Goal: Task Accomplishment & Management: Manage account settings

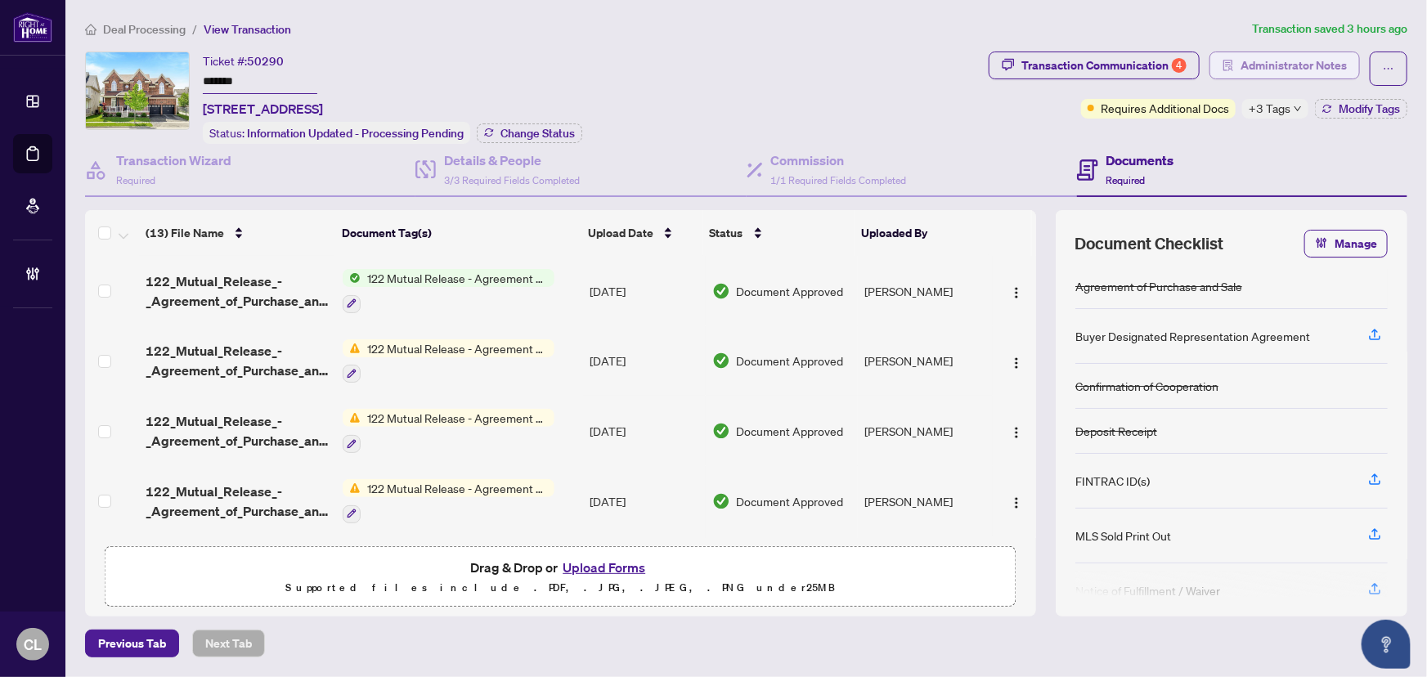
click at [1248, 63] on span "Administrator Notes" at bounding box center [1294, 65] width 106 height 26
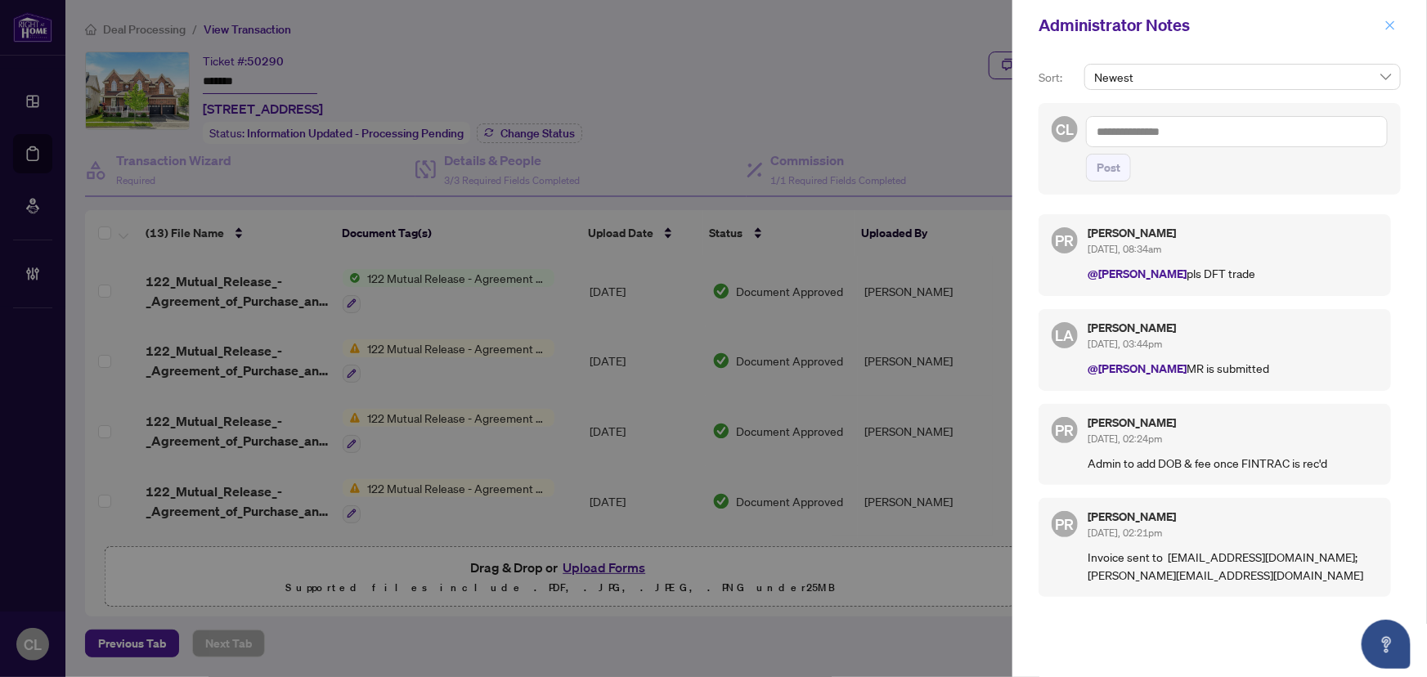
click at [1398, 25] on button "button" at bounding box center [1390, 26] width 21 height 20
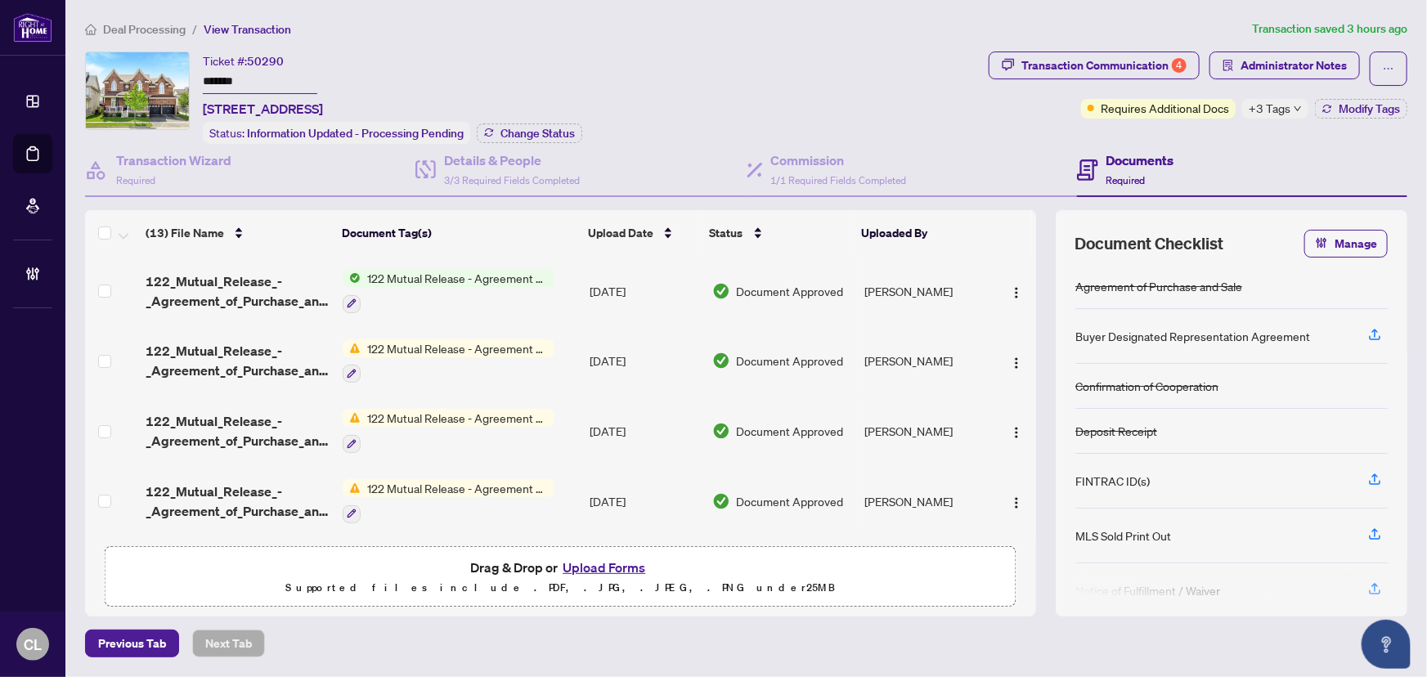
drag, startPoint x: 220, startPoint y: 83, endPoint x: 203, endPoint y: 82, distance: 17.2
click at [203, 82] on input "*******" at bounding box center [260, 82] width 115 height 24
click at [1153, 69] on div "Transaction Communication 4" at bounding box center [1104, 65] width 165 height 26
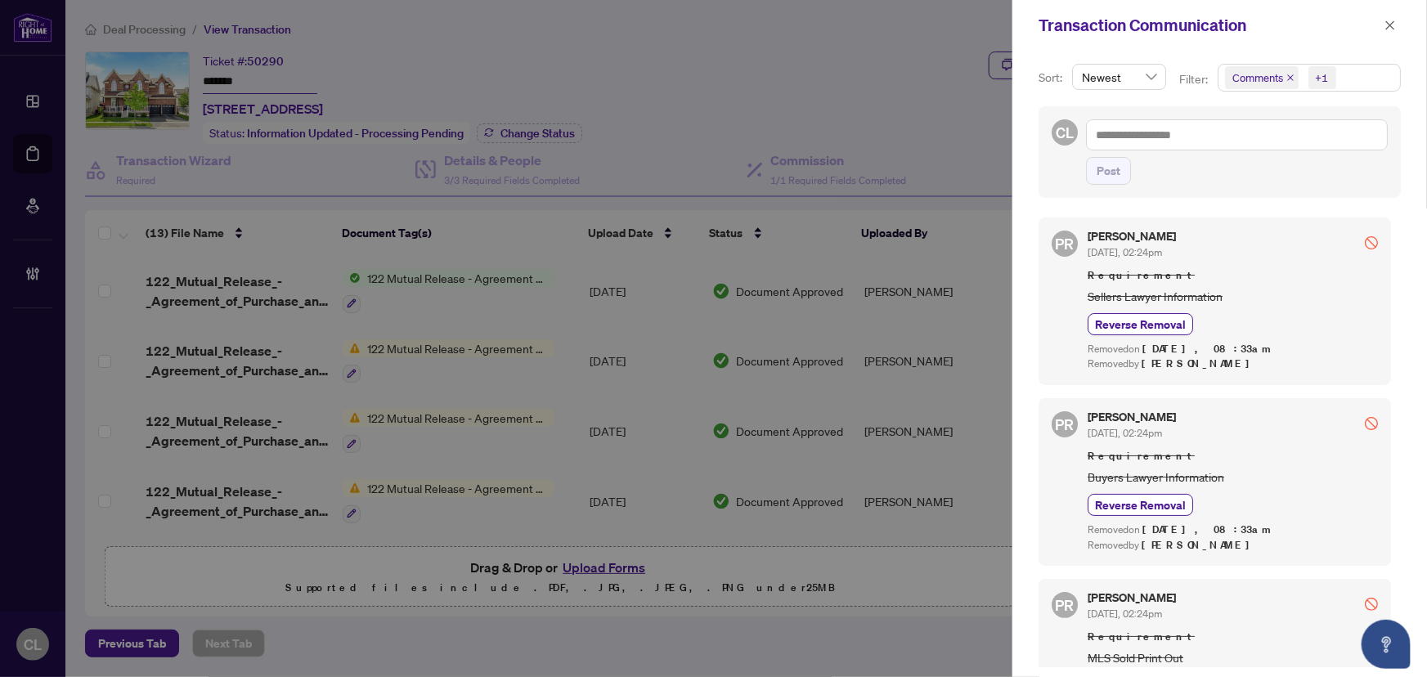
click at [1283, 77] on span "Comments" at bounding box center [1262, 77] width 74 height 23
click at [1230, 143] on span "Select Comments" at bounding box center [1234, 145] width 13 height 13
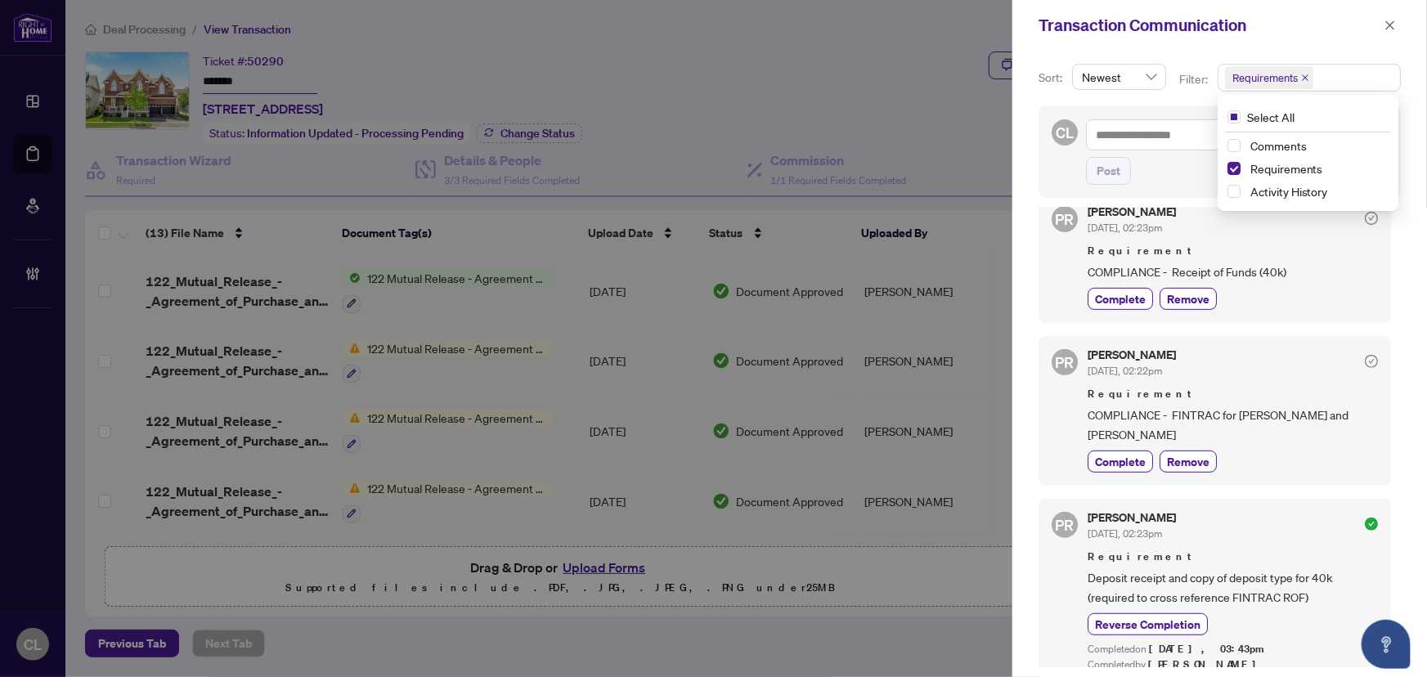
scroll to position [371, 0]
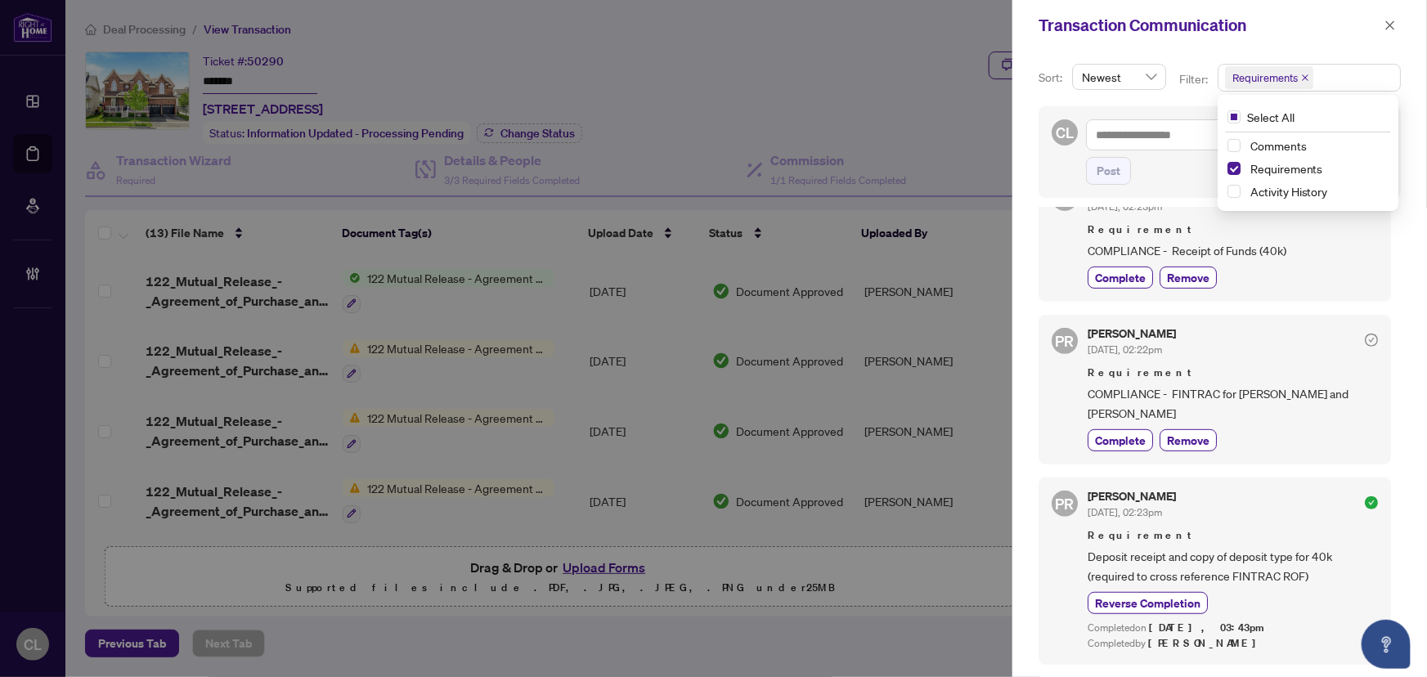
click at [793, 86] on div at bounding box center [713, 338] width 1427 height 677
click at [1398, 25] on button "button" at bounding box center [1390, 26] width 21 height 20
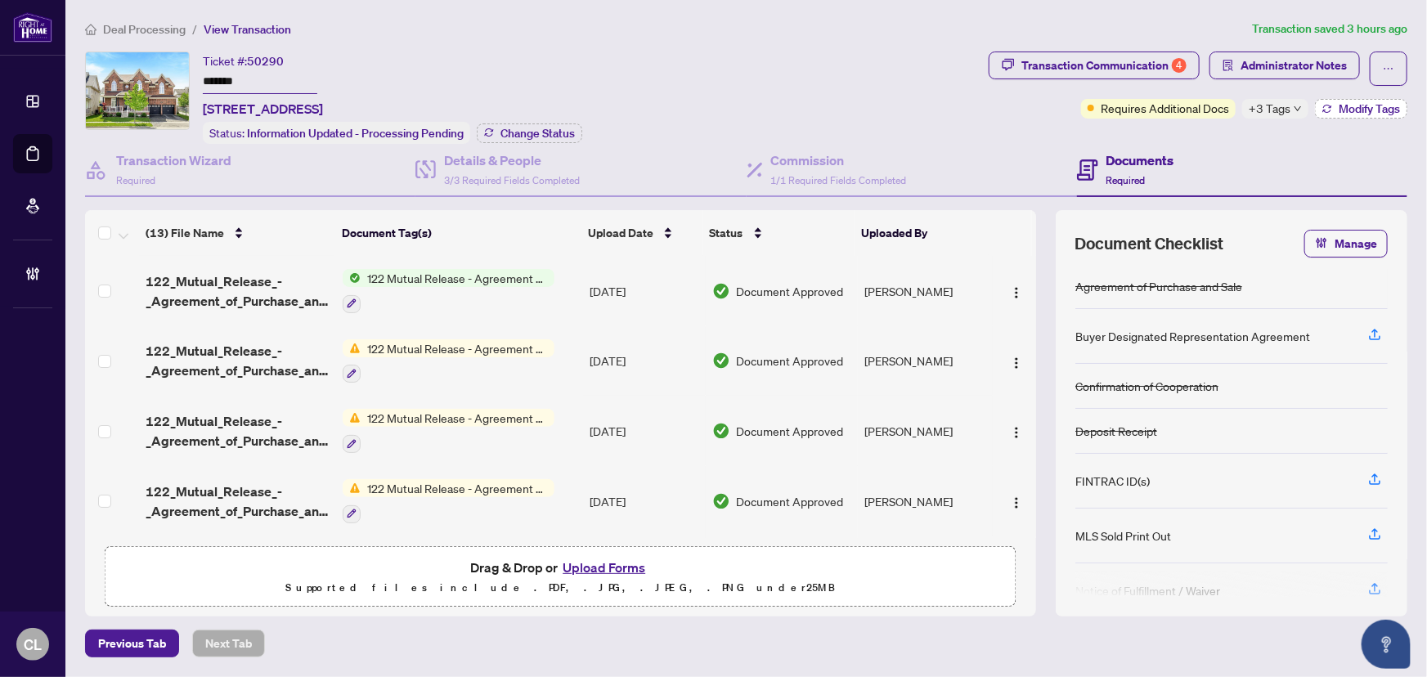
click at [1333, 109] on button "Modify Tags" at bounding box center [1361, 109] width 92 height 20
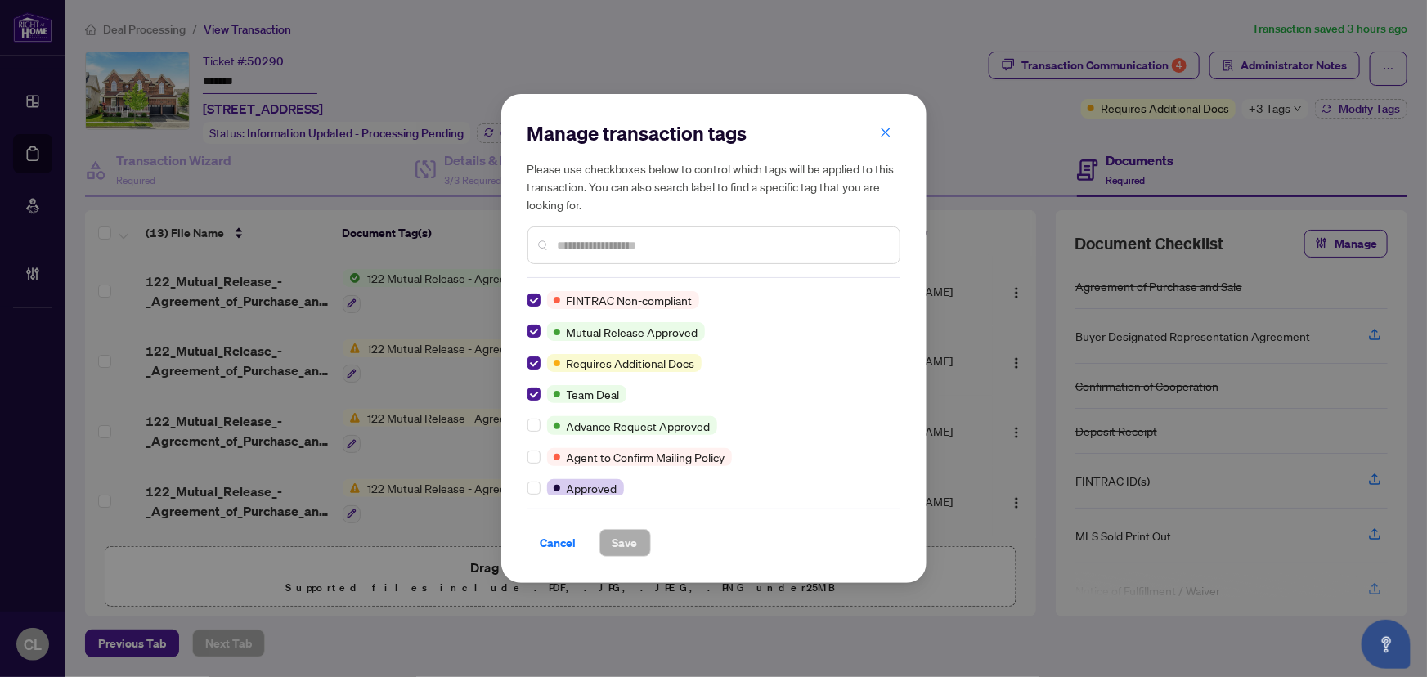
click at [882, 131] on icon "close" at bounding box center [885, 132] width 11 height 11
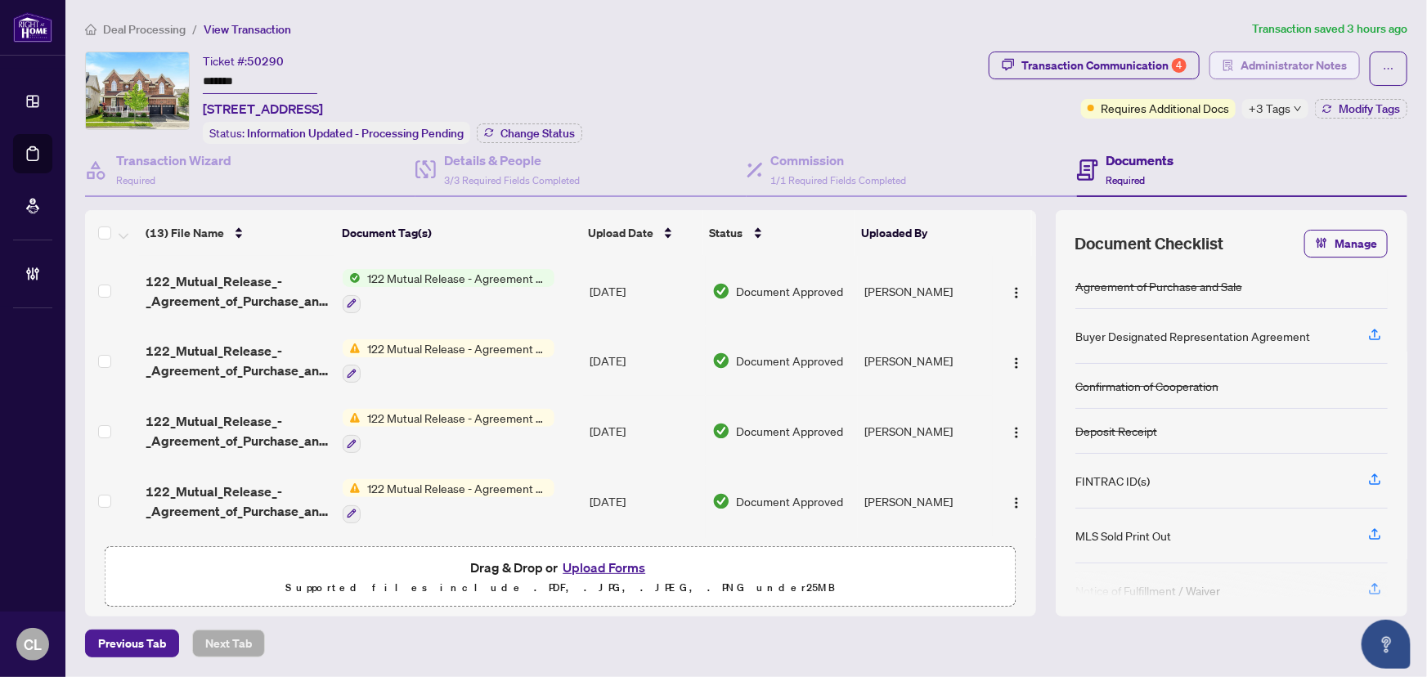
click at [1320, 62] on span "Administrator Notes" at bounding box center [1294, 65] width 106 height 26
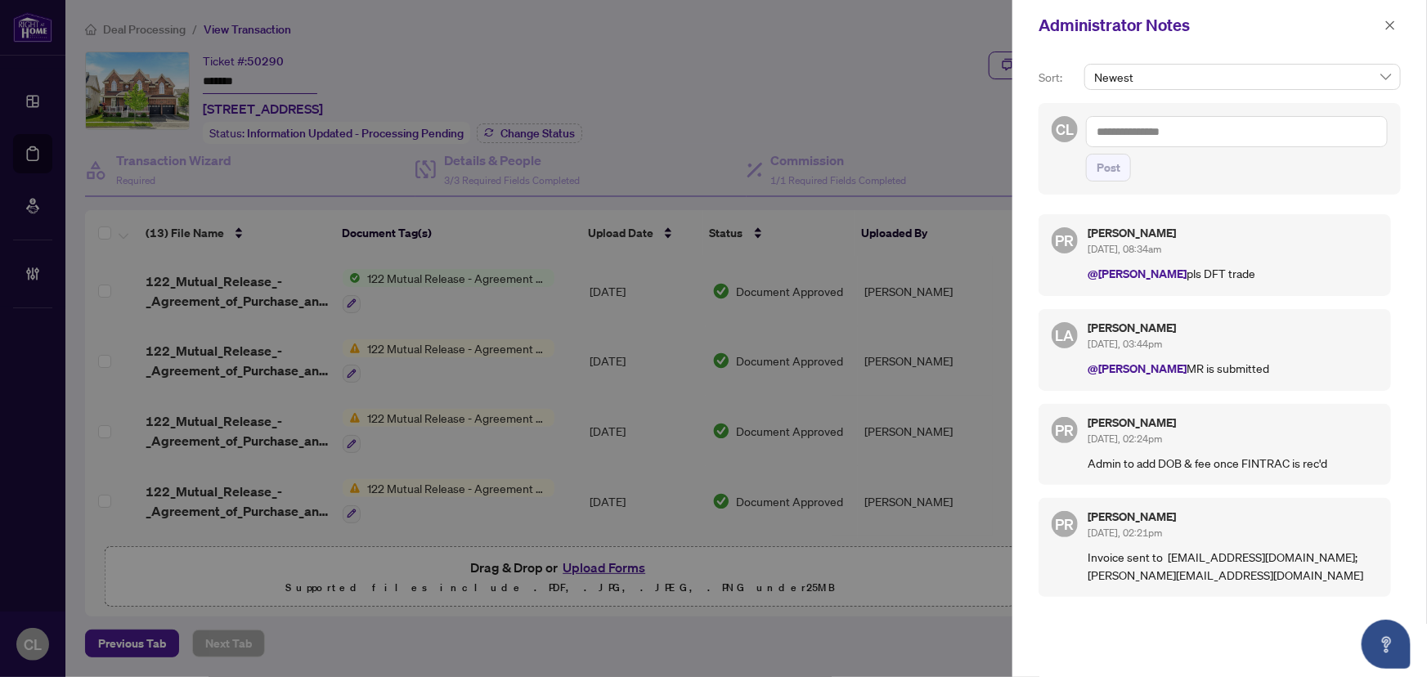
click at [1164, 136] on textarea at bounding box center [1237, 131] width 302 height 31
paste textarea "**********"
type textarea "**********"
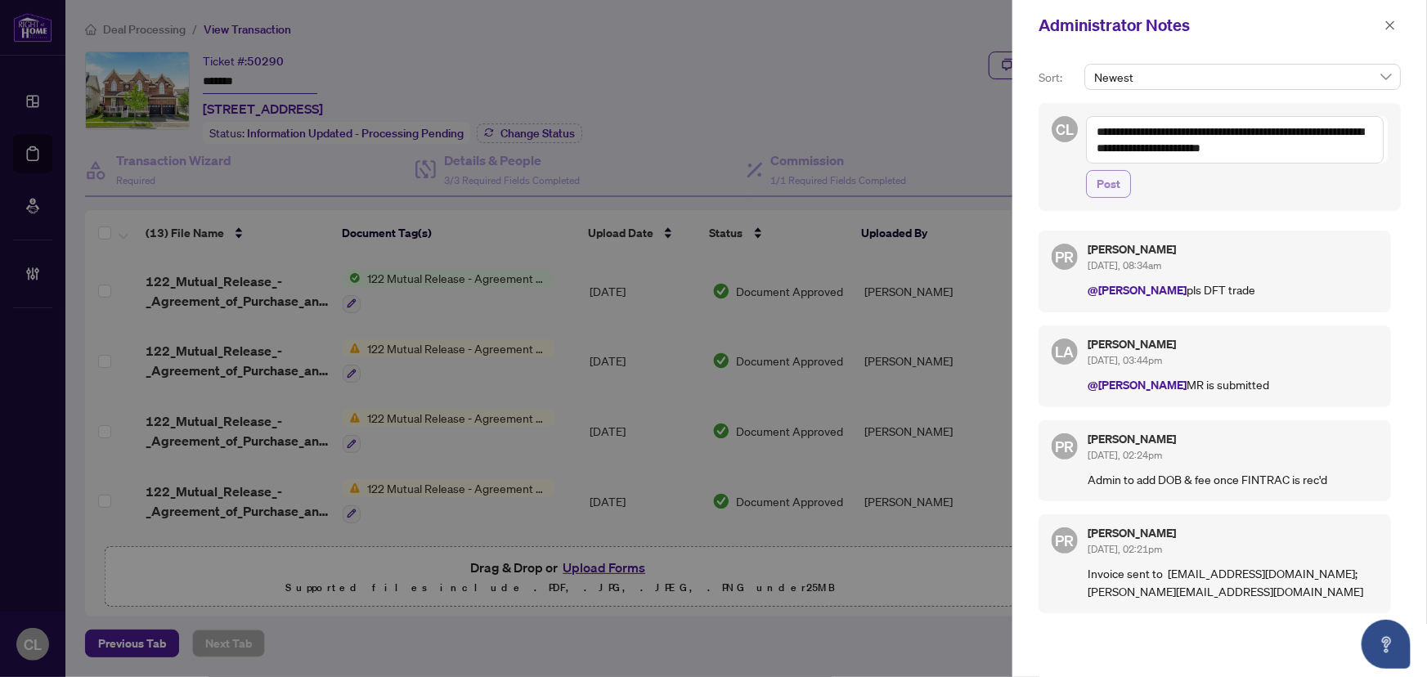
click at [1121, 185] on button "Post" at bounding box center [1108, 184] width 45 height 28
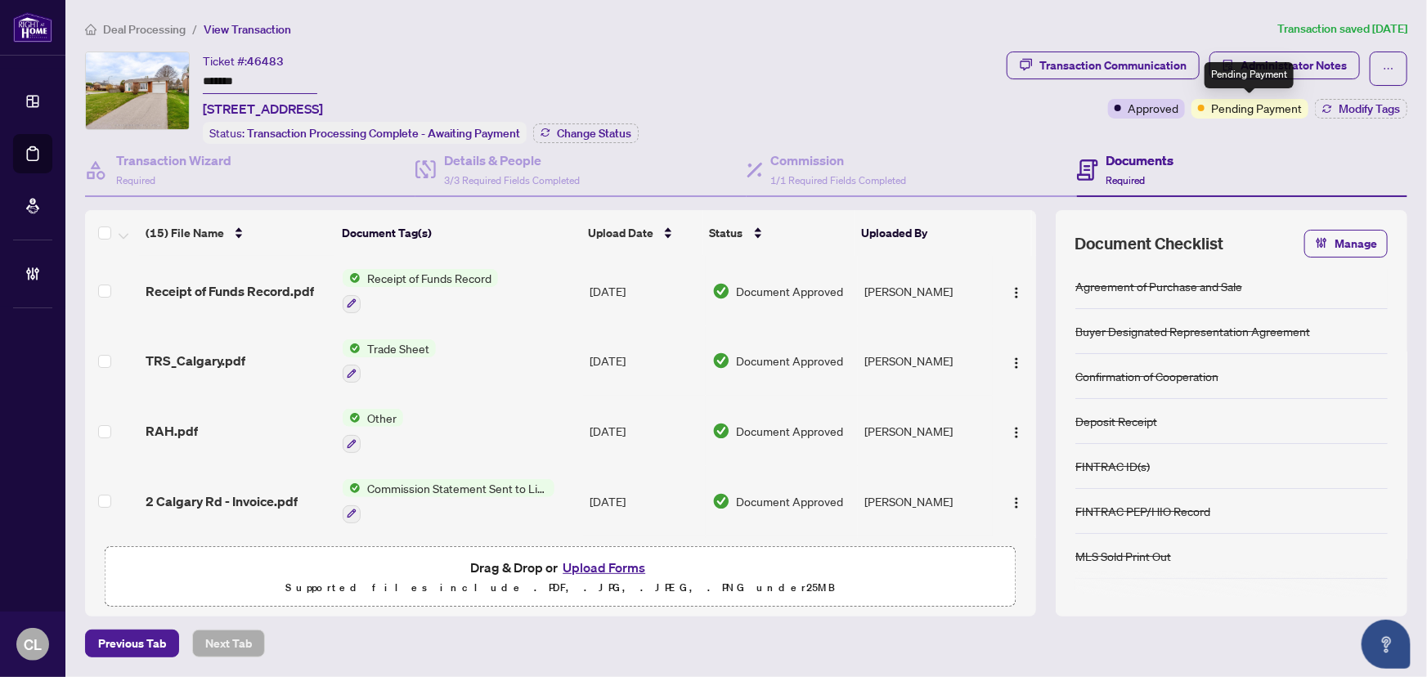
click at [1280, 64] on div "Pending Payment" at bounding box center [1249, 75] width 89 height 26
click at [1317, 61] on span "Administrator Notes" at bounding box center [1294, 65] width 106 height 26
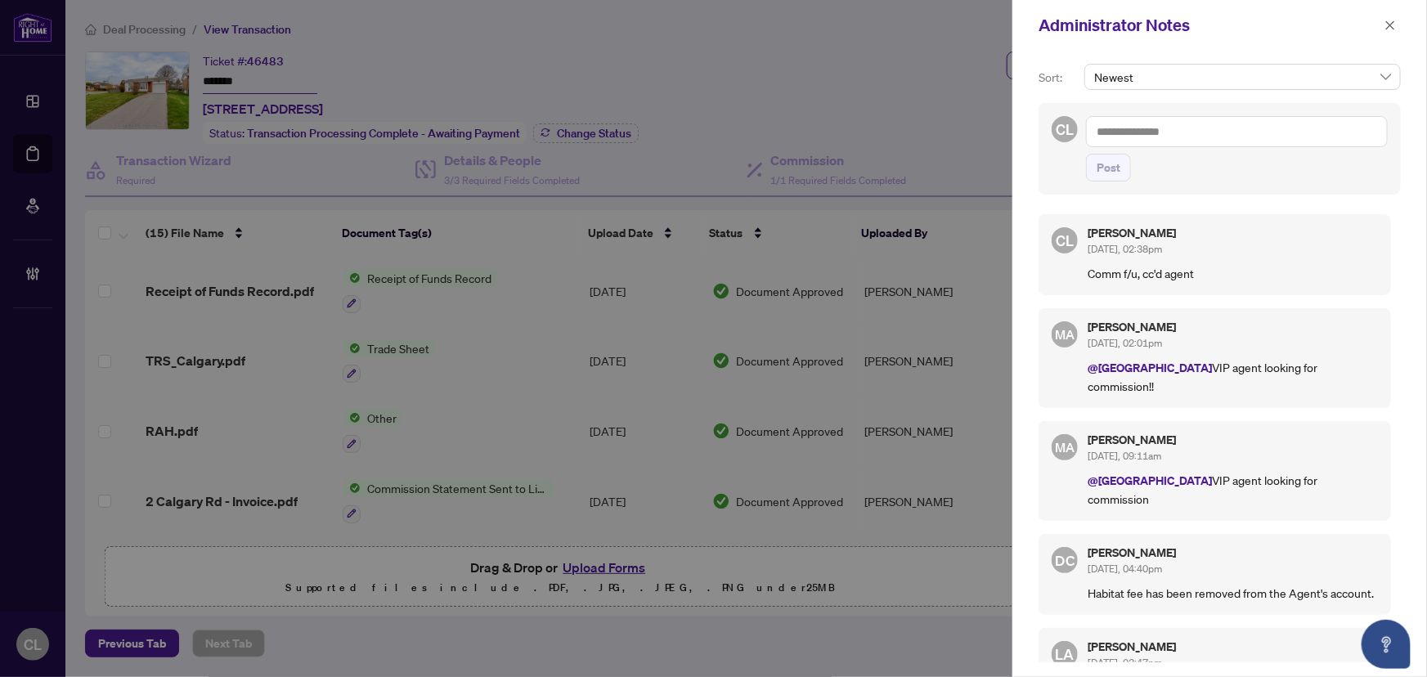
click at [1235, 136] on textarea at bounding box center [1237, 131] width 302 height 31
click at [1215, 131] on textarea at bounding box center [1237, 131] width 302 height 31
click at [1215, 131] on li "RAHR Acco unting" at bounding box center [1206, 143] width 167 height 28
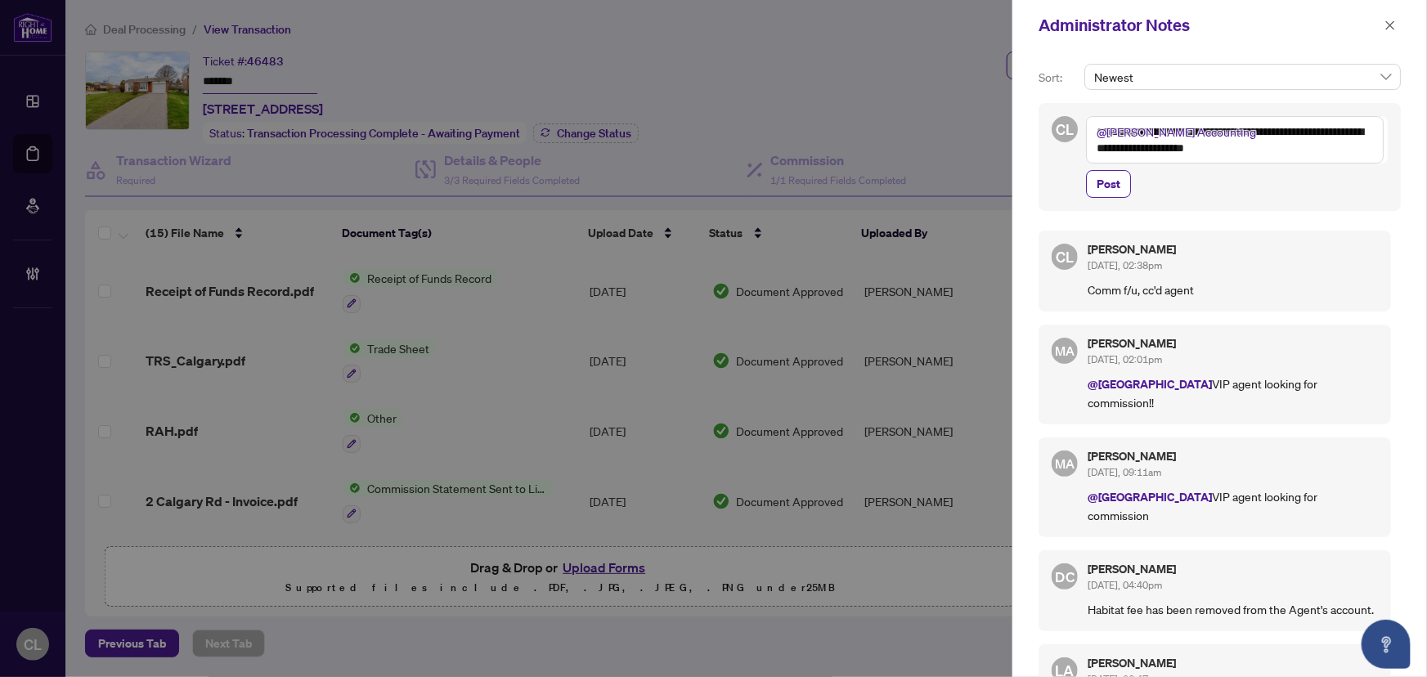
type textarea "**********"
click at [1103, 189] on span "Post" at bounding box center [1109, 184] width 24 height 26
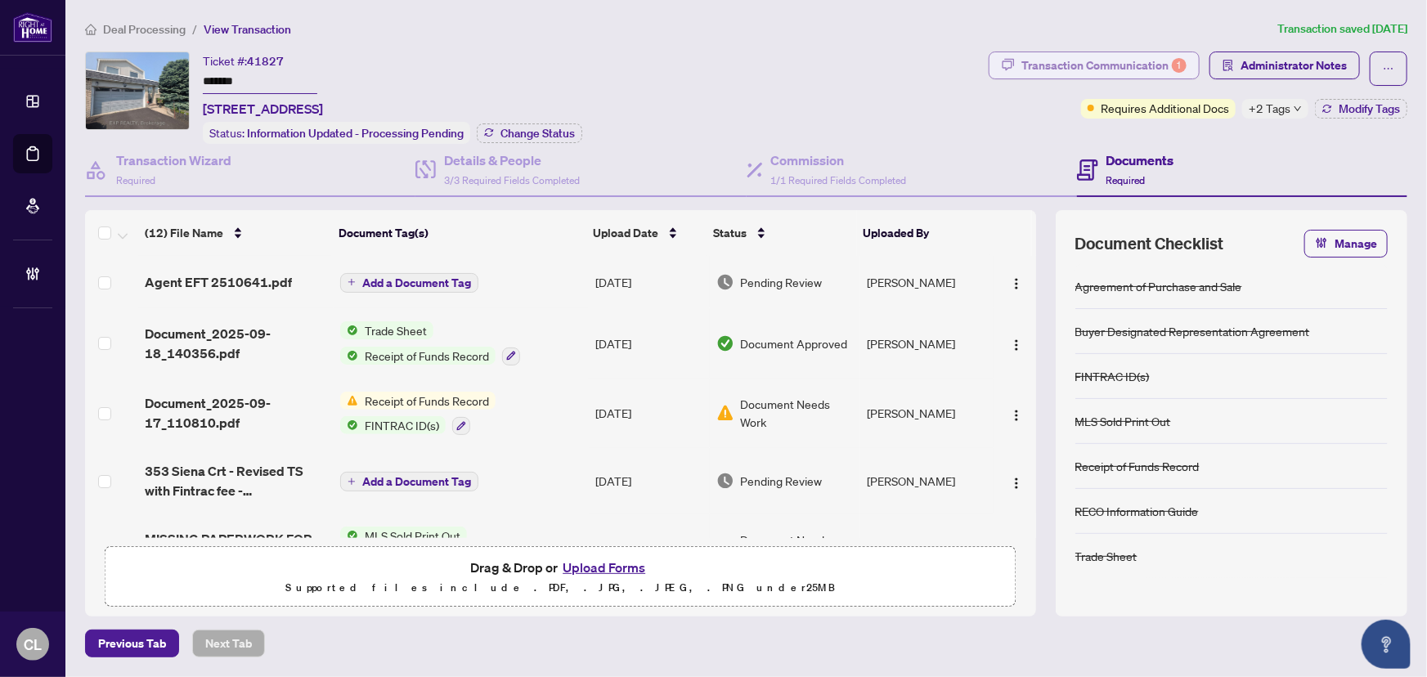
click at [1094, 64] on div "Transaction Communication 1" at bounding box center [1104, 65] width 165 height 26
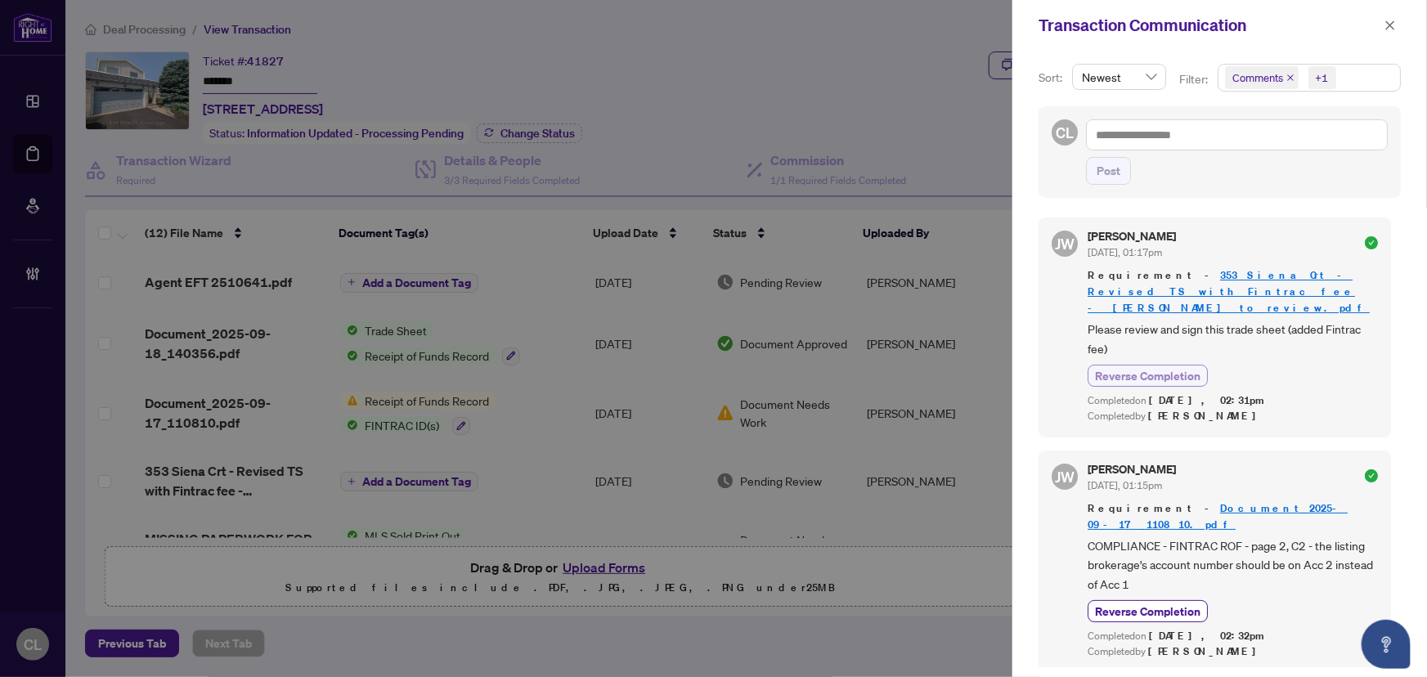
click at [1199, 367] on span "Reverse Completion" at bounding box center [1148, 375] width 106 height 17
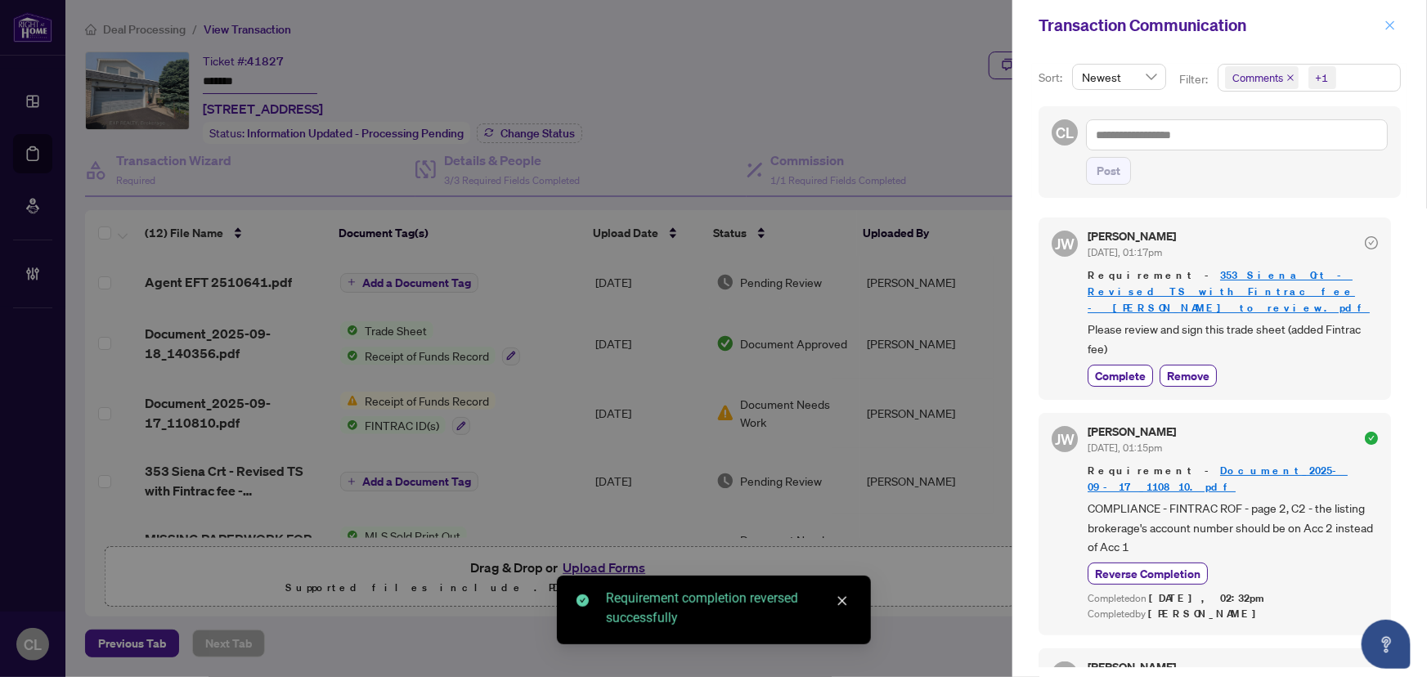
click at [1391, 28] on icon "close" at bounding box center [1390, 25] width 11 height 11
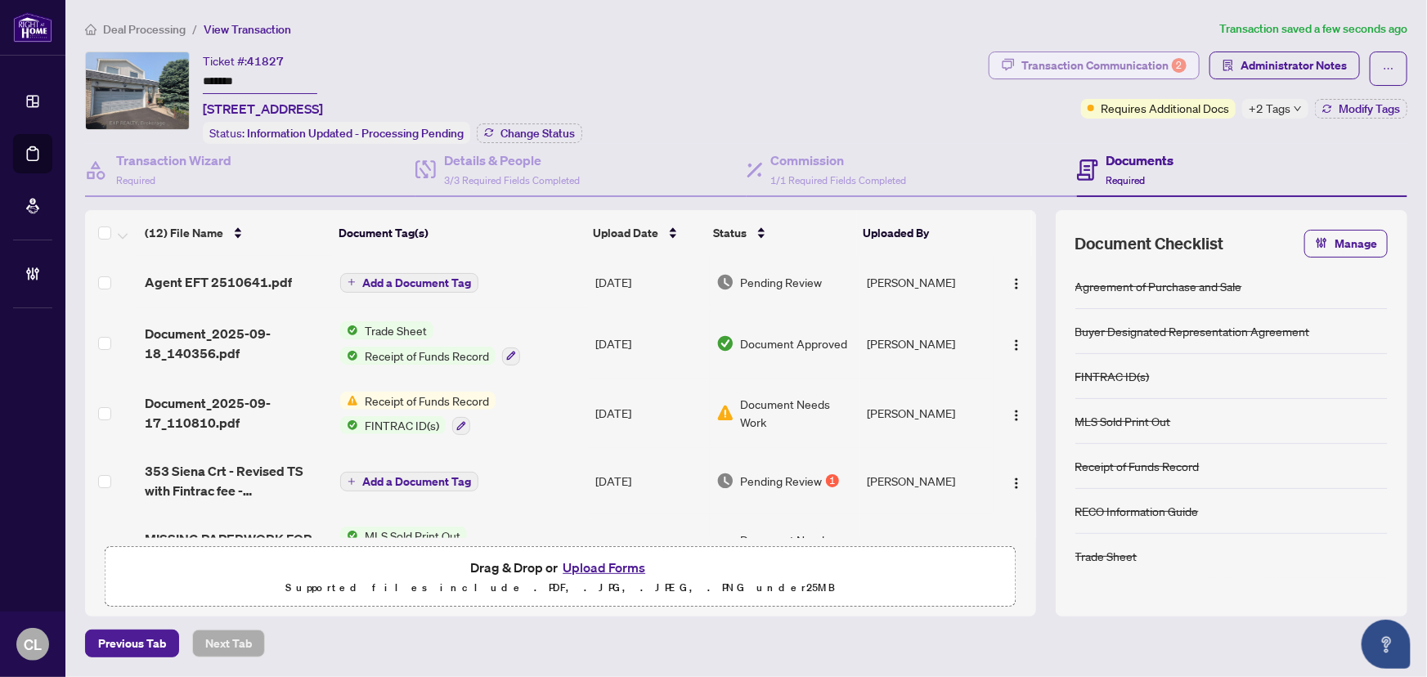
click at [1099, 70] on div "Transaction Communication 2" at bounding box center [1104, 65] width 165 height 26
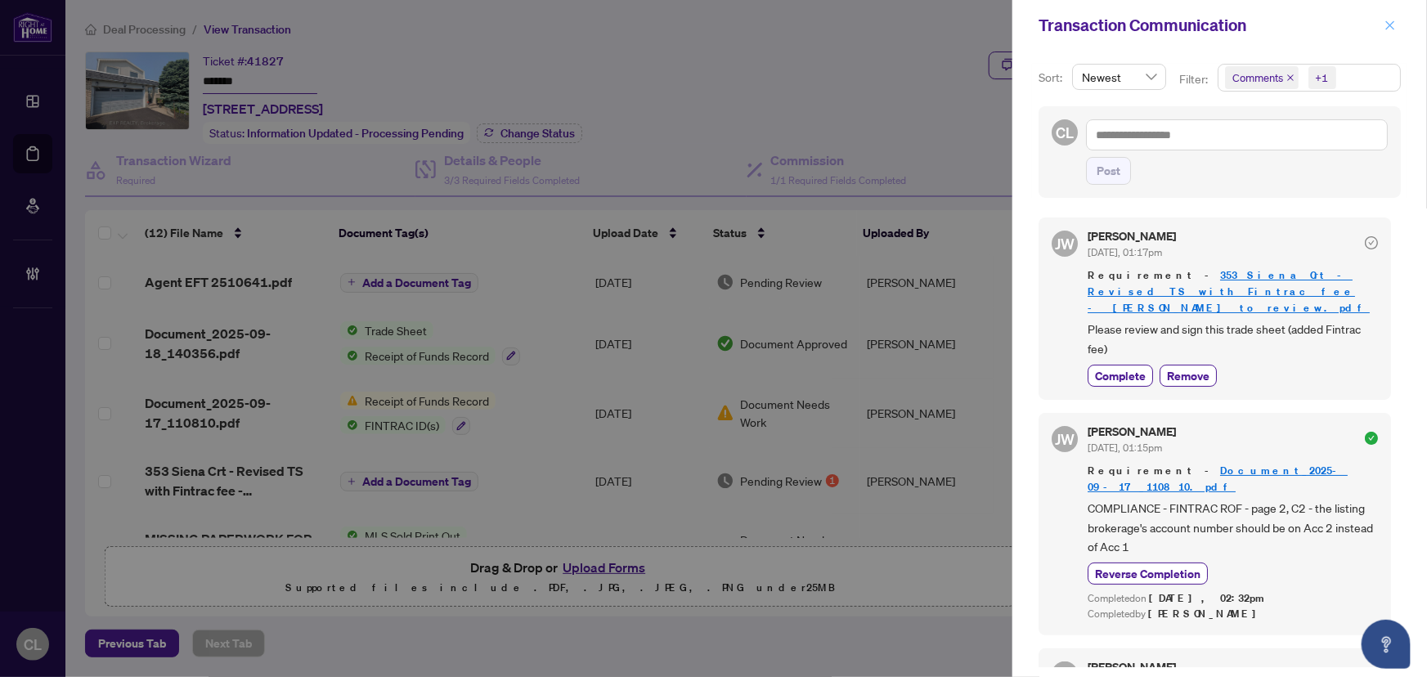
click at [1387, 25] on icon "close" at bounding box center [1390, 25] width 11 height 11
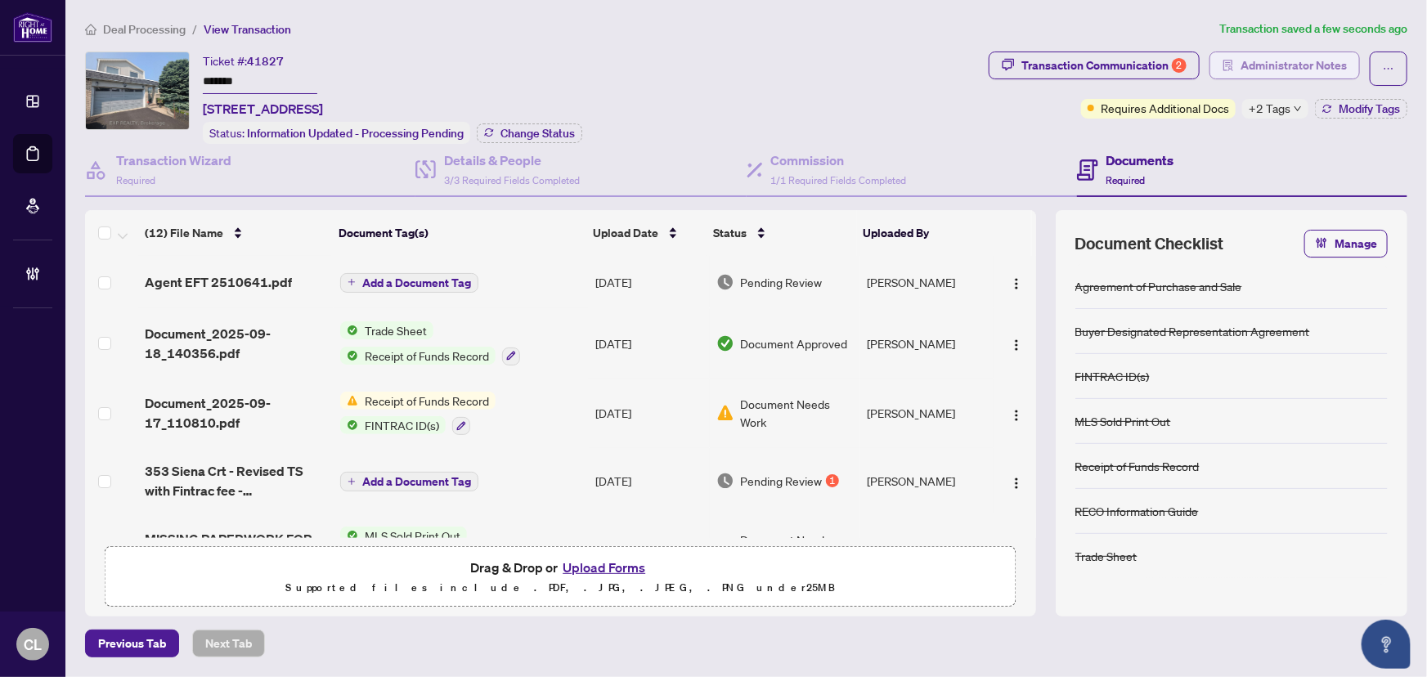
click at [1268, 65] on span "Administrator Notes" at bounding box center [1294, 65] width 106 height 26
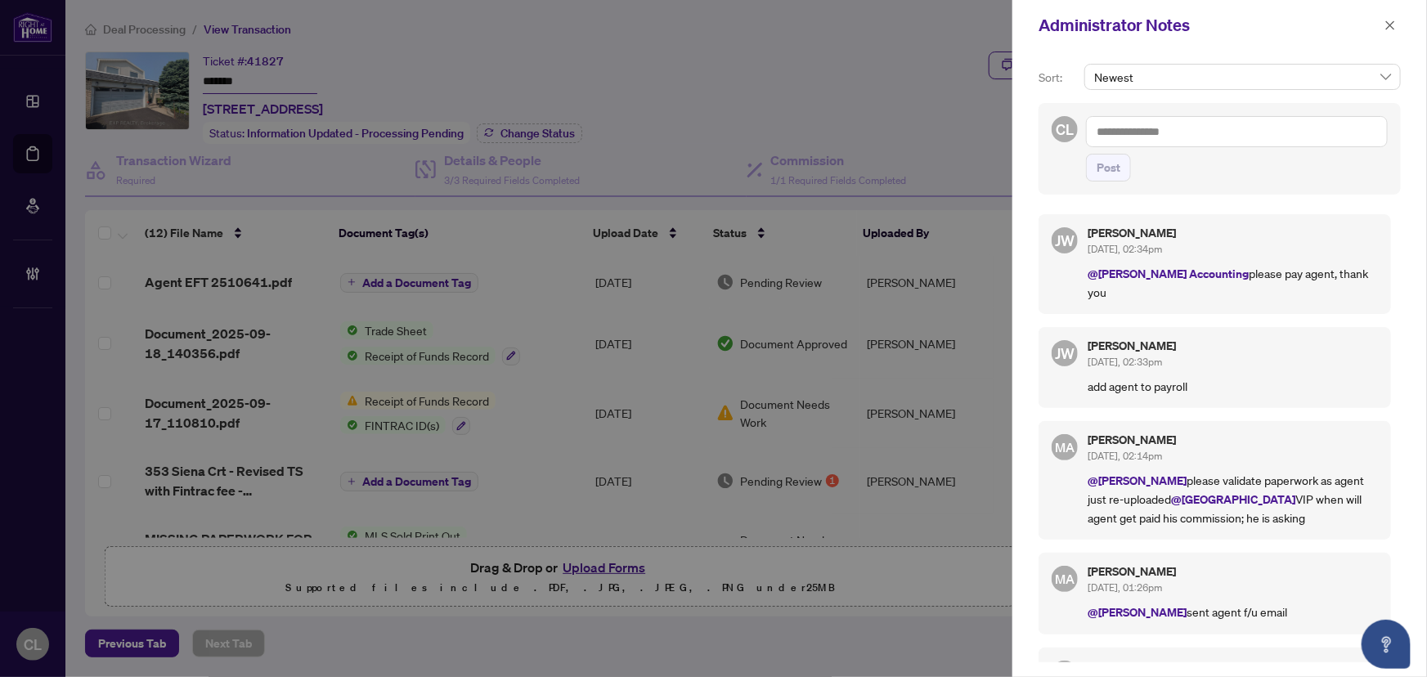
click at [900, 97] on div at bounding box center [713, 338] width 1427 height 677
click at [1393, 28] on icon "close" at bounding box center [1391, 24] width 9 height 9
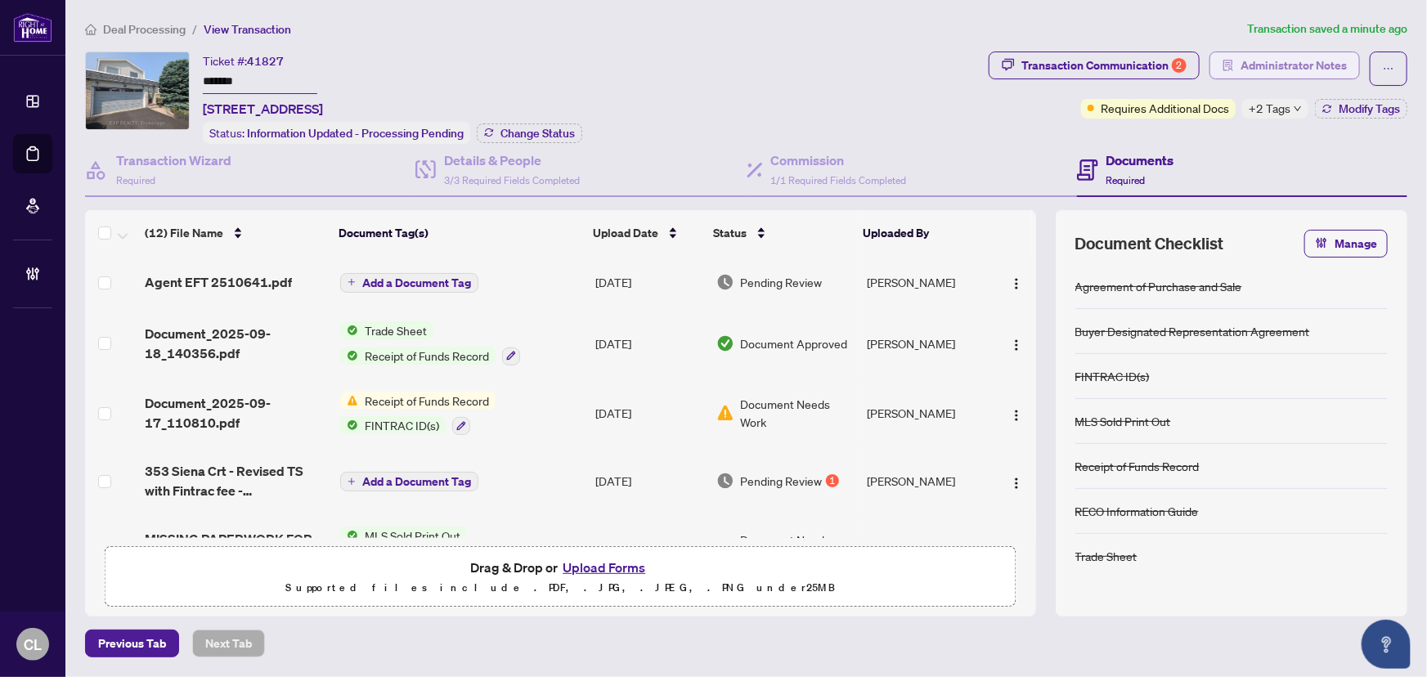
click at [1276, 59] on span "Administrator Notes" at bounding box center [1294, 65] width 106 height 26
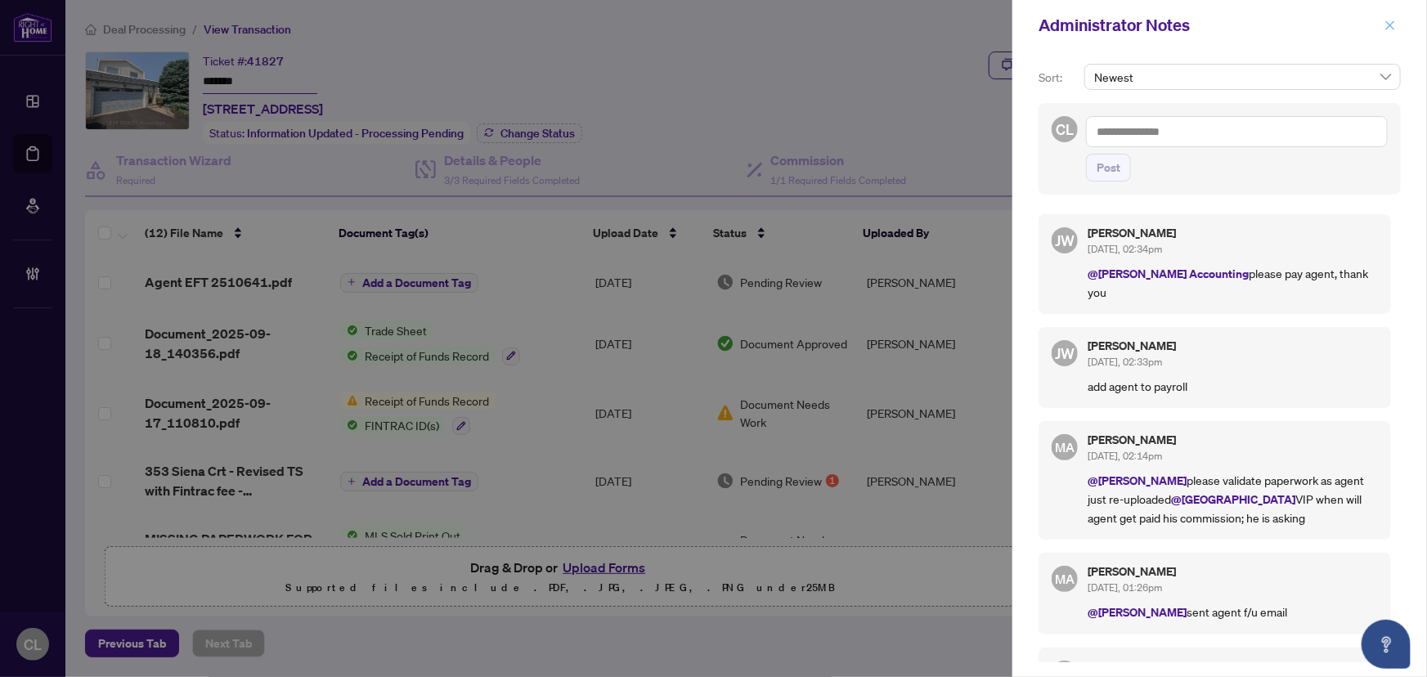
click at [1395, 24] on icon "close" at bounding box center [1390, 25] width 11 height 11
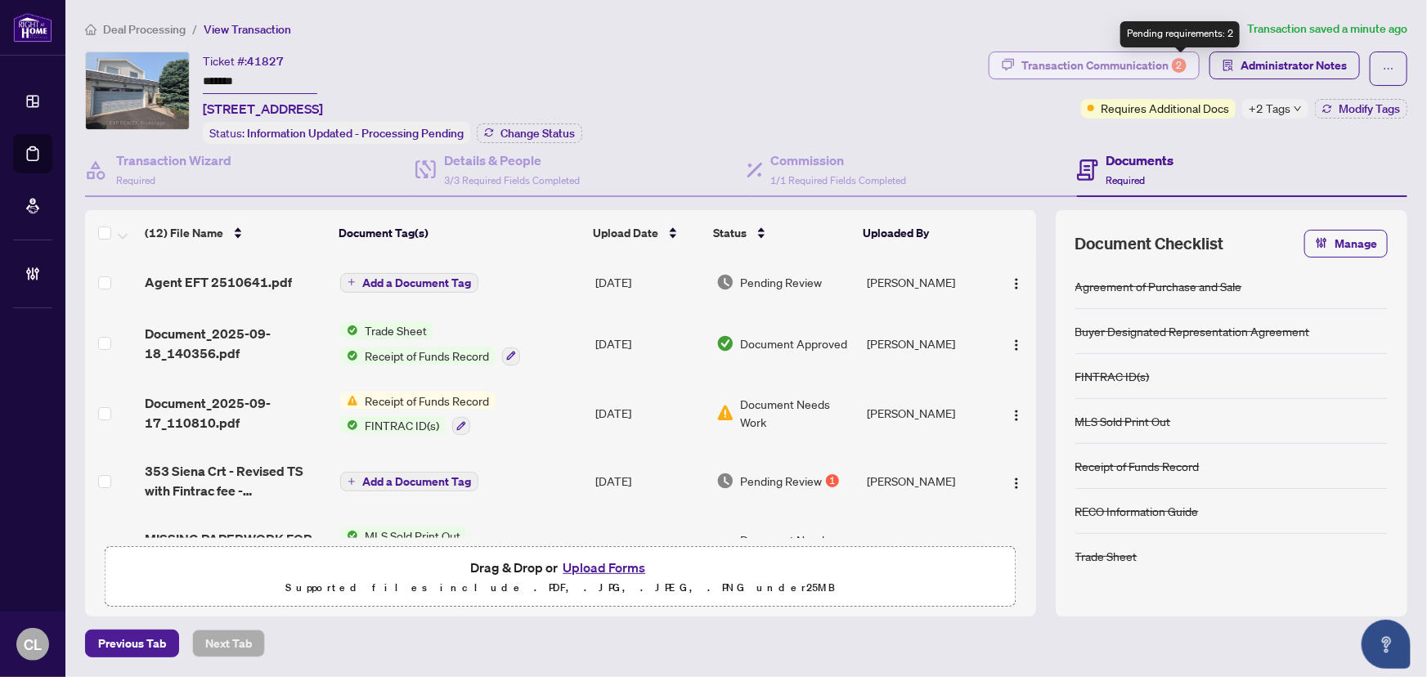
click at [1181, 72] on div "2" at bounding box center [1179, 65] width 15 height 15
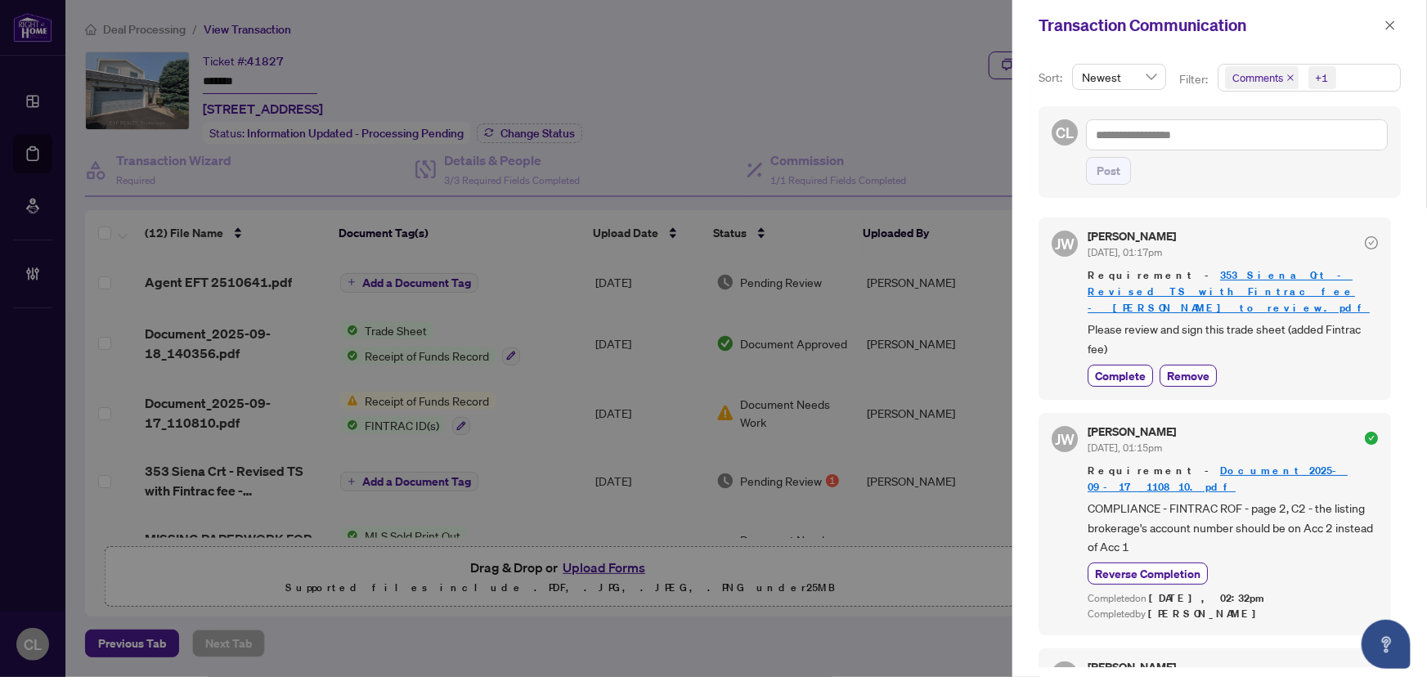
click at [1294, 80] on span "Comments" at bounding box center [1262, 77] width 74 height 23
click at [1292, 76] on icon "close" at bounding box center [1291, 78] width 8 height 8
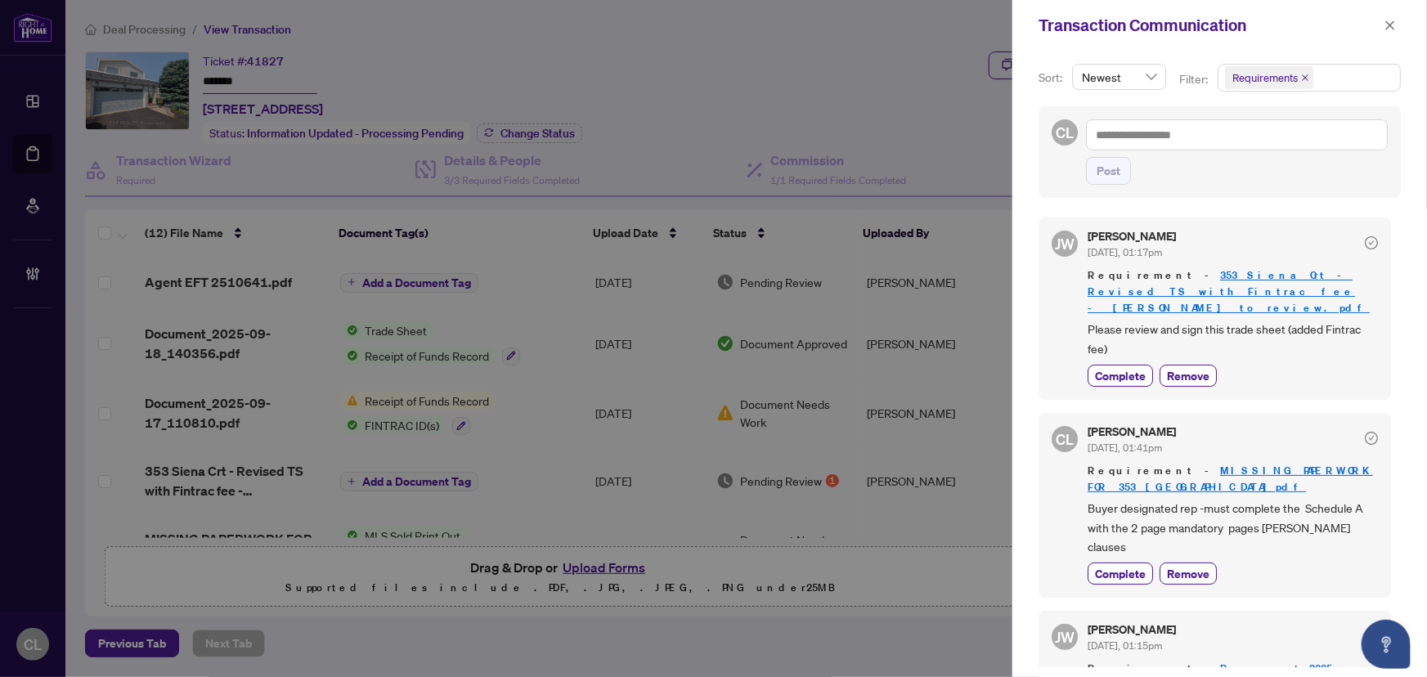
click at [1261, 79] on span "Requirements" at bounding box center [1265, 78] width 65 height 16
click at [1234, 166] on span "Select Requirements" at bounding box center [1234, 168] width 13 height 13
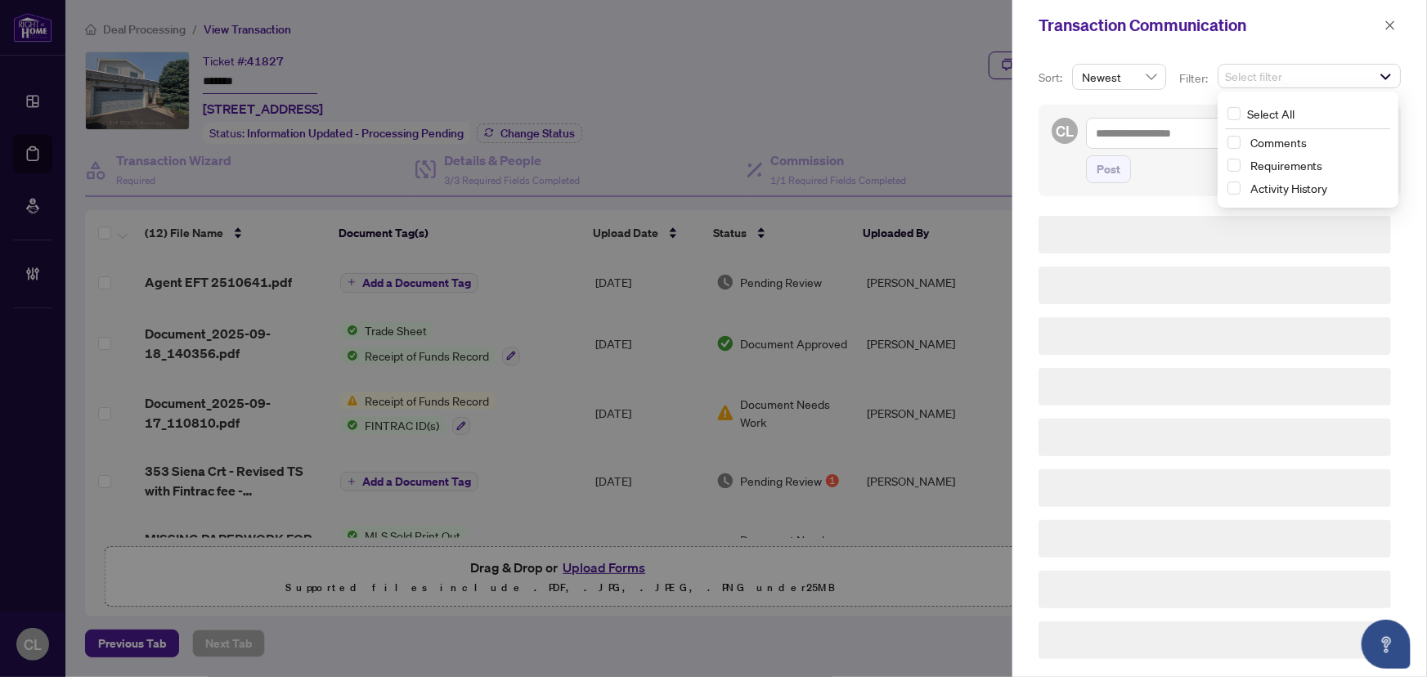
click at [1238, 191] on div "Activity History" at bounding box center [1309, 188] width 162 height 20
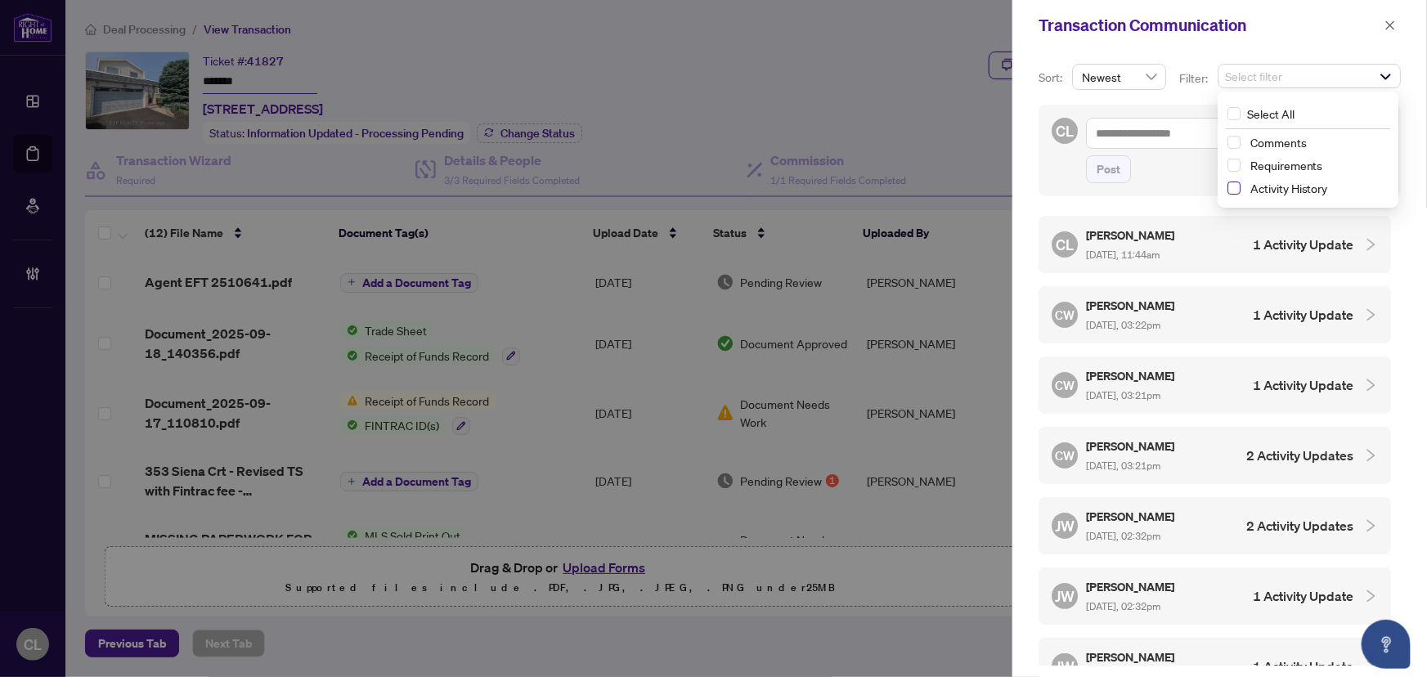
click at [1235, 190] on span "Select Activity History" at bounding box center [1234, 188] width 13 height 13
click at [1354, 245] on div at bounding box center [1366, 246] width 25 height 18
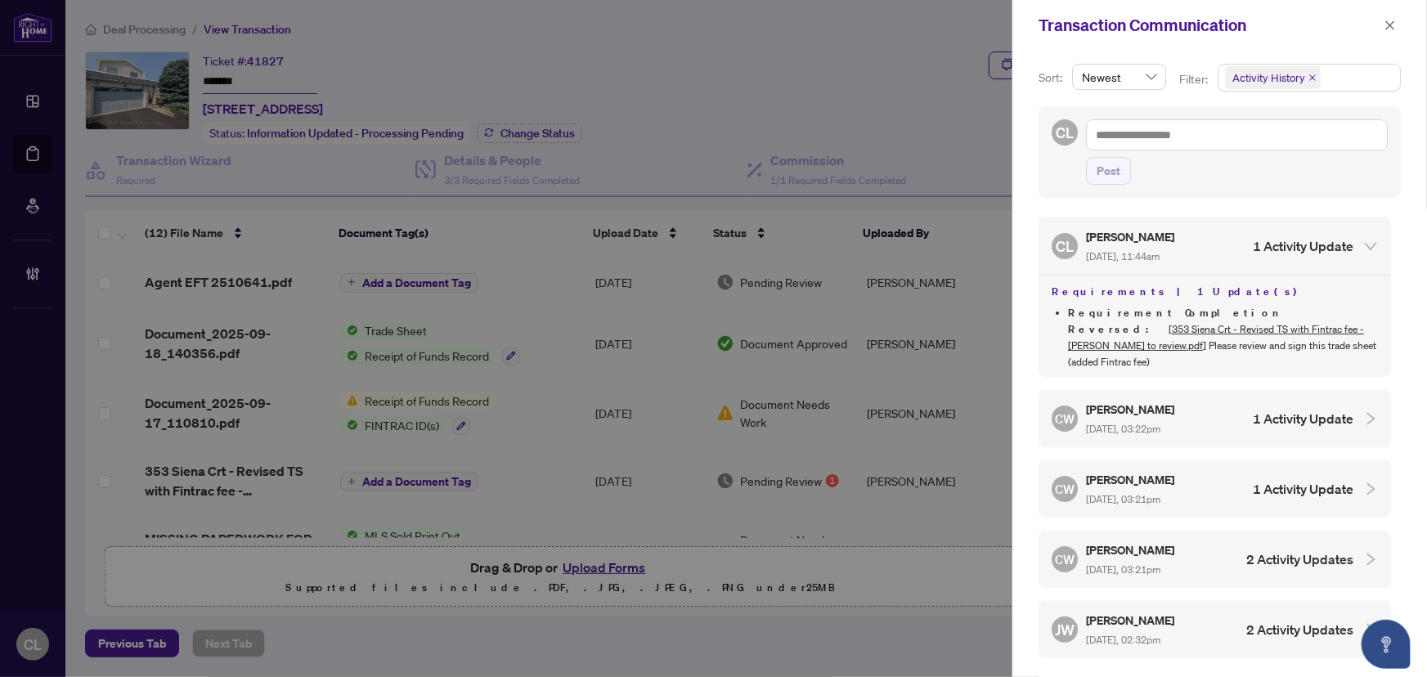
click at [1269, 323] on link "353 Siena Crt - Revised TS with Fintrac fee - John to review.pdf" at bounding box center [1216, 337] width 296 height 29
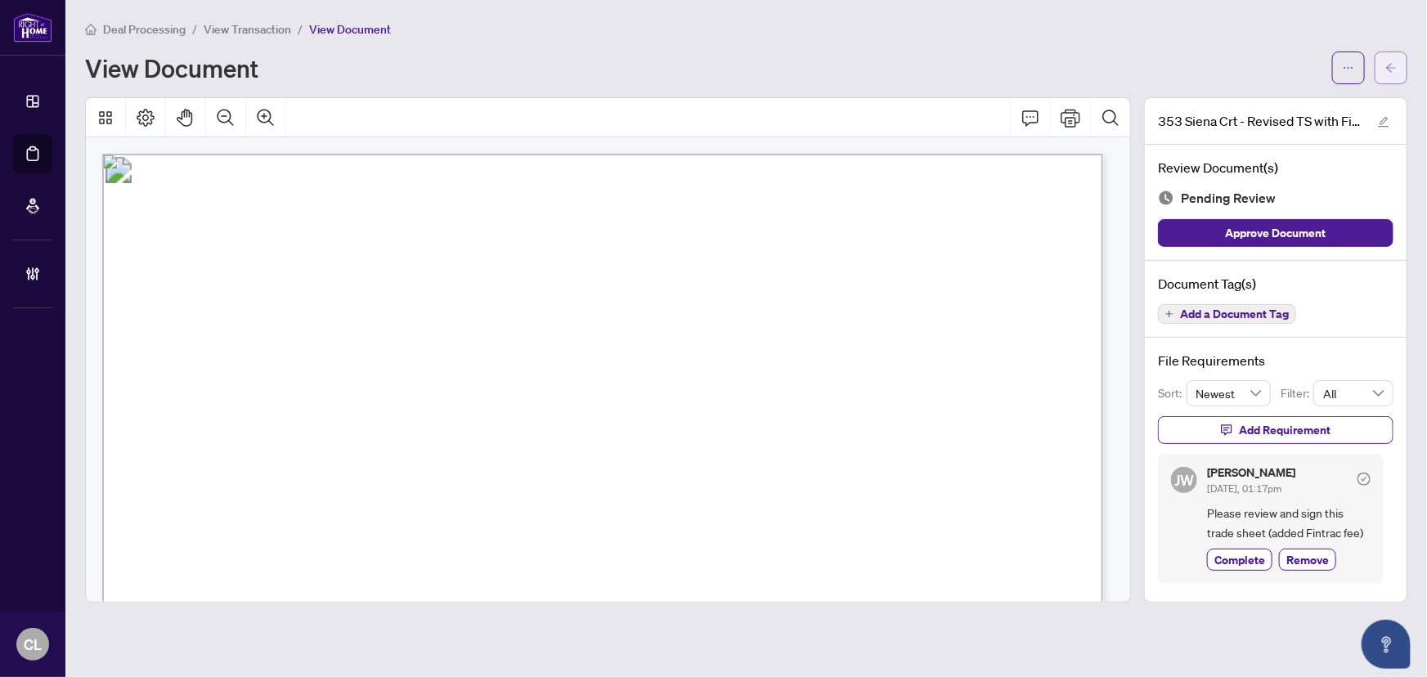
click at [1407, 64] on button "button" at bounding box center [1391, 68] width 33 height 33
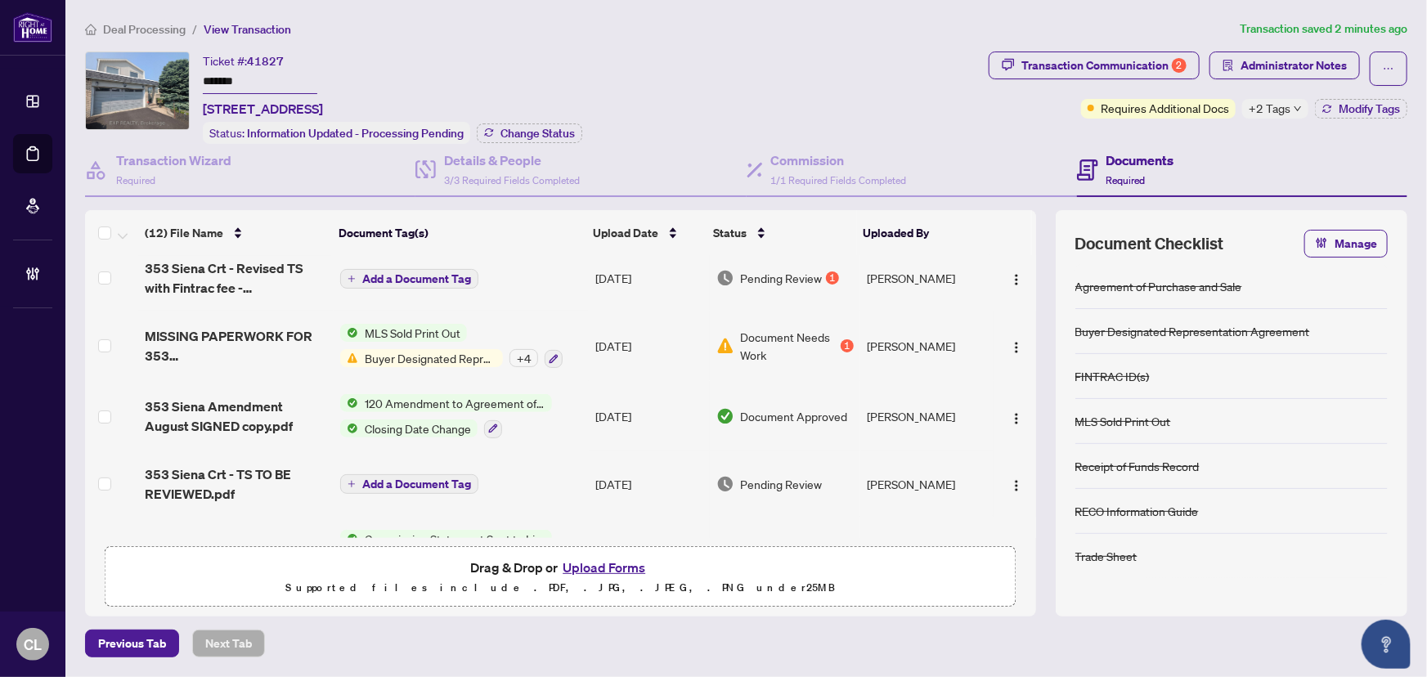
scroll to position [222, 0]
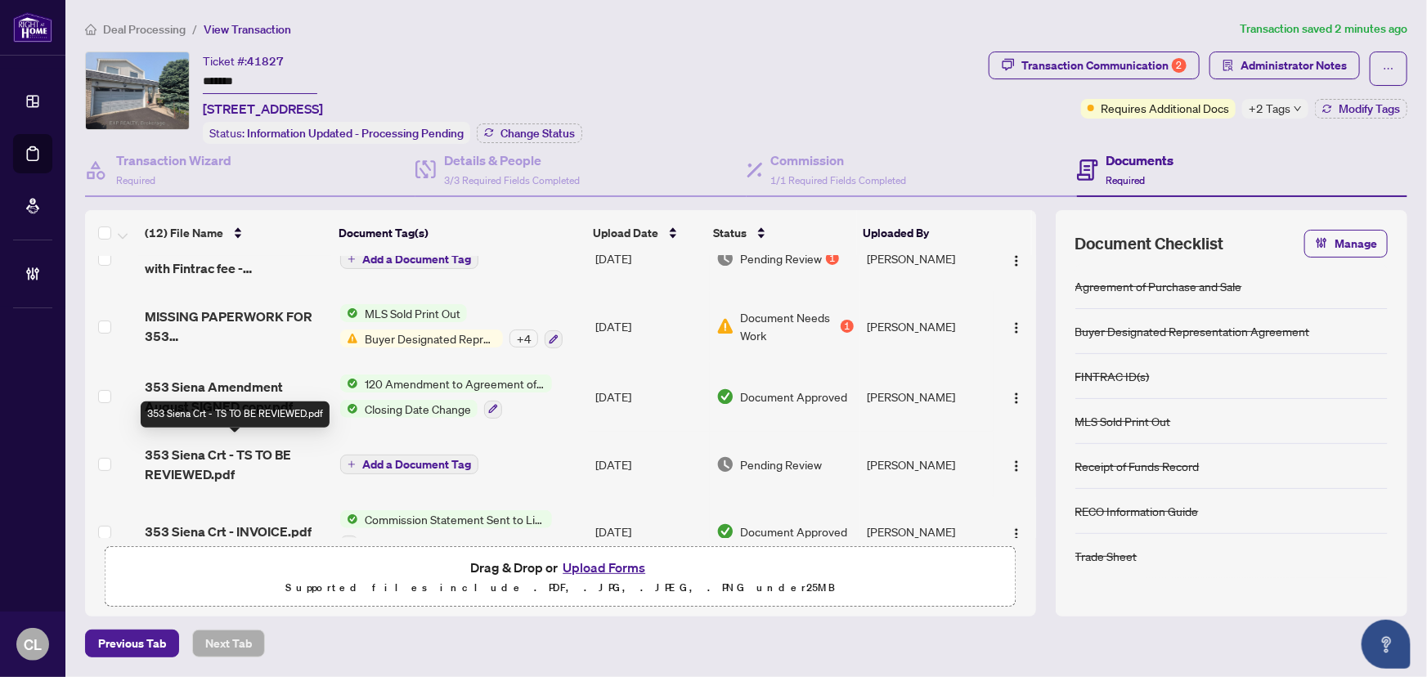
click at [258, 449] on span "353 Siena Crt - TS TO BE REVIEWED.pdf" at bounding box center [236, 464] width 182 height 39
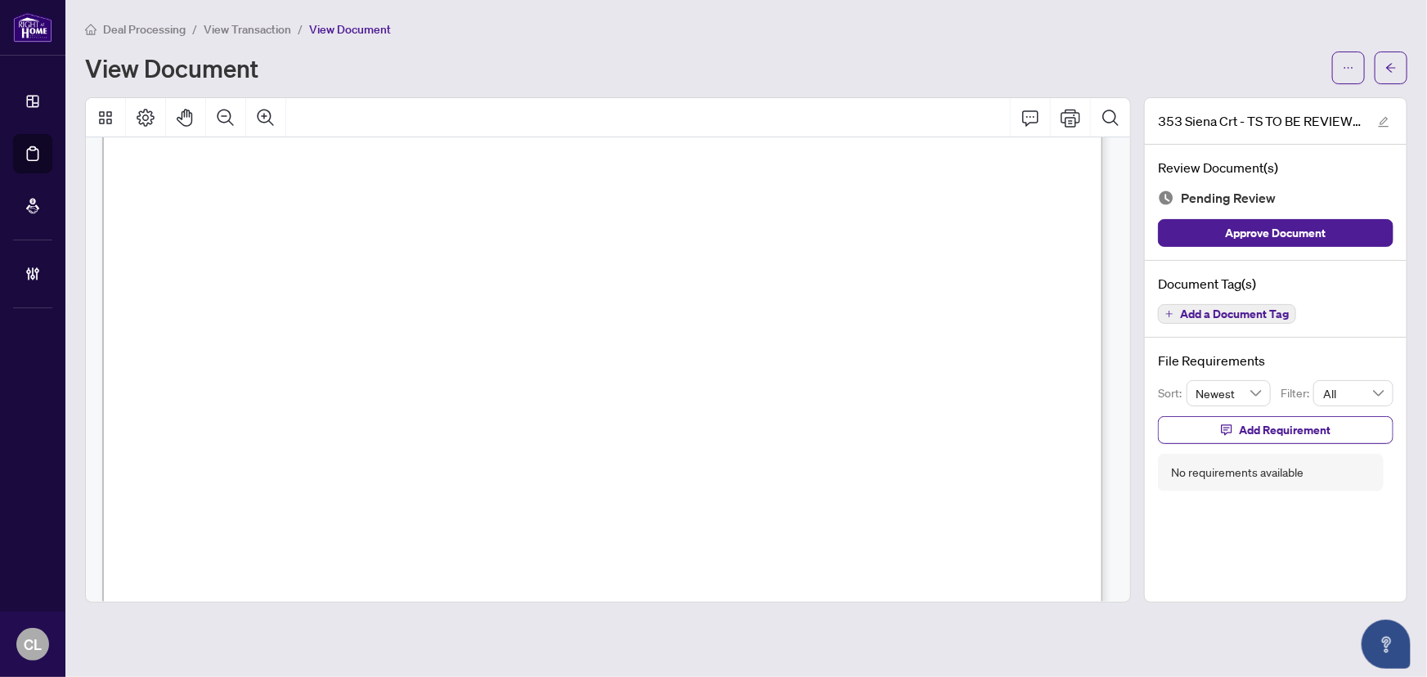
scroll to position [371, 0]
click at [1396, 71] on icon "arrow-left" at bounding box center [1391, 67] width 11 height 11
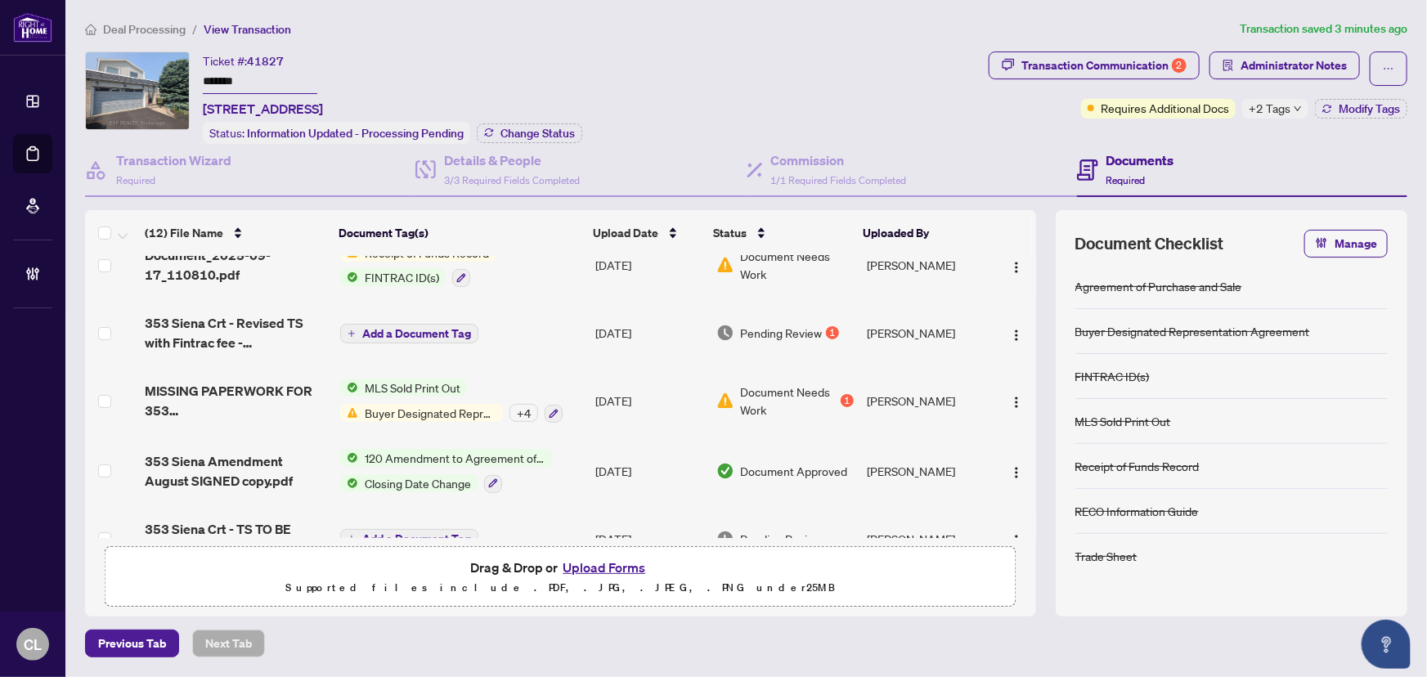
scroll to position [222, 0]
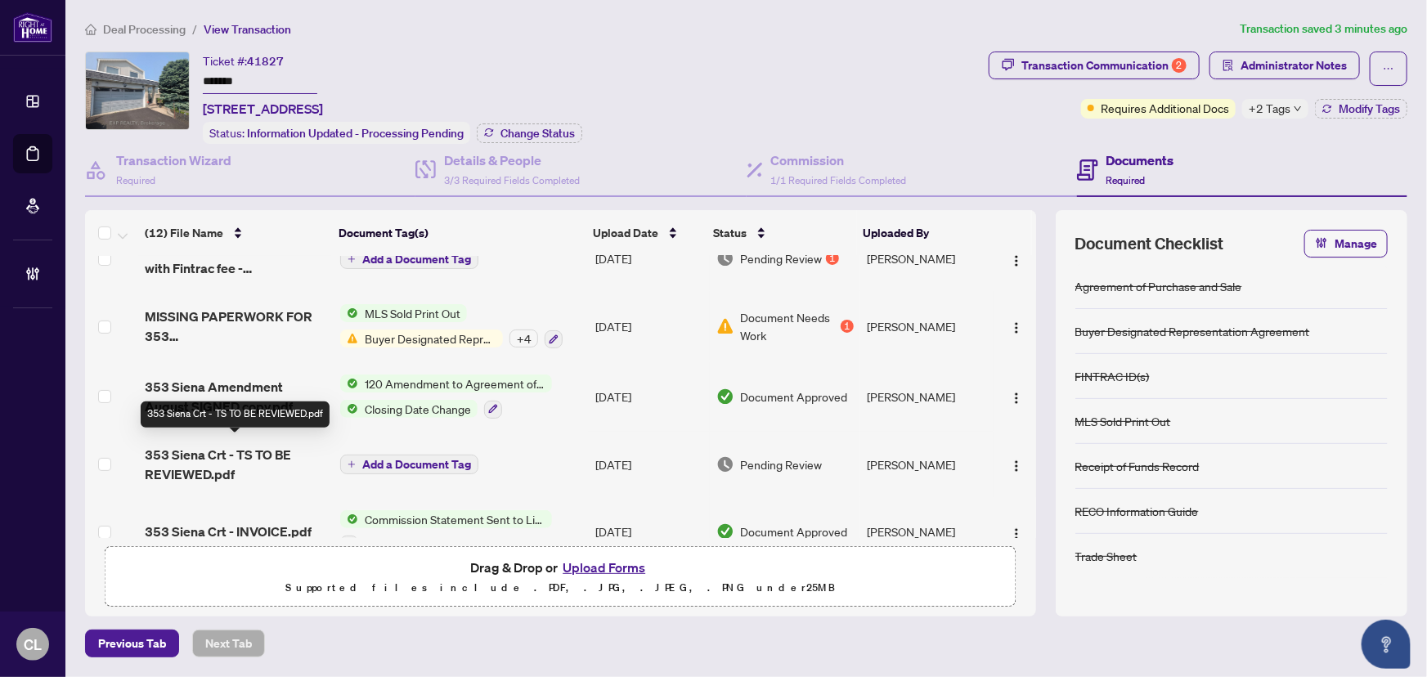
click at [232, 466] on span "353 Siena Crt - TS TO BE REVIEWED.pdf" at bounding box center [236, 464] width 182 height 39
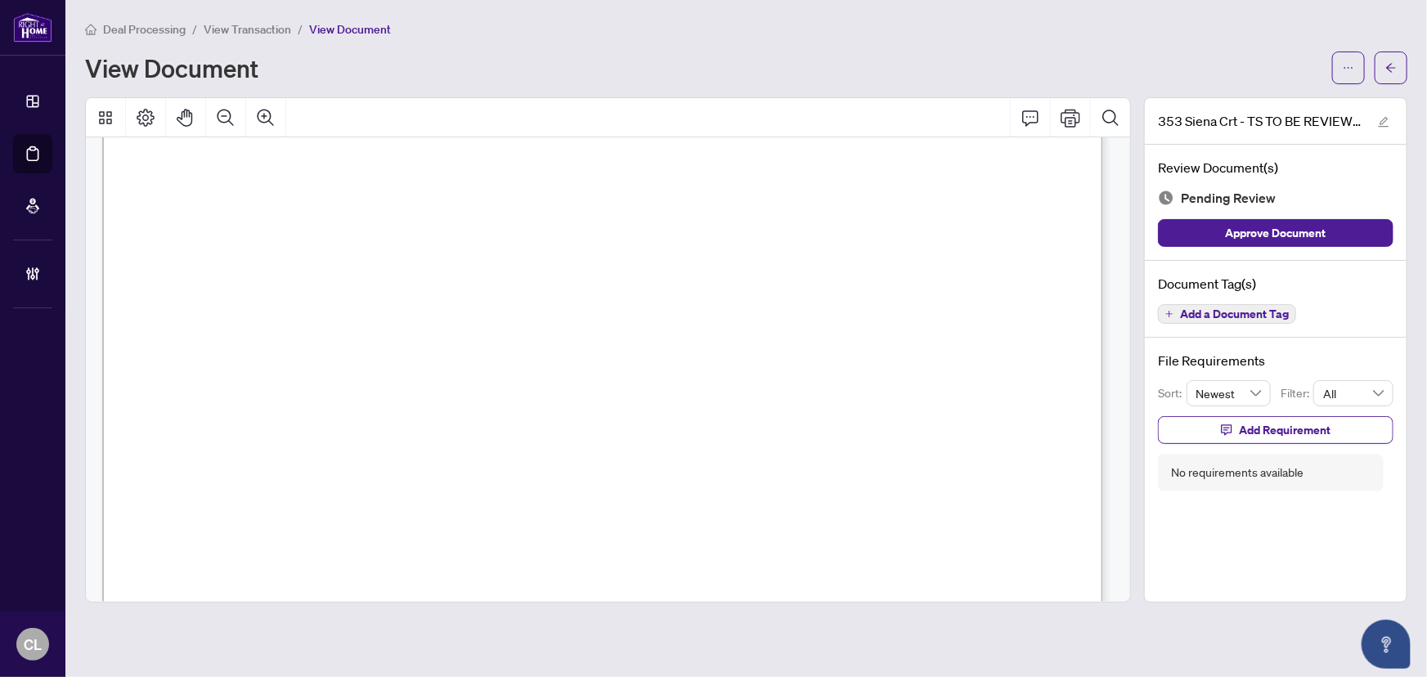
scroll to position [148, 0]
click at [1387, 56] on span "button" at bounding box center [1391, 68] width 11 height 26
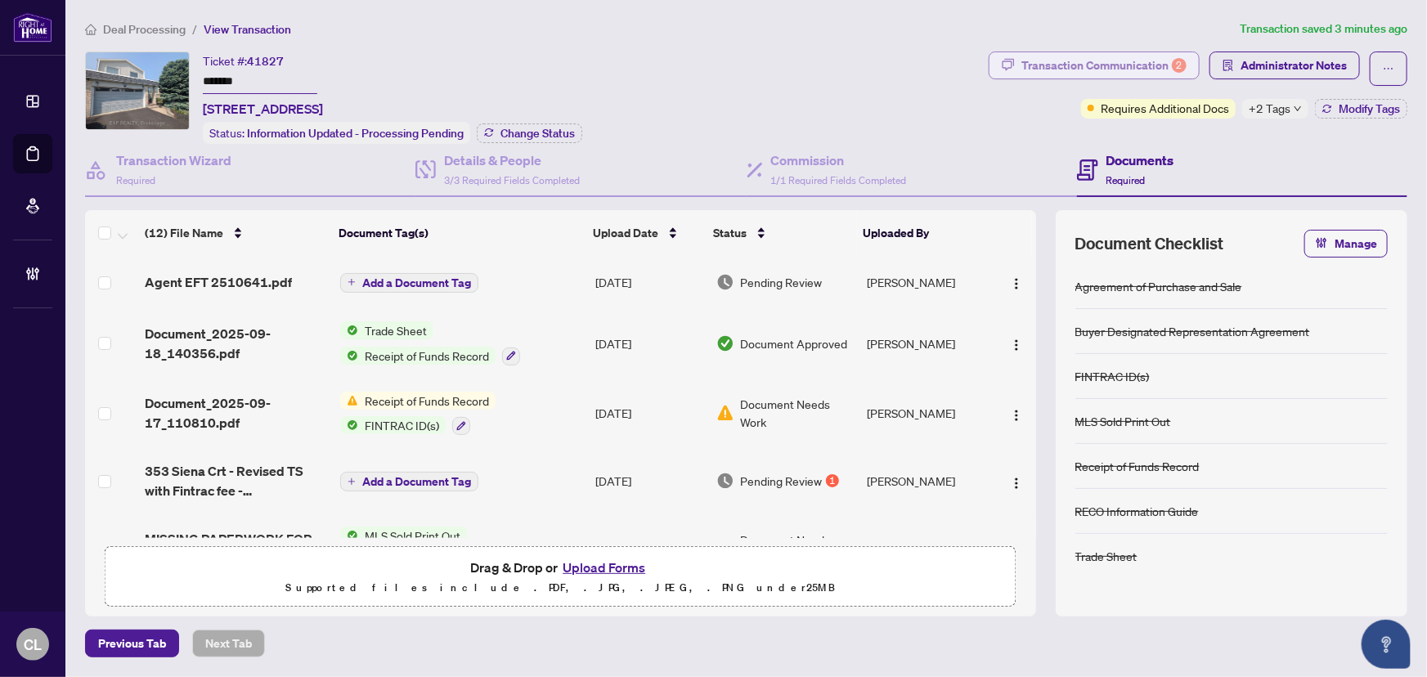
click at [1160, 61] on div "Transaction Communication 2" at bounding box center [1104, 65] width 165 height 26
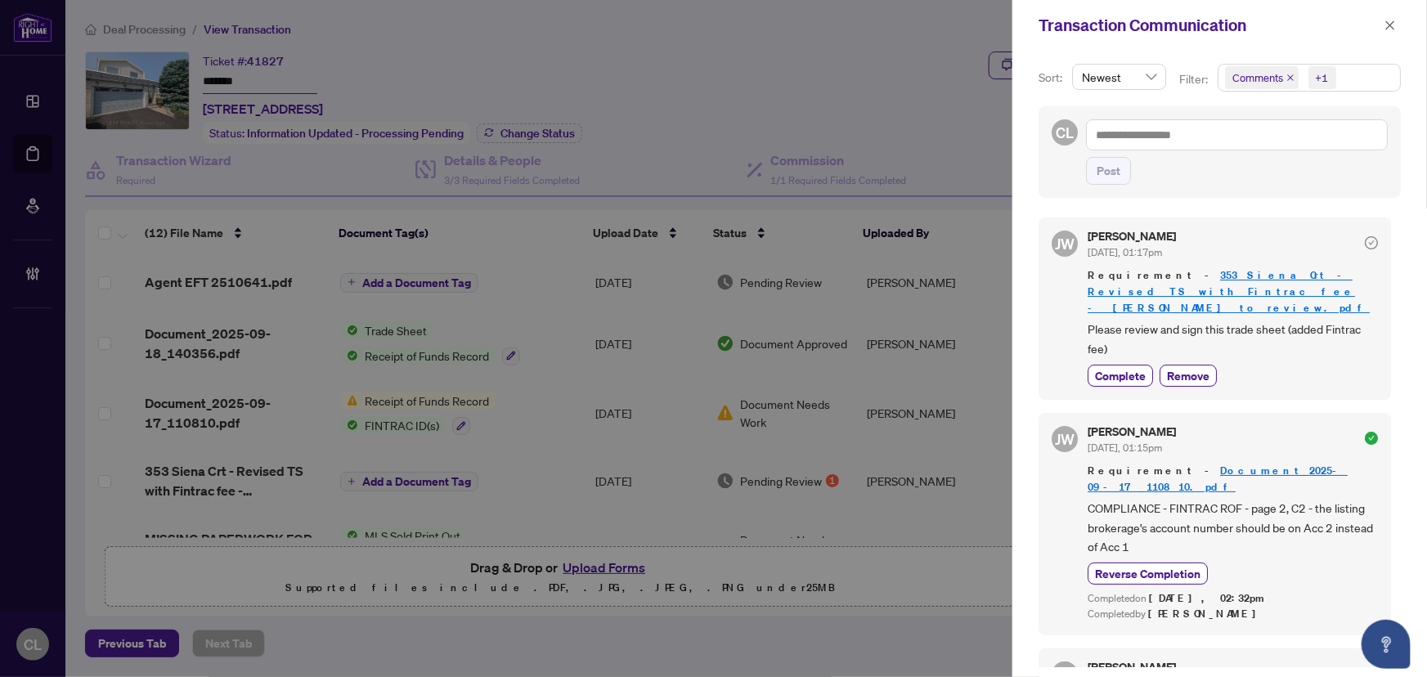
click at [1261, 79] on span "Comments" at bounding box center [1258, 78] width 51 height 16
click at [1230, 147] on span "Select Comments" at bounding box center [1234, 145] width 13 height 13
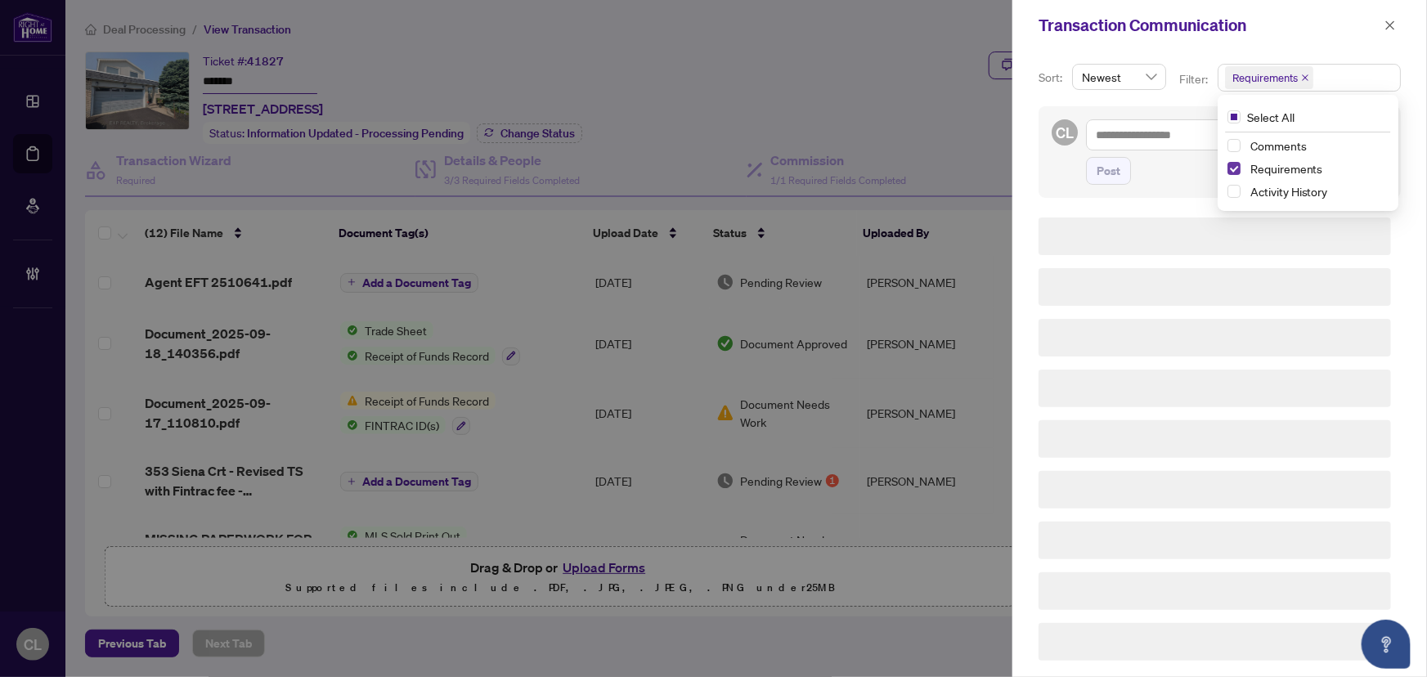
click at [1232, 173] on span "Select Requirements" at bounding box center [1234, 168] width 13 height 13
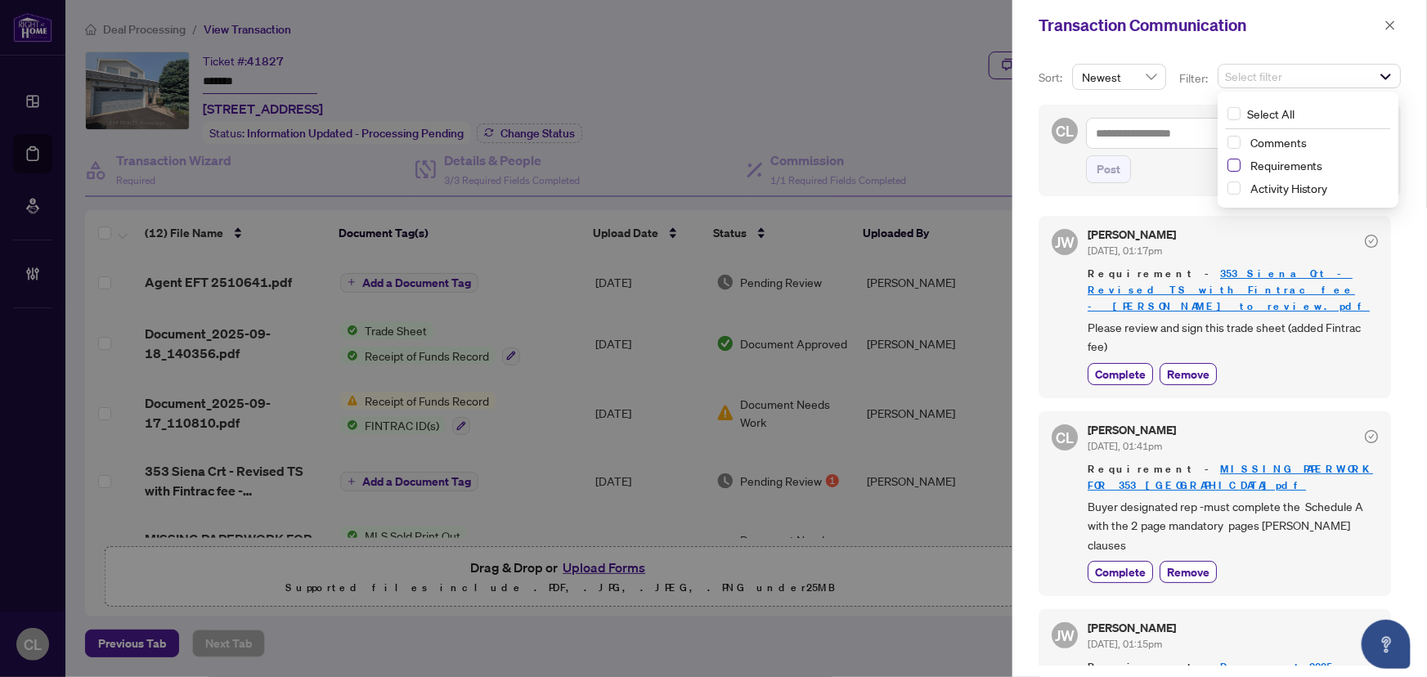
click at [1232, 167] on span "Select Requirements" at bounding box center [1234, 165] width 13 height 13
click at [1392, 20] on icon "close" at bounding box center [1390, 25] width 11 height 11
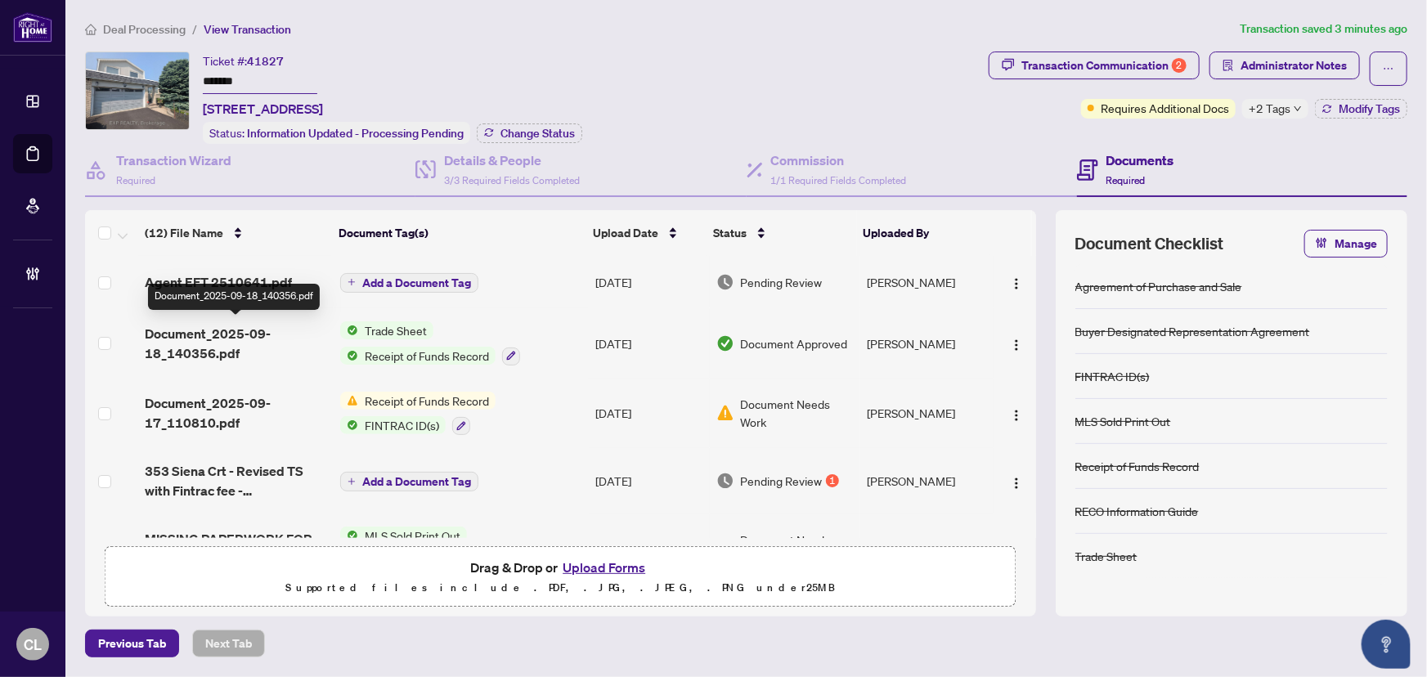
click at [213, 335] on span "Document_2025-09-18_140356.pdf" at bounding box center [236, 343] width 182 height 39
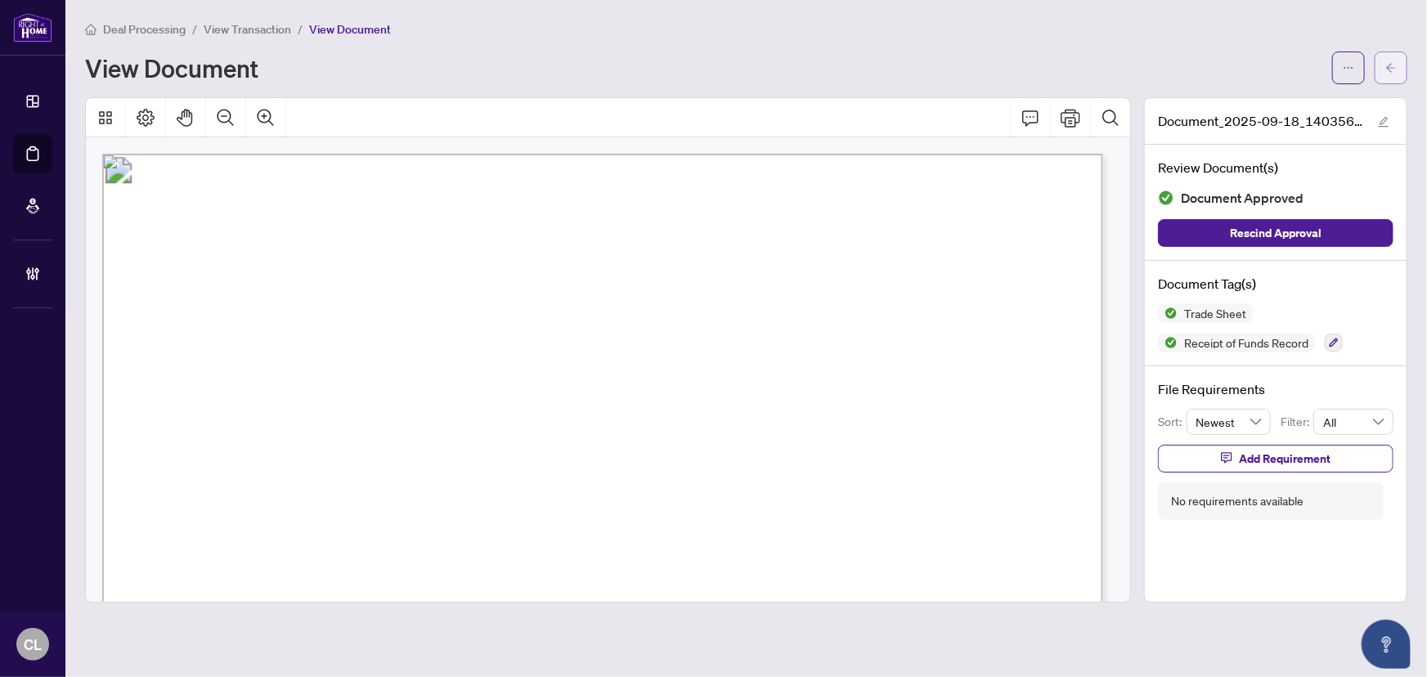
click at [1382, 57] on button "button" at bounding box center [1391, 68] width 33 height 33
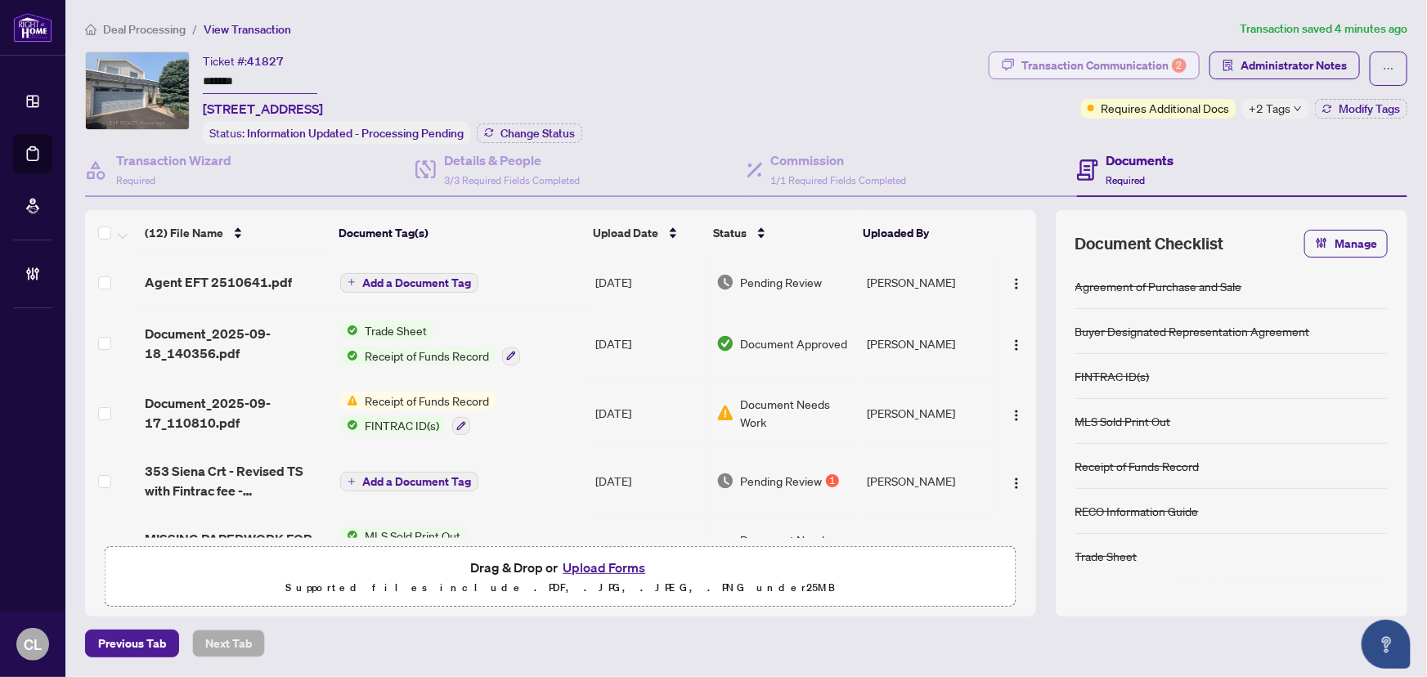
click at [1112, 52] on div "Transaction Communication 2" at bounding box center [1104, 65] width 165 height 26
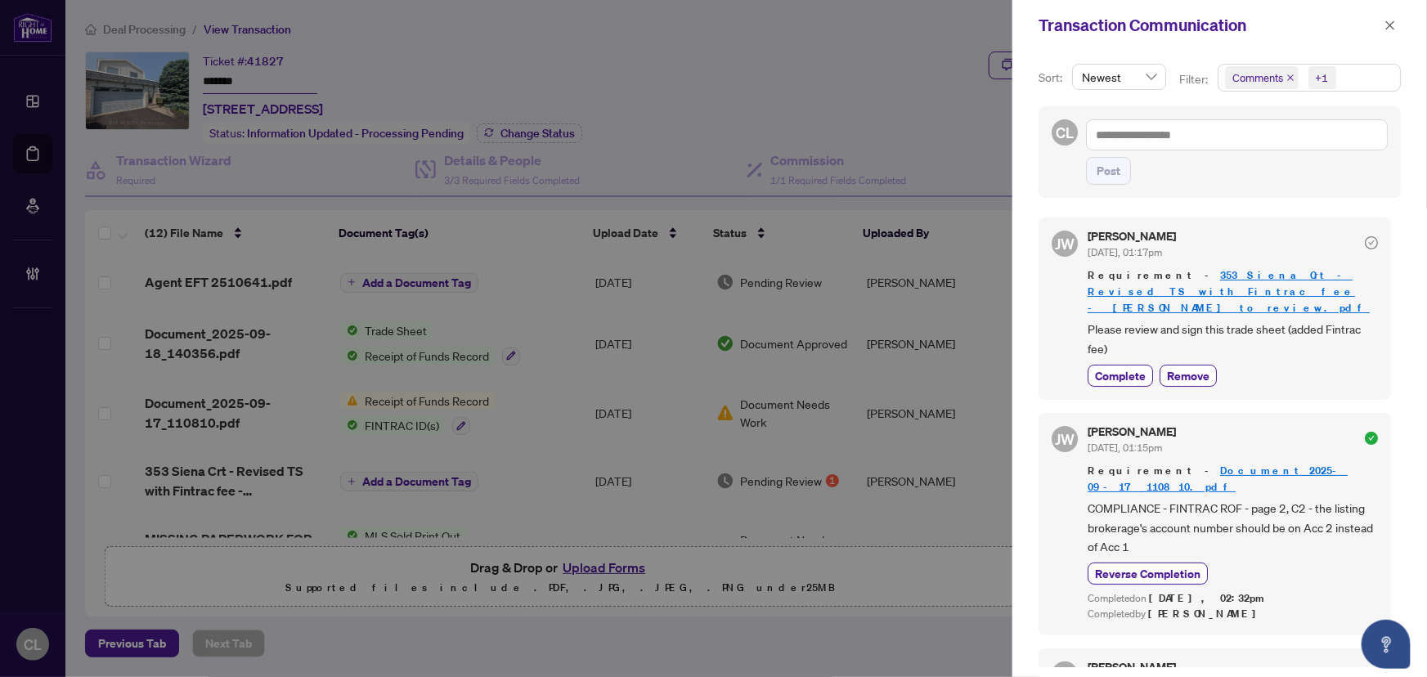
click at [1243, 75] on span "Comments" at bounding box center [1258, 78] width 51 height 16
click at [1231, 191] on span "Select Activity History" at bounding box center [1234, 191] width 13 height 13
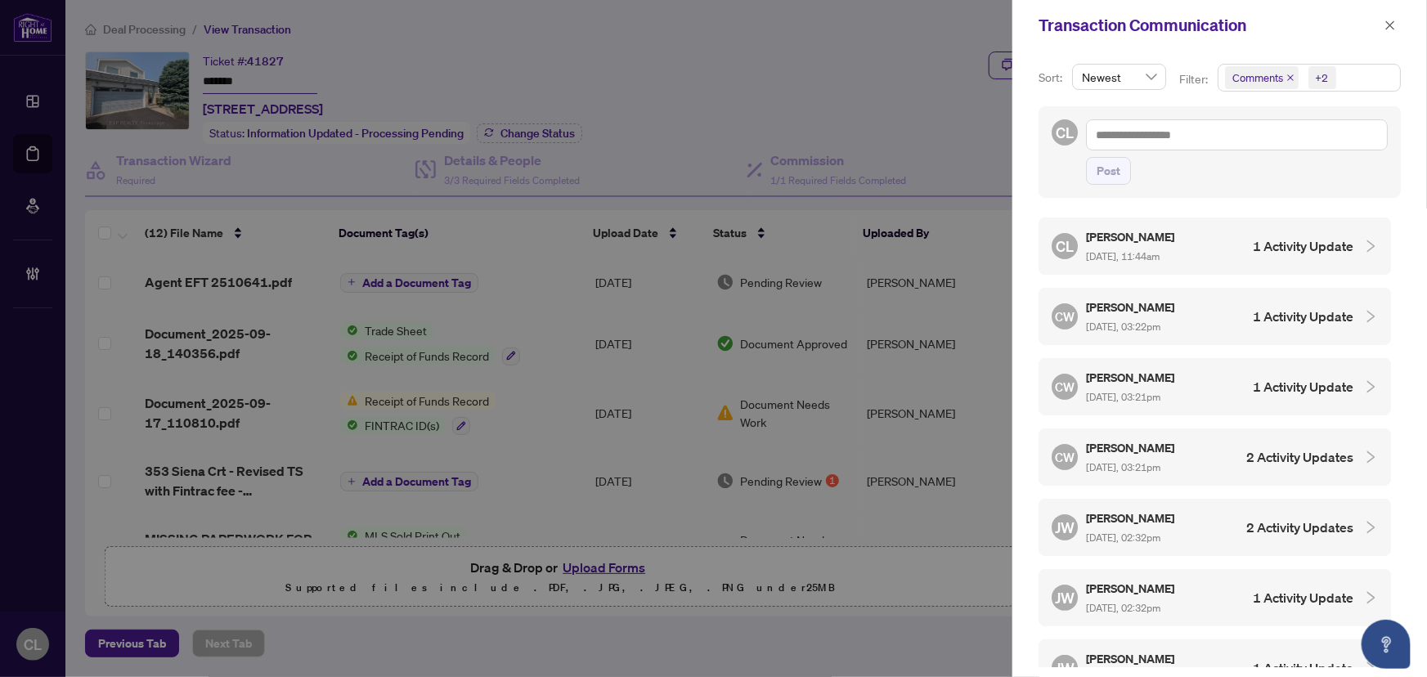
click at [1354, 520] on div at bounding box center [1366, 528] width 25 height 18
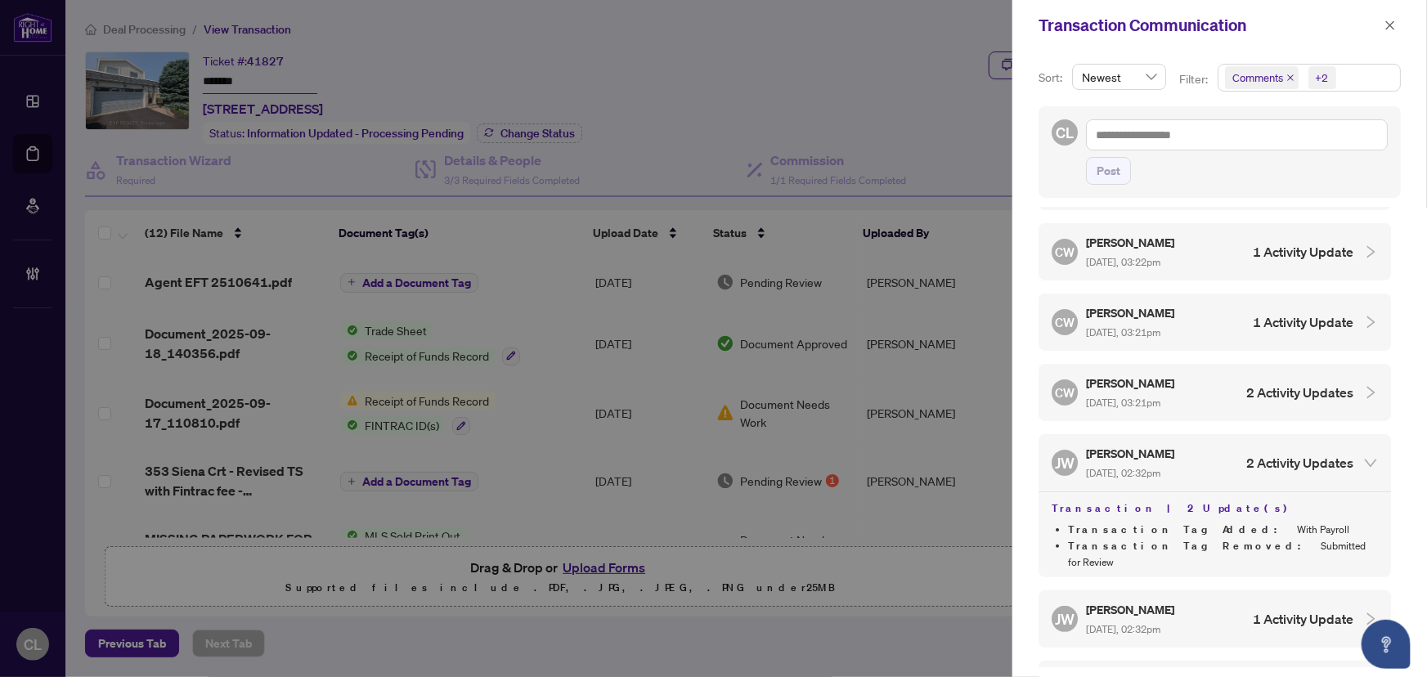
scroll to position [148, 0]
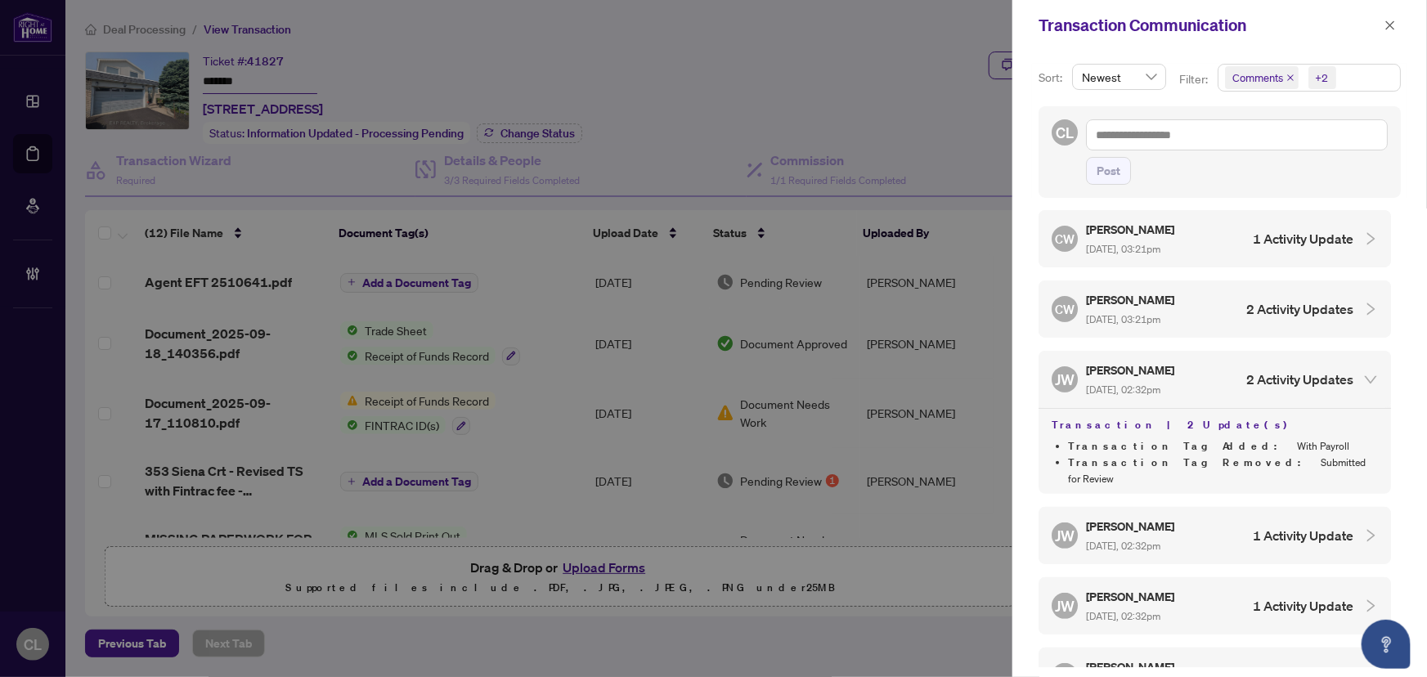
click at [1354, 527] on div at bounding box center [1366, 536] width 25 height 18
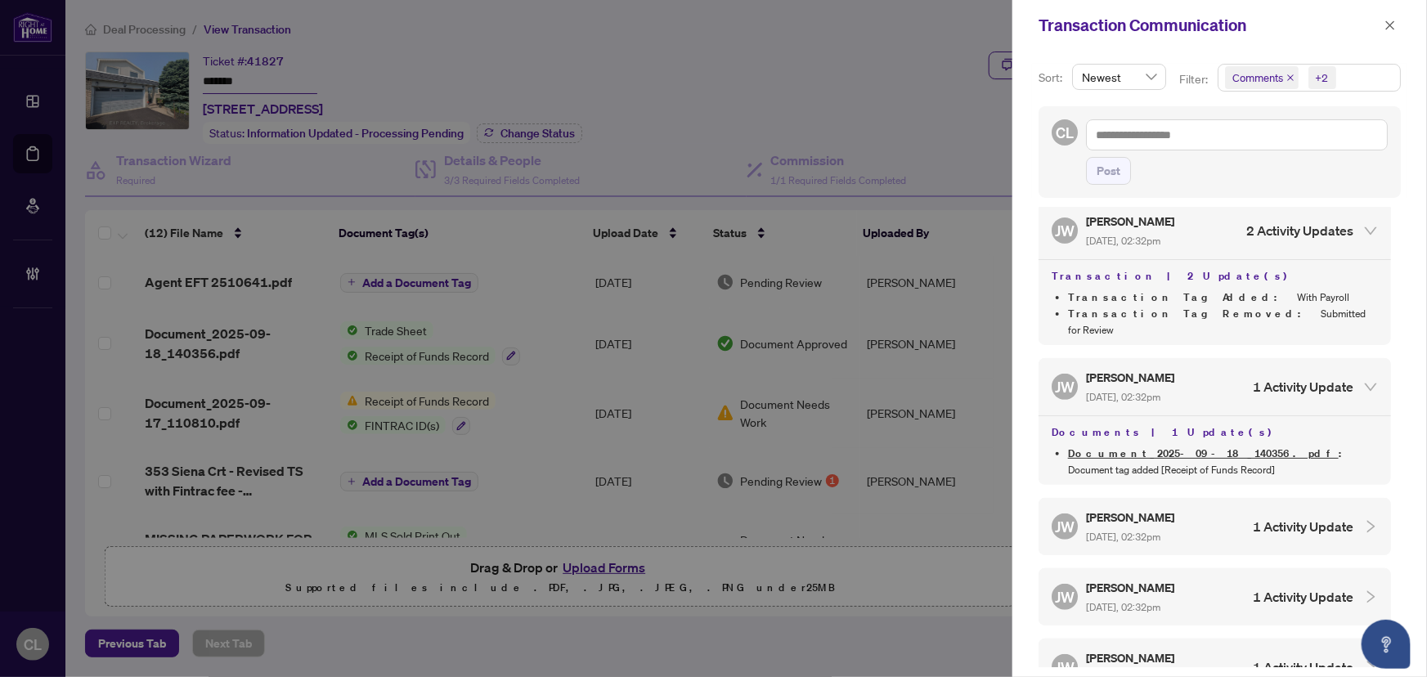
click at [1354, 518] on div at bounding box center [1366, 527] width 25 height 18
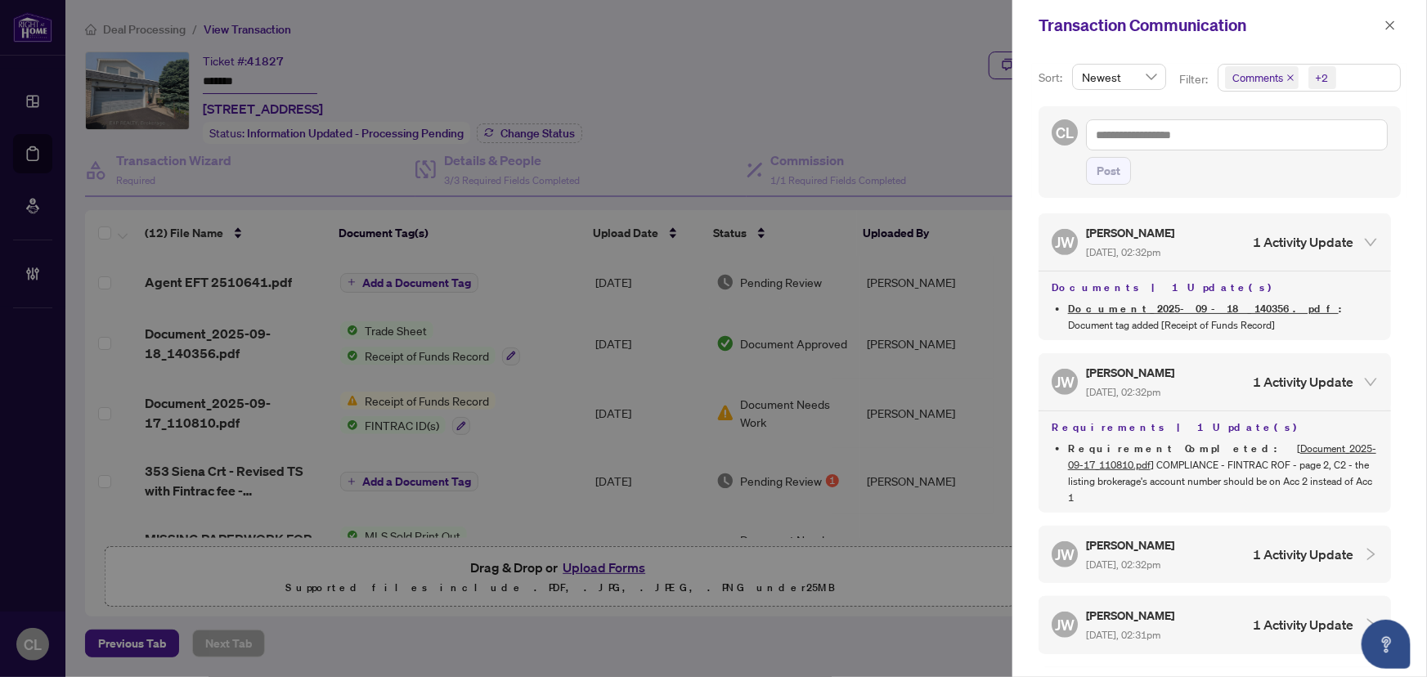
scroll to position [446, 0]
click at [1354, 542] on div at bounding box center [1366, 551] width 25 height 18
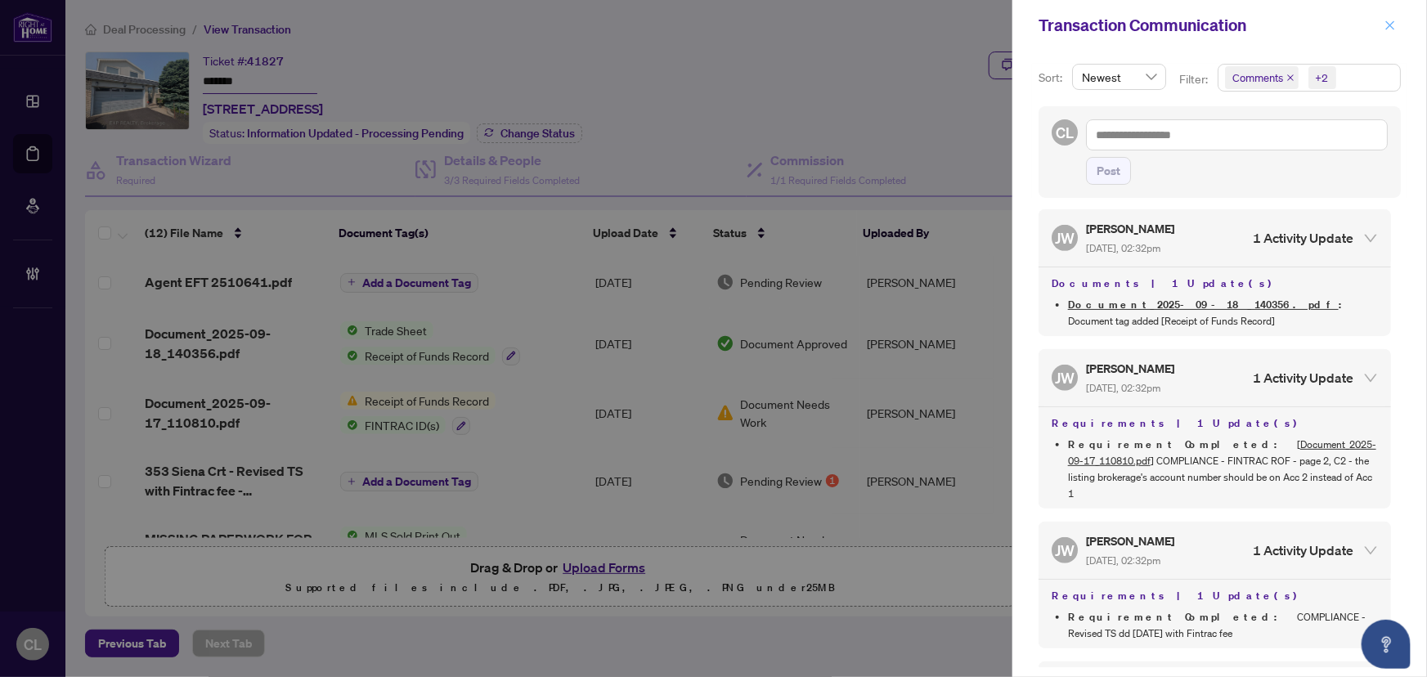
click at [1385, 22] on icon "close" at bounding box center [1390, 25] width 11 height 11
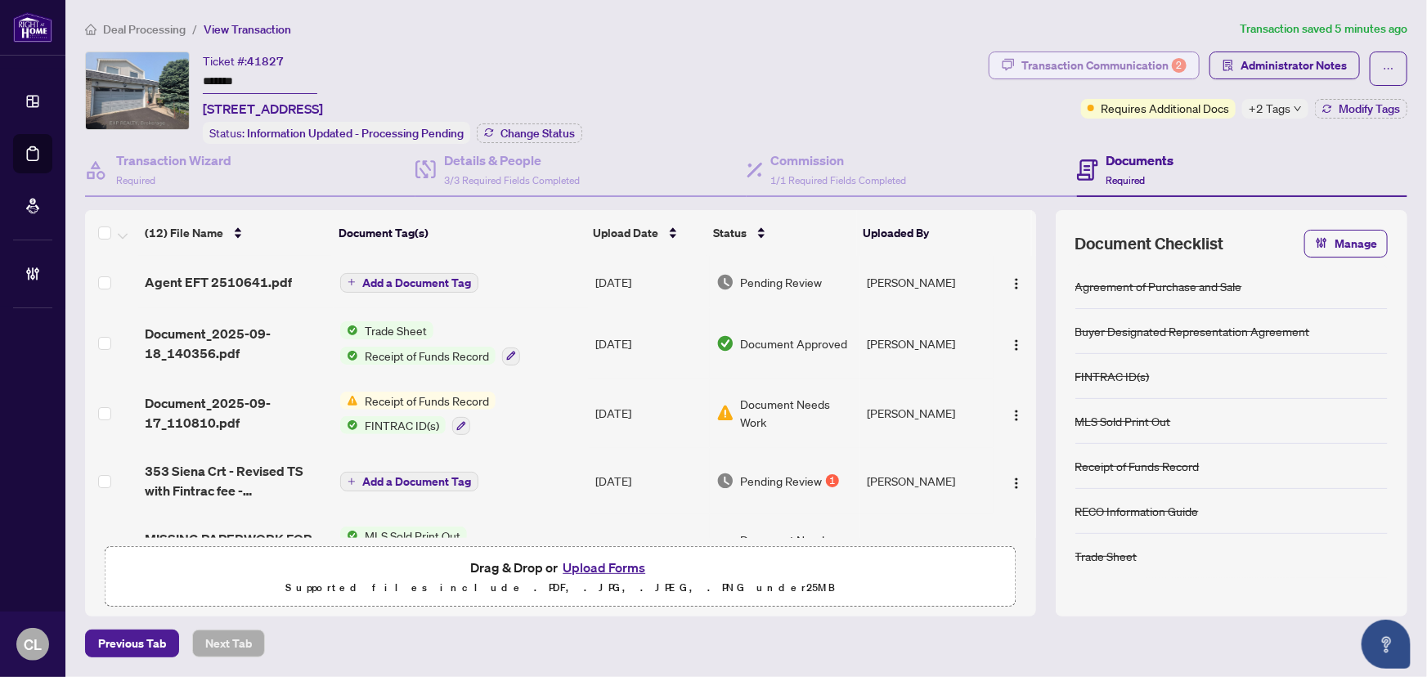
click at [1086, 64] on div "Transaction Communication 2" at bounding box center [1104, 65] width 165 height 26
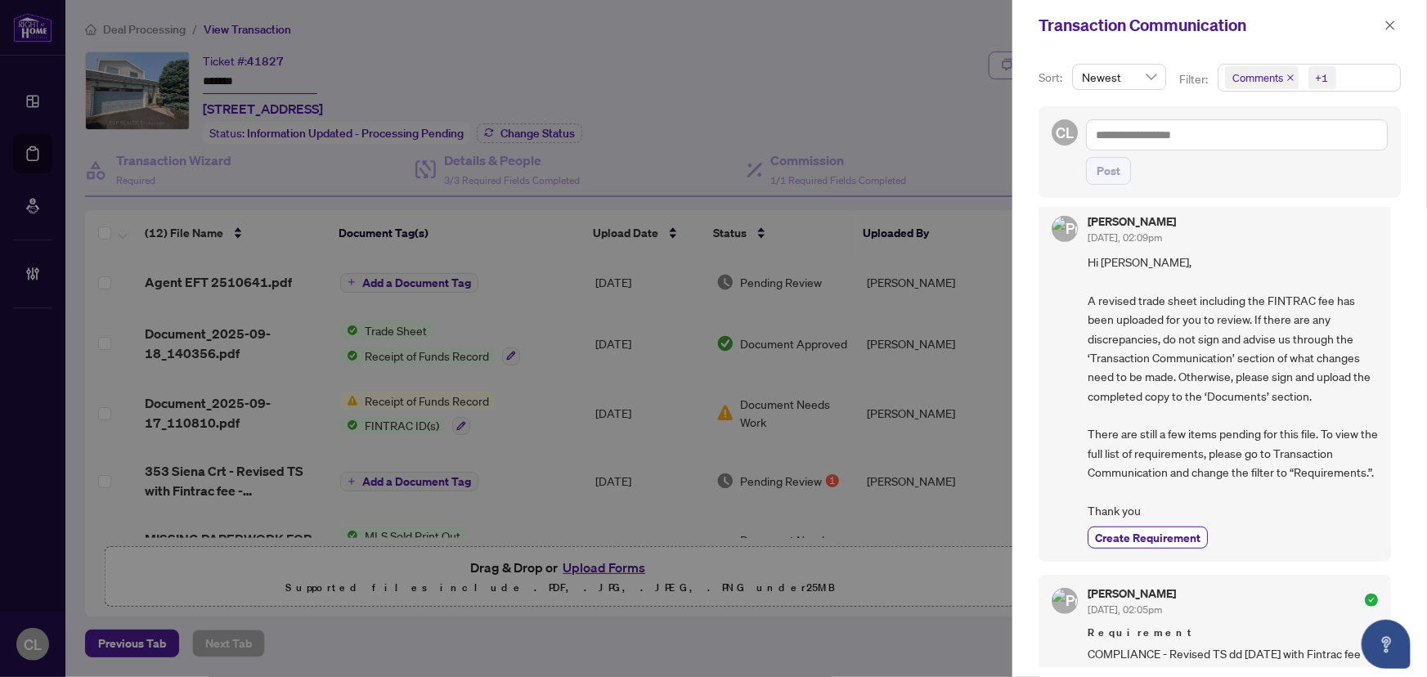
scroll to position [0, 0]
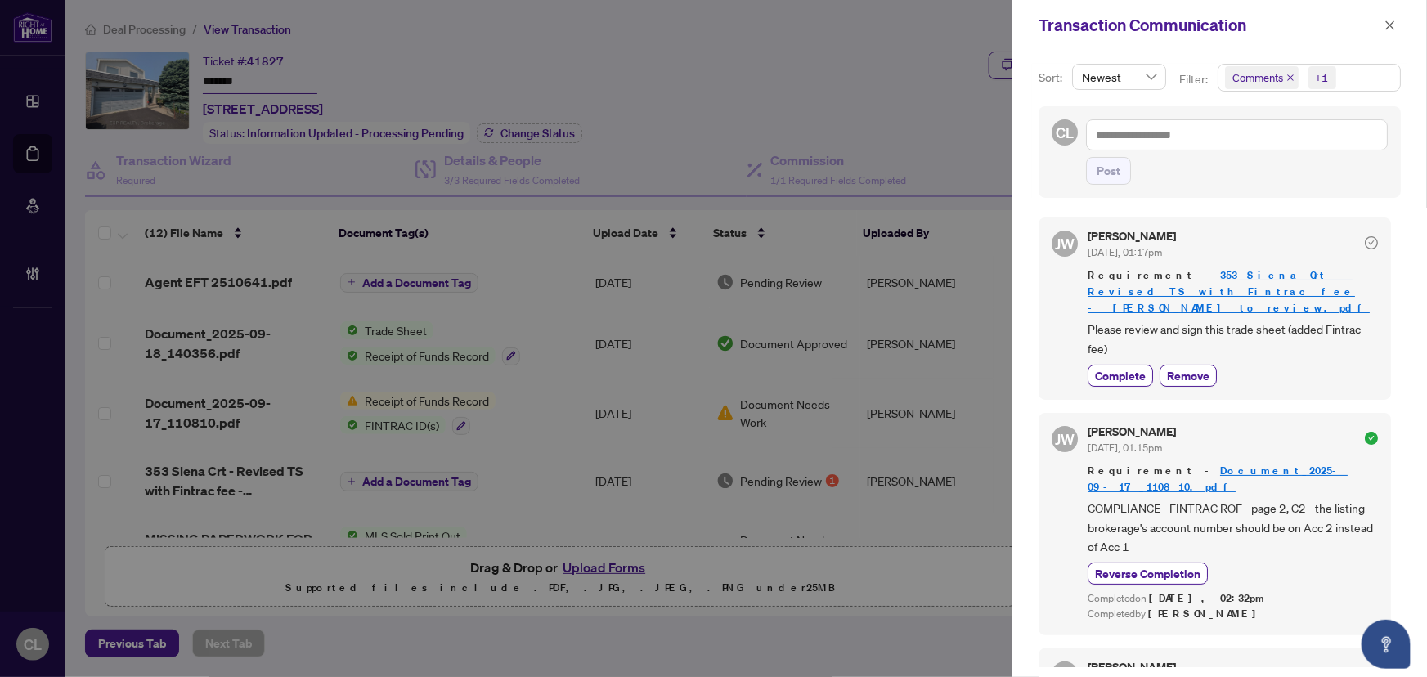
click at [1249, 74] on span "Comments" at bounding box center [1258, 78] width 51 height 16
click at [1232, 145] on span "Select Comments" at bounding box center [1234, 145] width 13 height 13
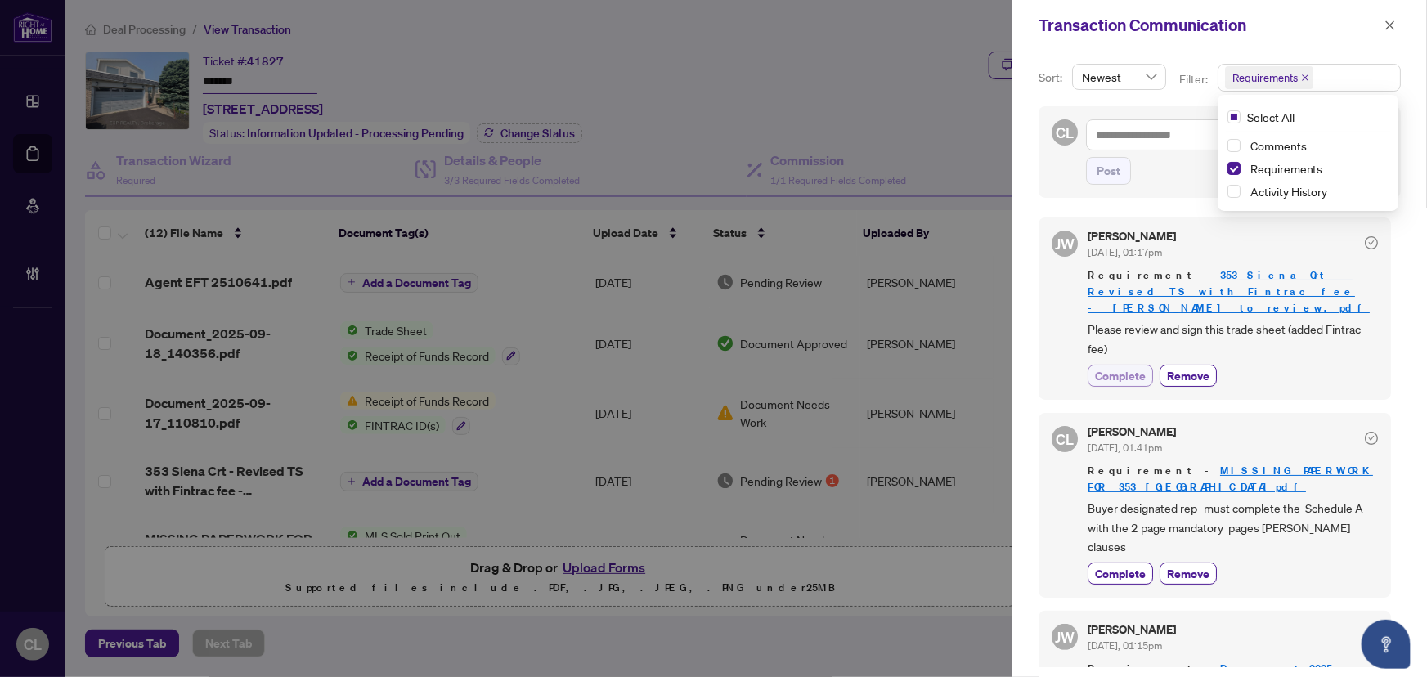
click at [1138, 367] on span "Complete" at bounding box center [1120, 375] width 51 height 17
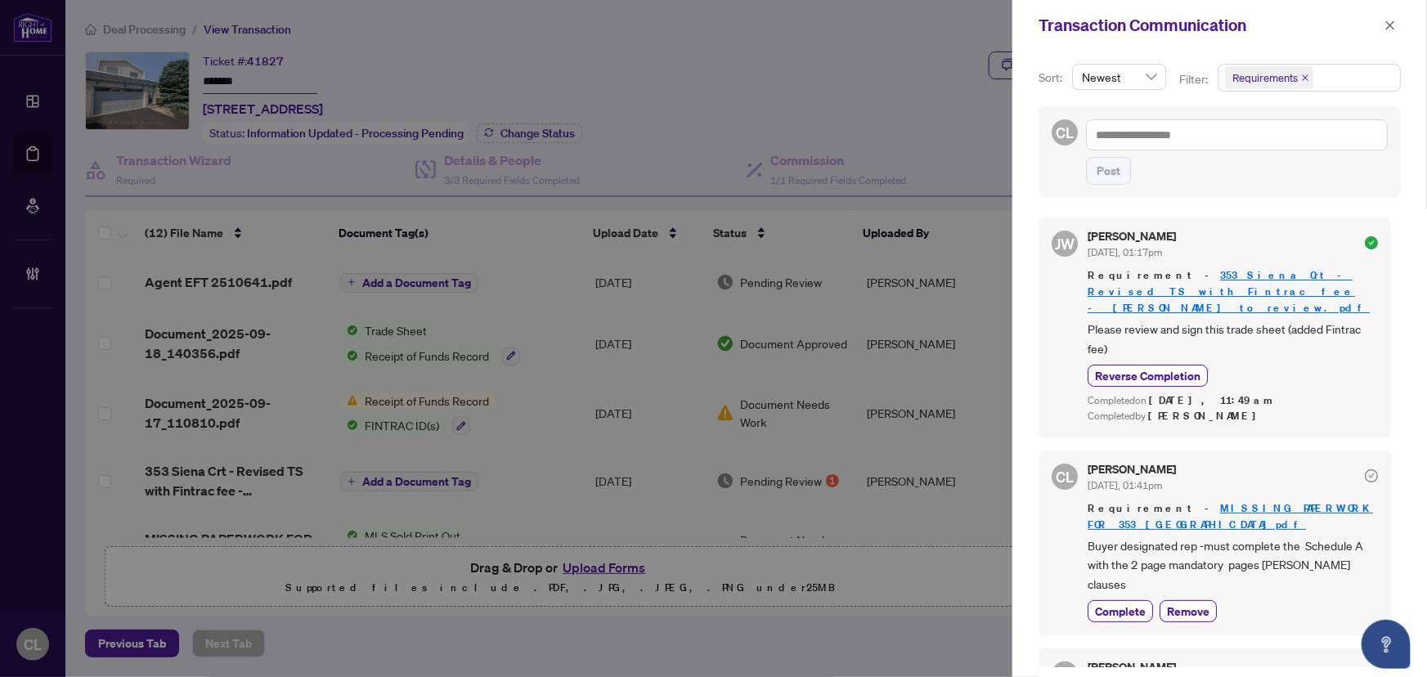
click at [949, 92] on div at bounding box center [713, 338] width 1427 height 677
click at [1387, 23] on icon "close" at bounding box center [1390, 25] width 11 height 11
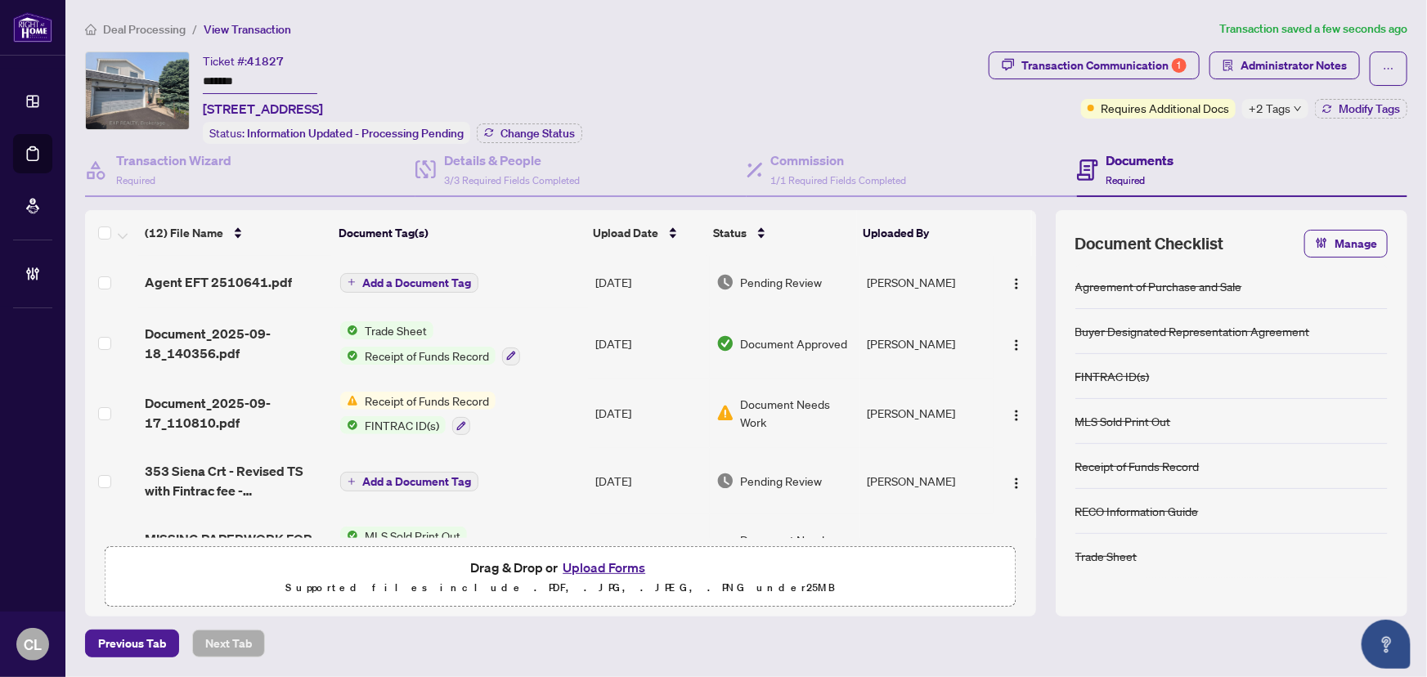
click at [1277, 101] on span "+2 Tags" at bounding box center [1270, 108] width 42 height 19
click at [791, 62] on div "Ticket #: 41827 ******* 353 -353 Siena Crt, Oshawa, Ontario L1J 6V5, Canada Sta…" at bounding box center [533, 98] width 897 height 92
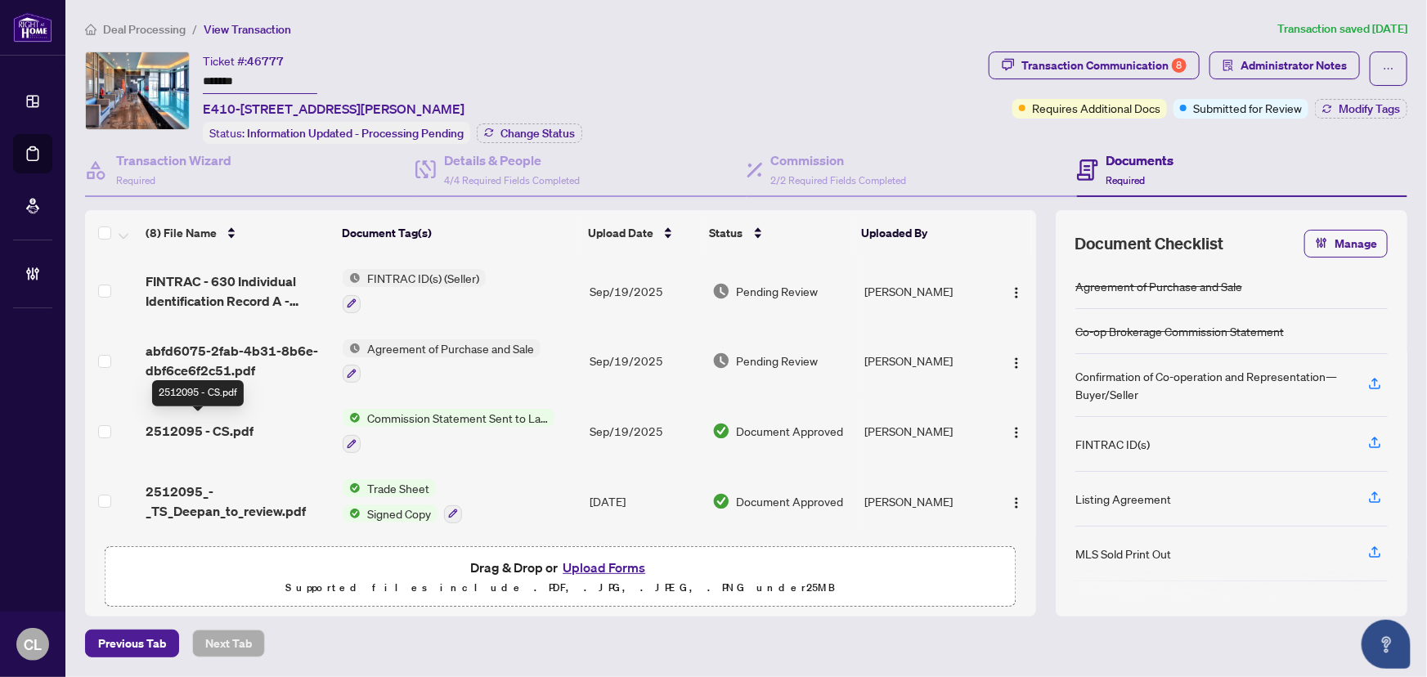
click at [217, 421] on span "2512095 - CS.pdf" at bounding box center [200, 431] width 108 height 20
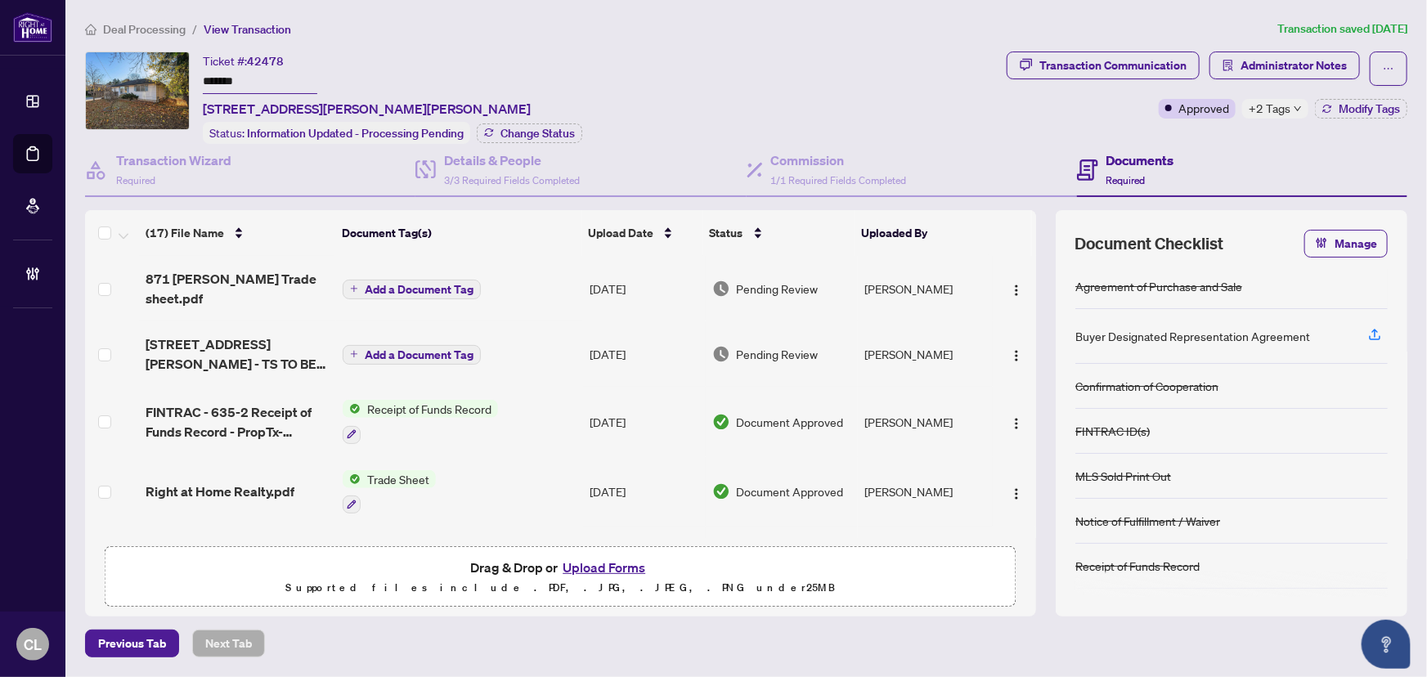
click at [1273, 110] on span "+2 Tags" at bounding box center [1270, 108] width 42 height 19
click at [827, 111] on div "Ticket #: 42478 ******* [STREET_ADDRESS][PERSON_NAME][PERSON_NAME] Status: Info…" at bounding box center [542, 98] width 915 height 92
click at [1112, 66] on div "Transaction Communication" at bounding box center [1113, 65] width 147 height 26
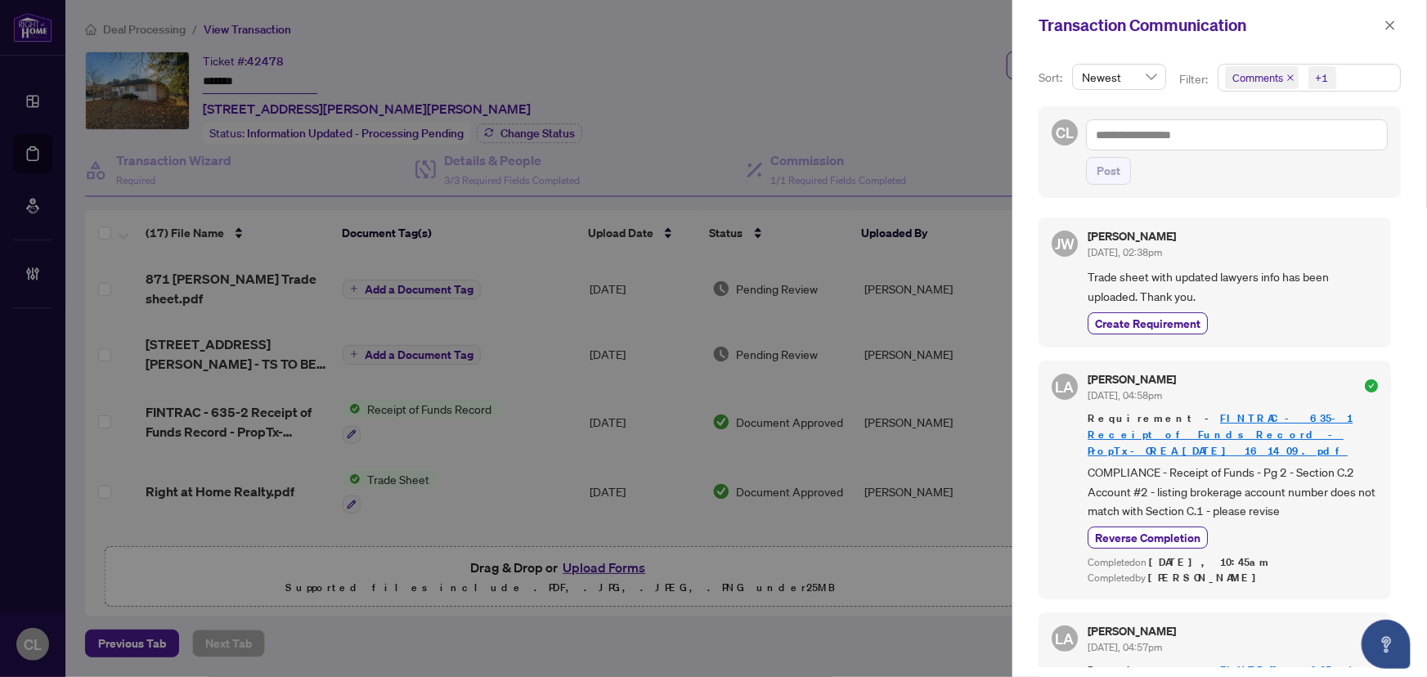
click at [801, 93] on div at bounding box center [713, 338] width 1427 height 677
click at [1387, 22] on icon "close" at bounding box center [1390, 25] width 11 height 11
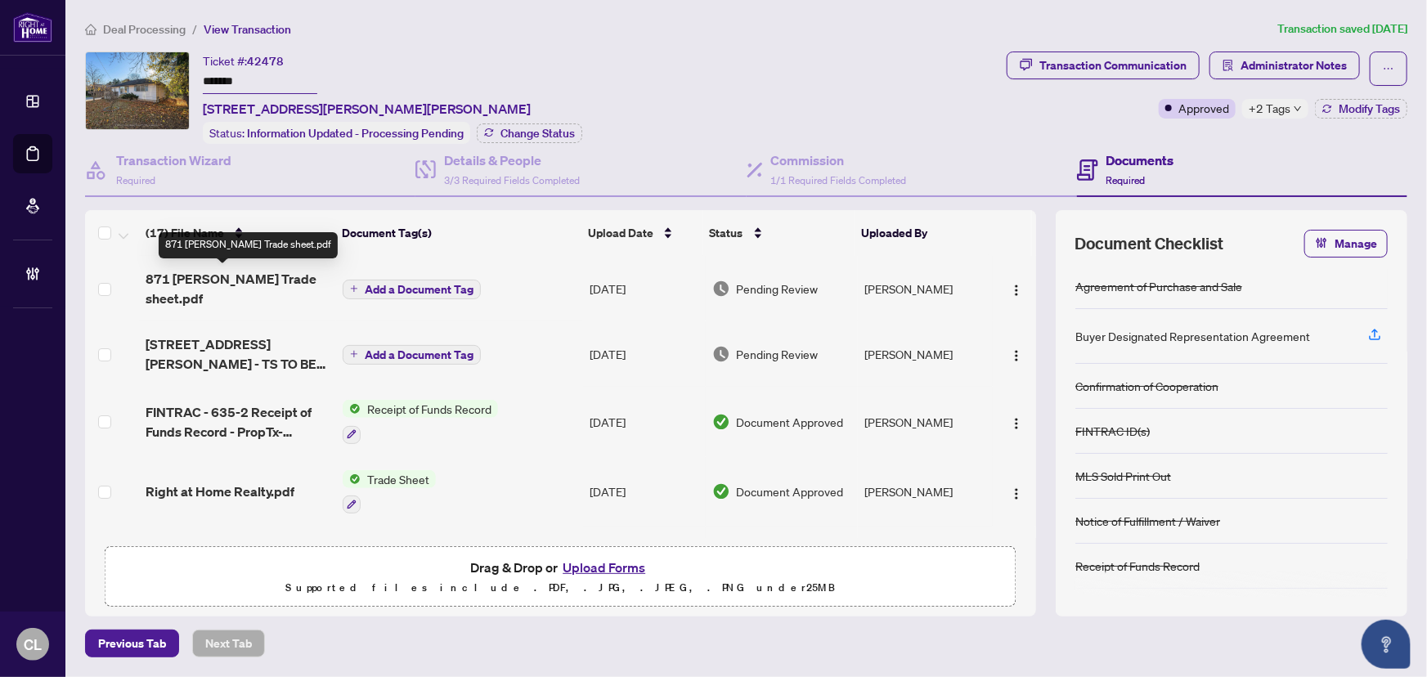
click at [268, 282] on span "871 [PERSON_NAME] Trade sheet.pdf" at bounding box center [238, 288] width 185 height 39
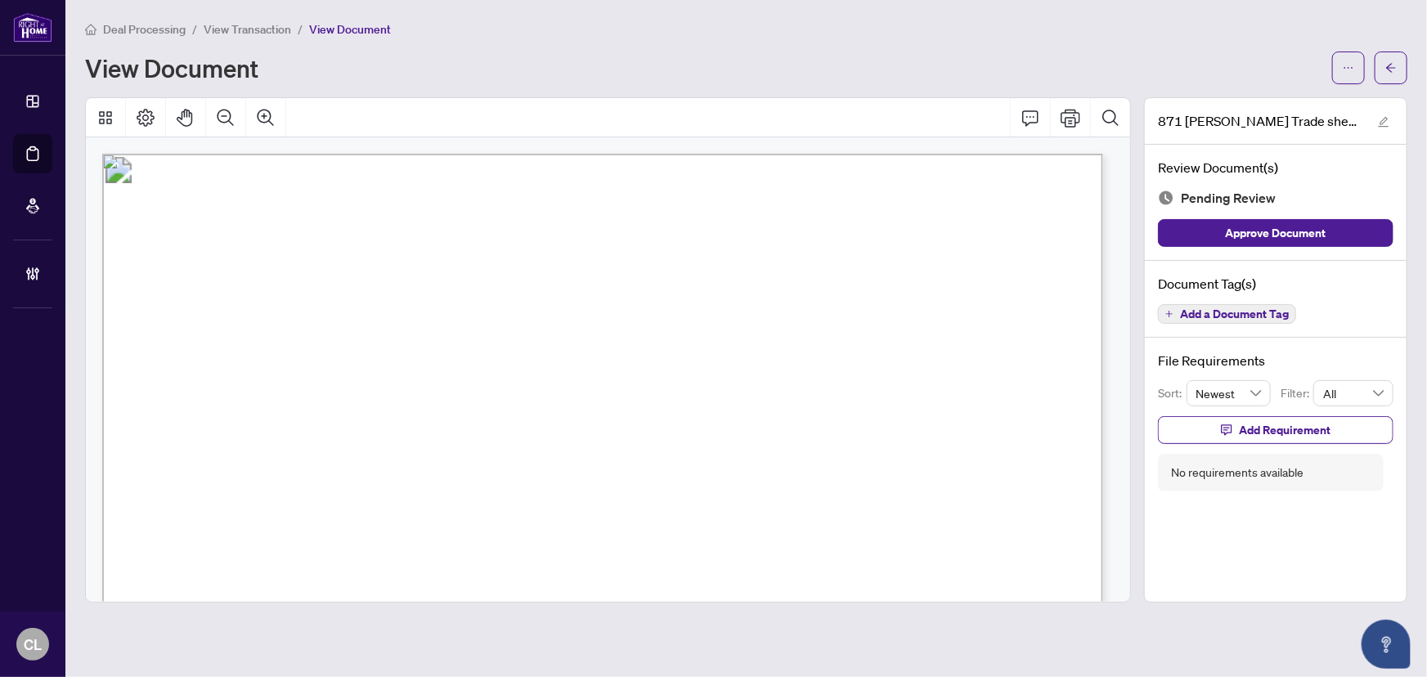
scroll to position [520, 0]
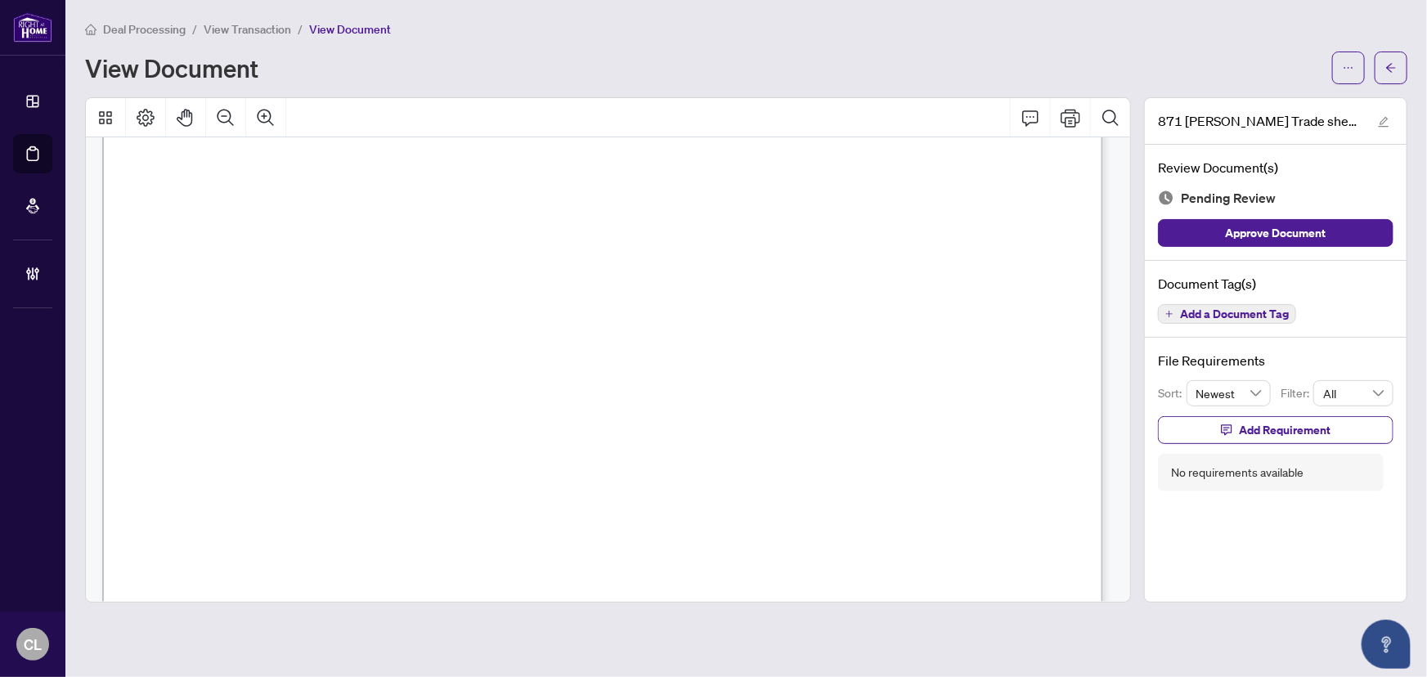
click at [1204, 308] on span "Add a Document Tag" at bounding box center [1234, 313] width 109 height 11
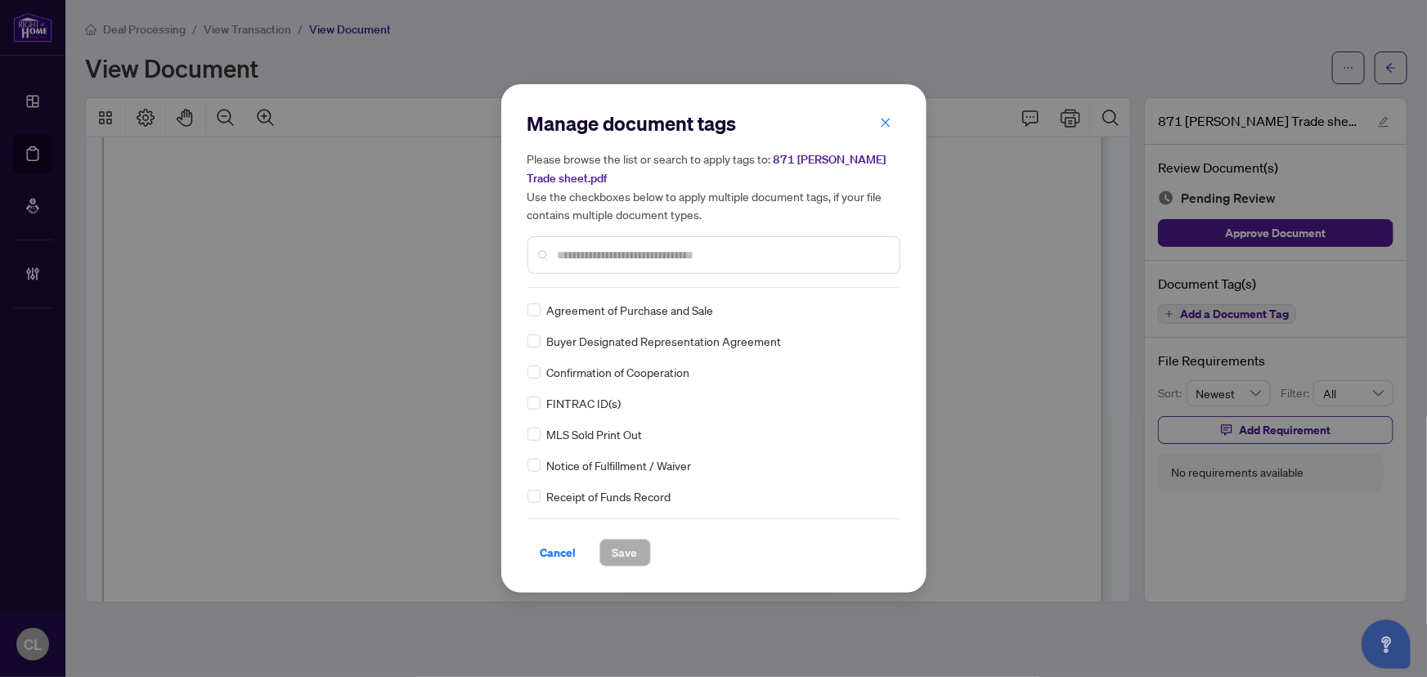
click at [682, 255] on input "text" at bounding box center [722, 255] width 329 height 18
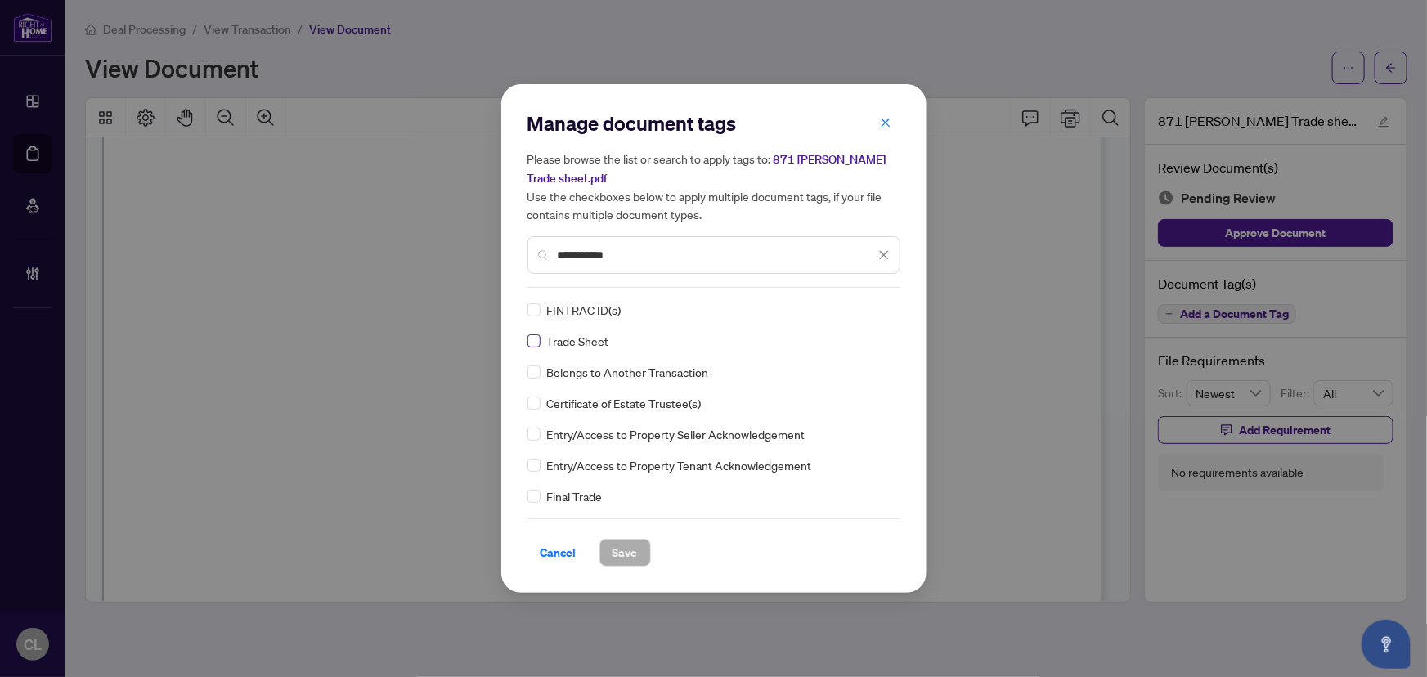
type input "**********"
click at [642, 548] on button "Save" at bounding box center [626, 553] width 52 height 28
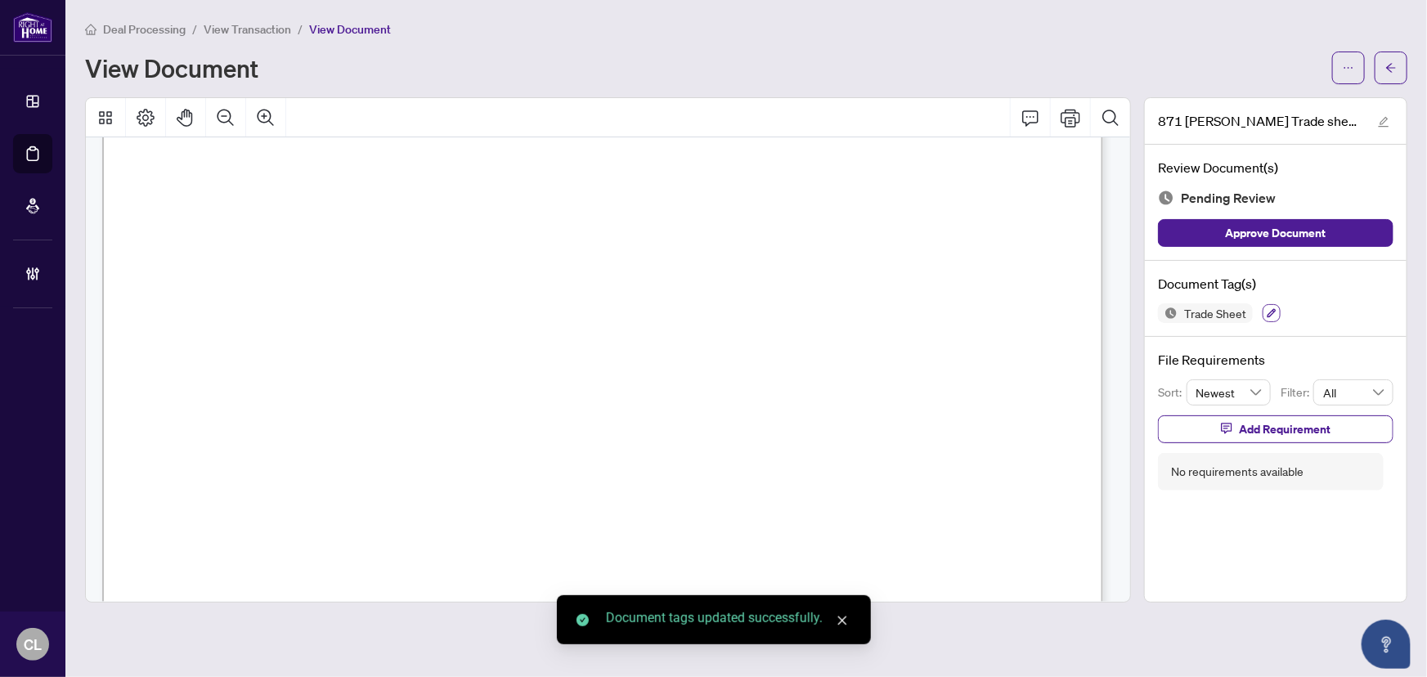
click at [1267, 311] on icon "button" at bounding box center [1272, 313] width 10 height 10
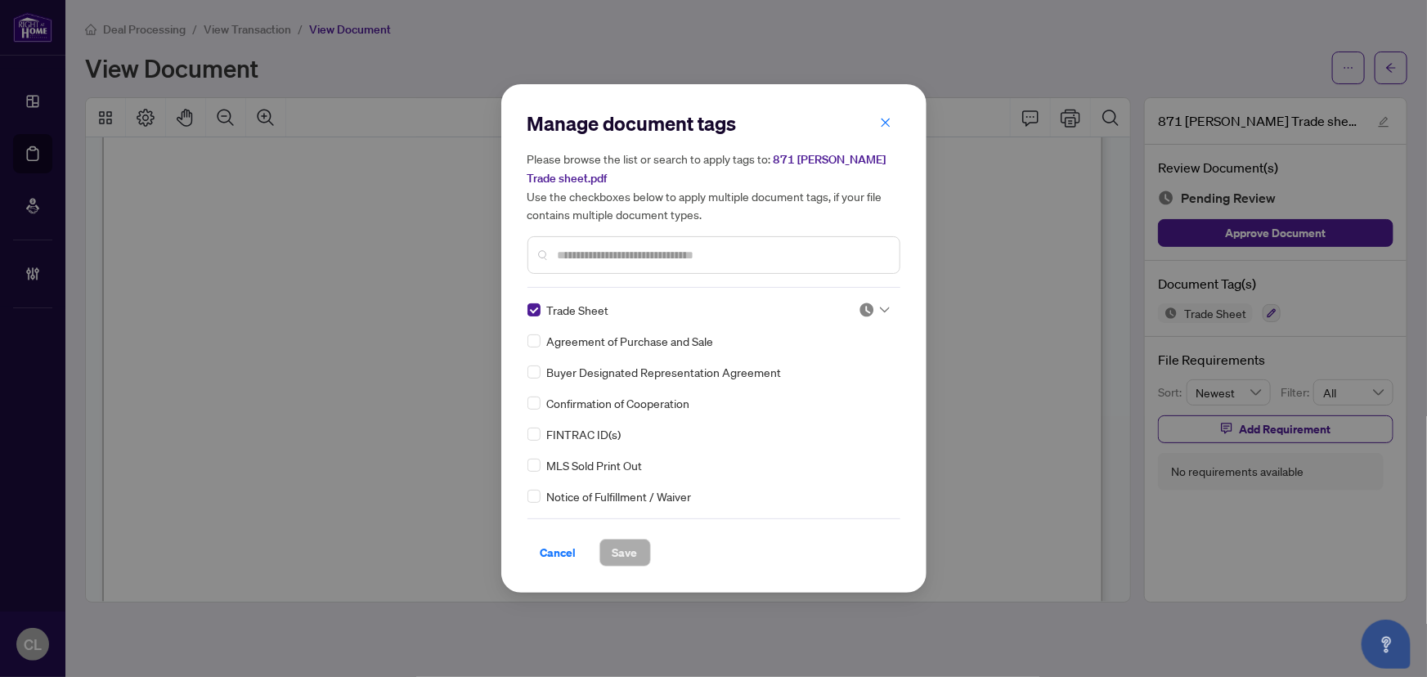
click at [883, 311] on icon at bounding box center [885, 310] width 10 height 7
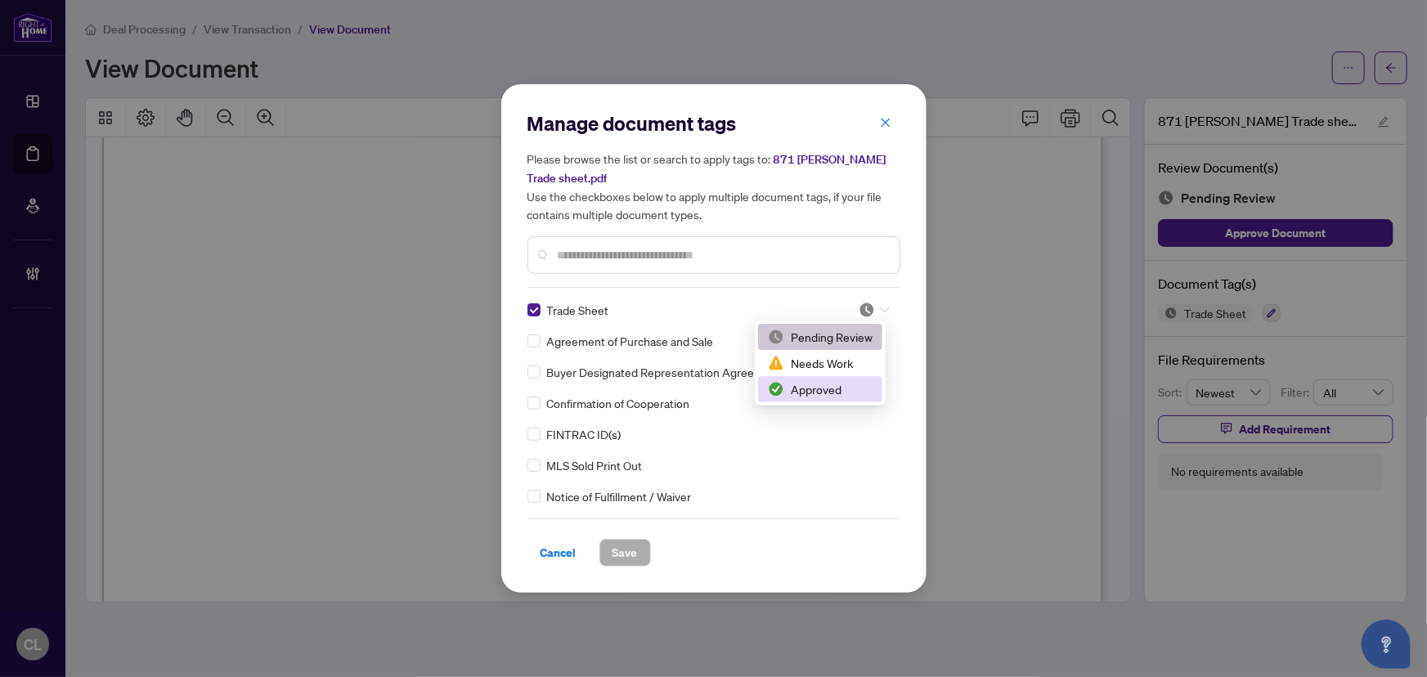
click at [834, 398] on div "Approved" at bounding box center [820, 389] width 105 height 18
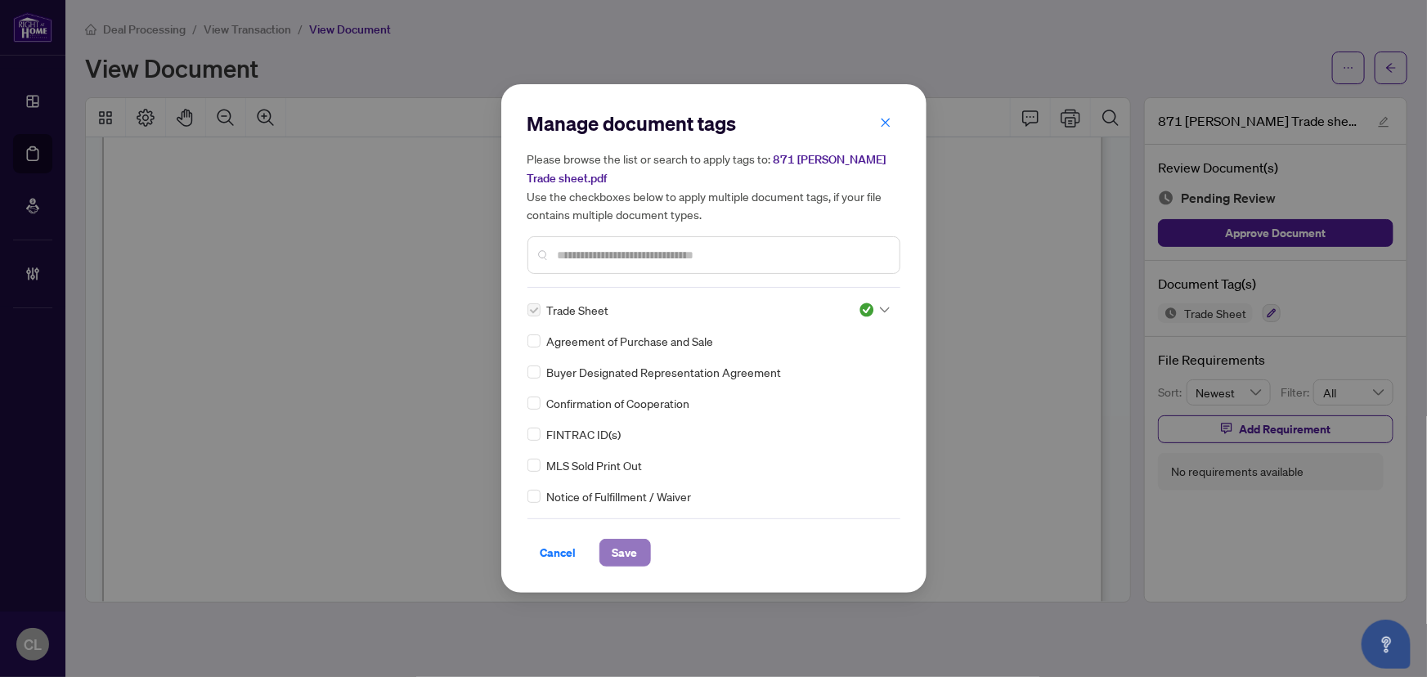
click at [609, 551] on button "Save" at bounding box center [626, 553] width 52 height 28
click at [1403, 57] on div "Manage document tags Please browse the list or search to apply tags to: 871 [PE…" at bounding box center [713, 338] width 1427 height 677
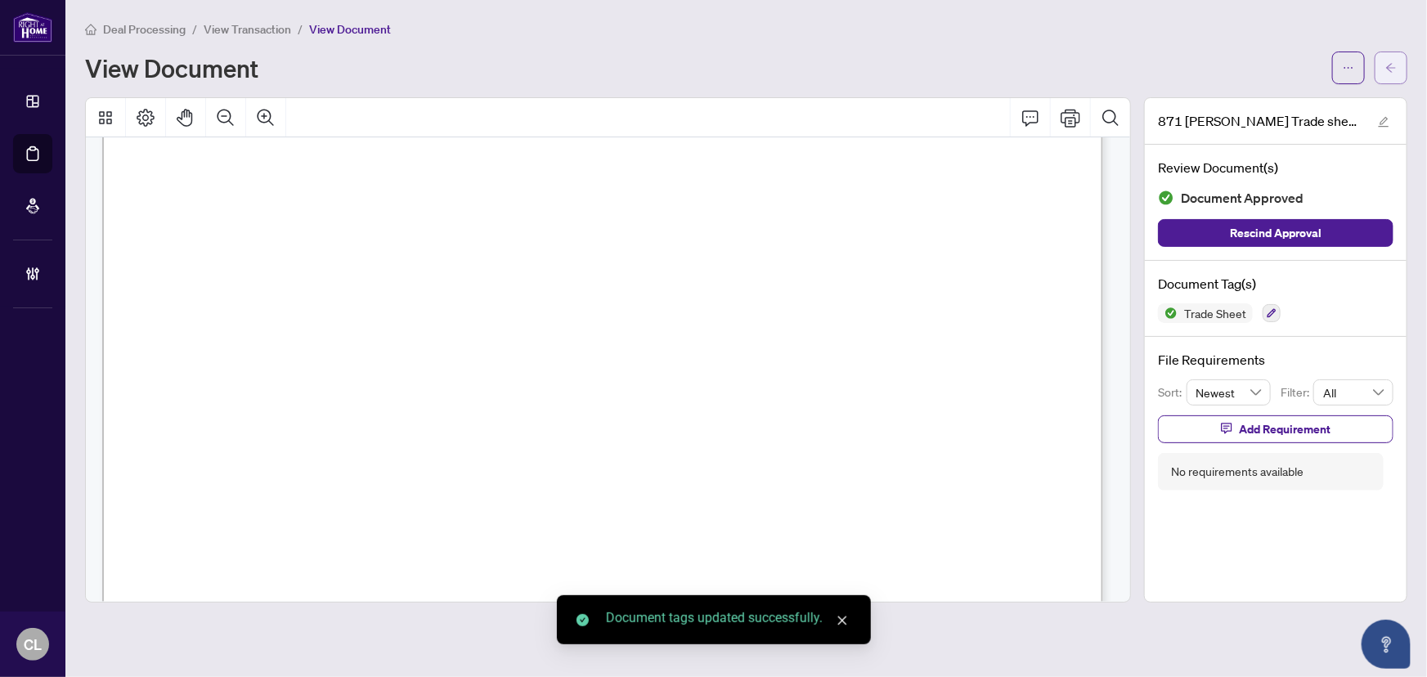
click at [1391, 55] on span "button" at bounding box center [1391, 68] width 11 height 26
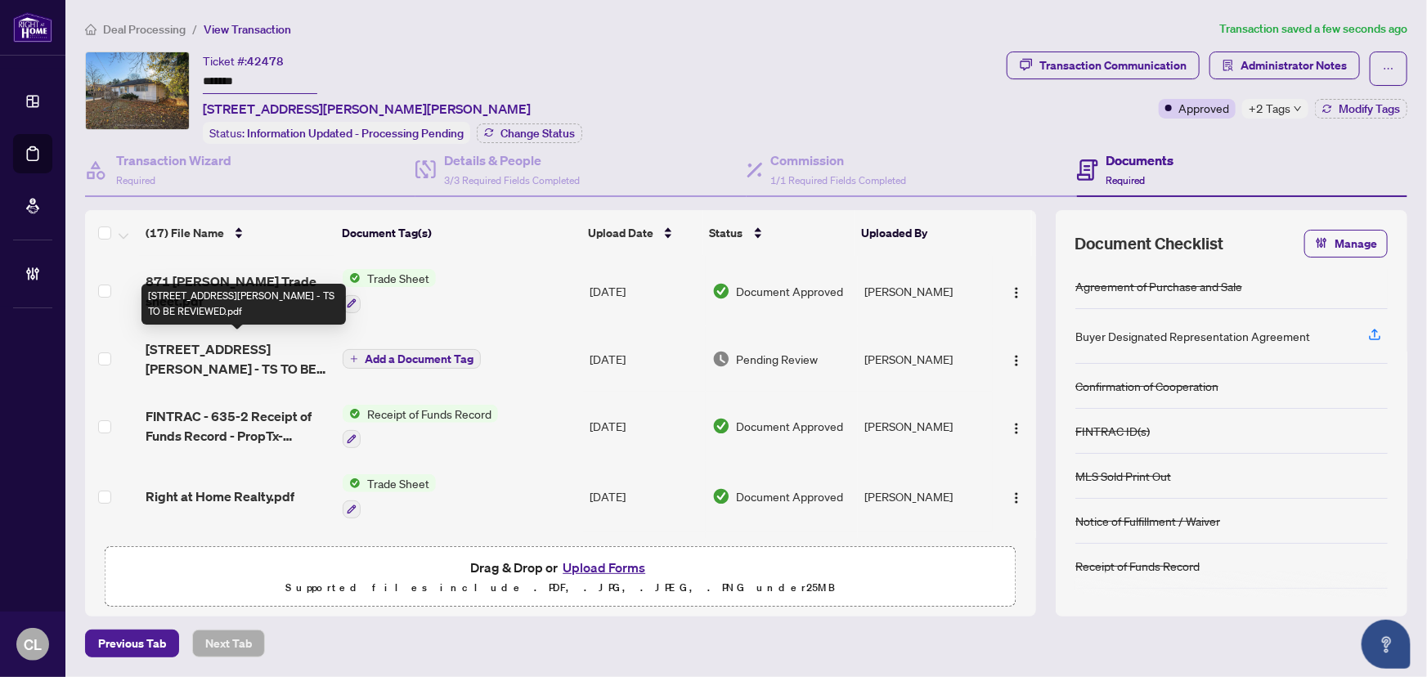
click at [192, 339] on span "[STREET_ADDRESS][PERSON_NAME] - TS TO BE REVIEWED.pdf" at bounding box center [238, 358] width 185 height 39
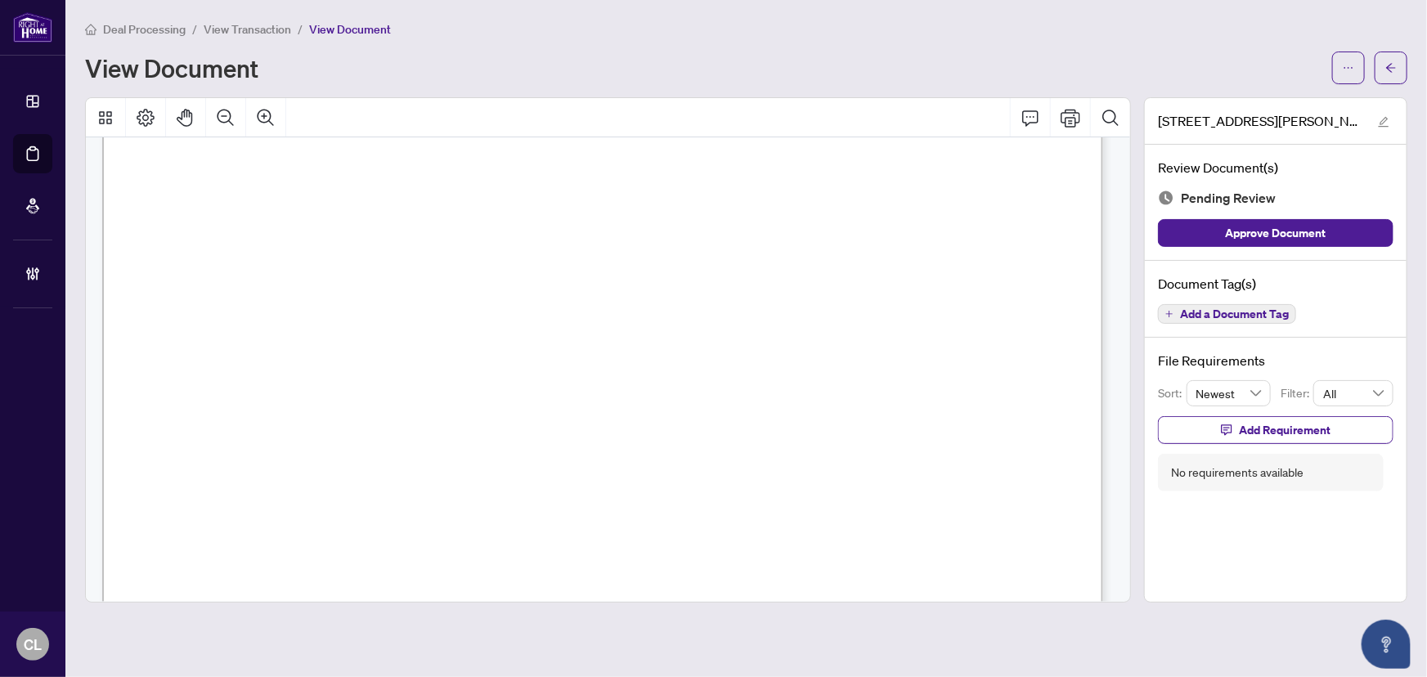
scroll to position [343, 0]
click at [1391, 56] on span "button" at bounding box center [1391, 68] width 11 height 26
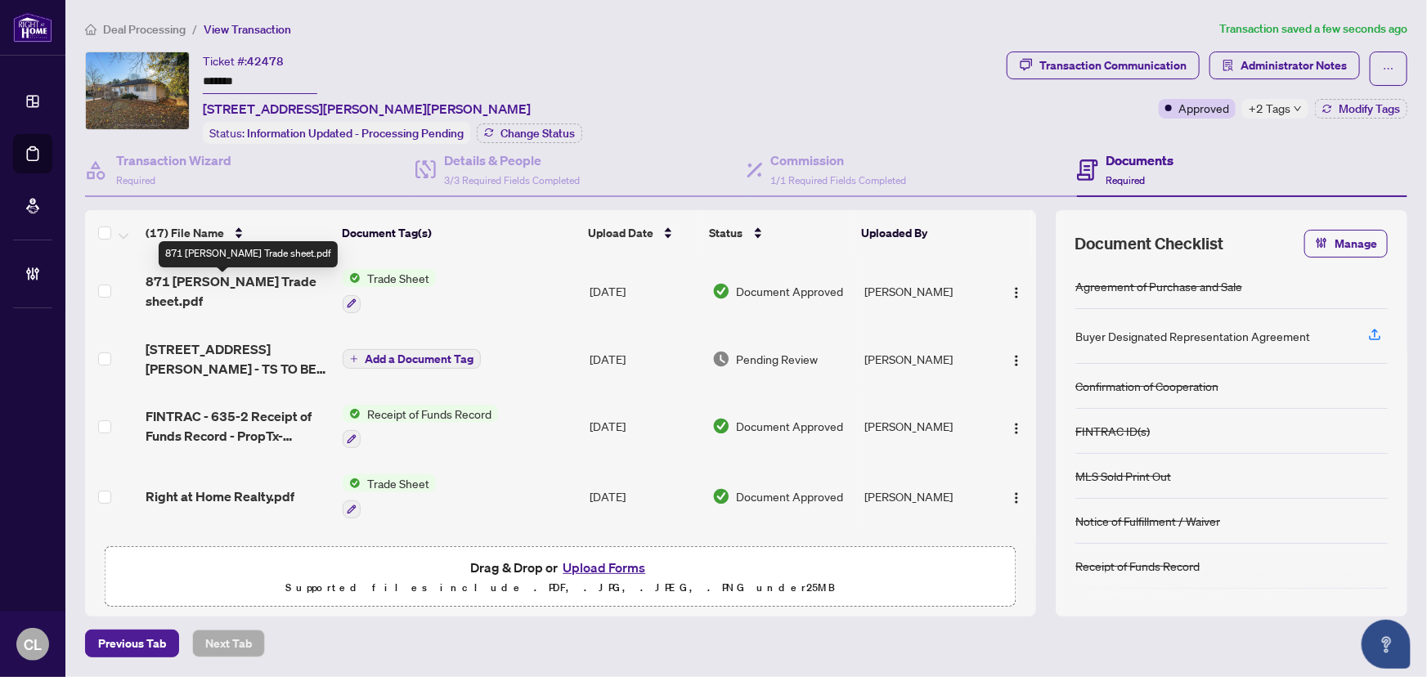
click at [213, 285] on span "871 [PERSON_NAME] Trade sheet.pdf" at bounding box center [238, 291] width 185 height 39
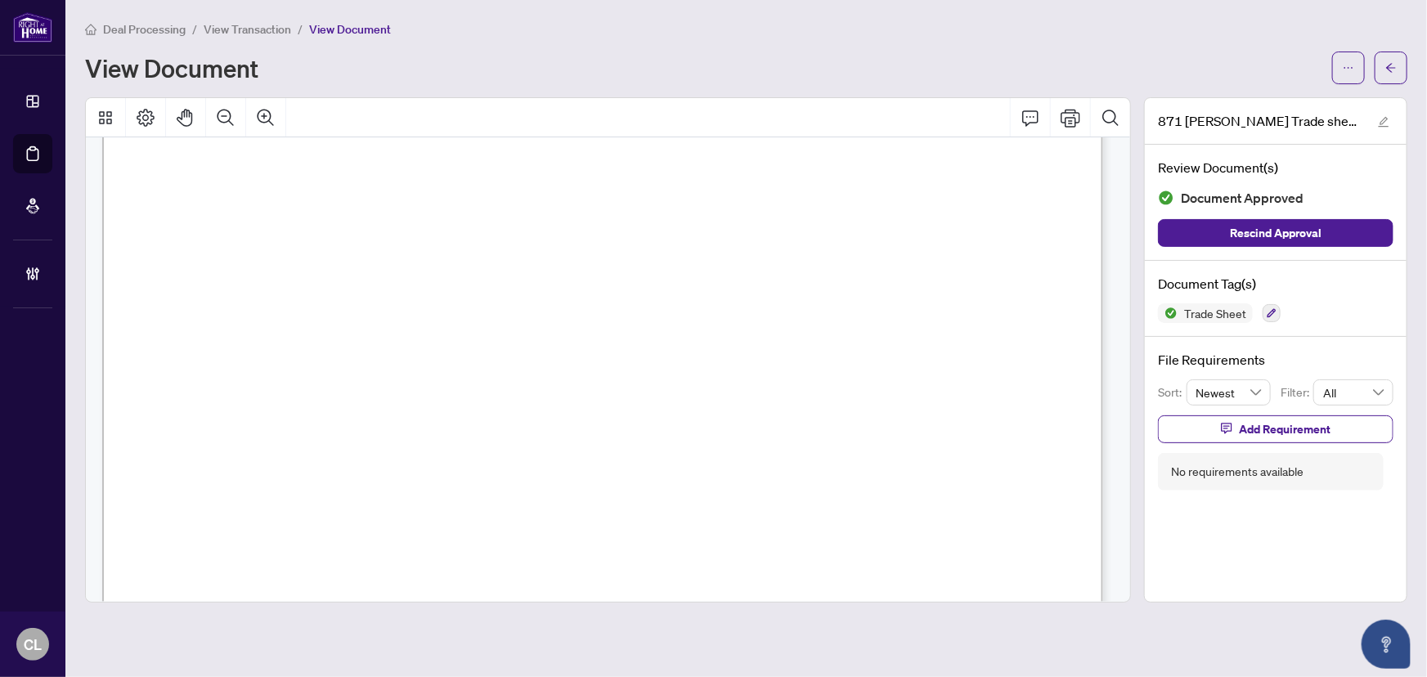
scroll to position [343, 0]
click at [1394, 57] on span "button" at bounding box center [1391, 68] width 11 height 26
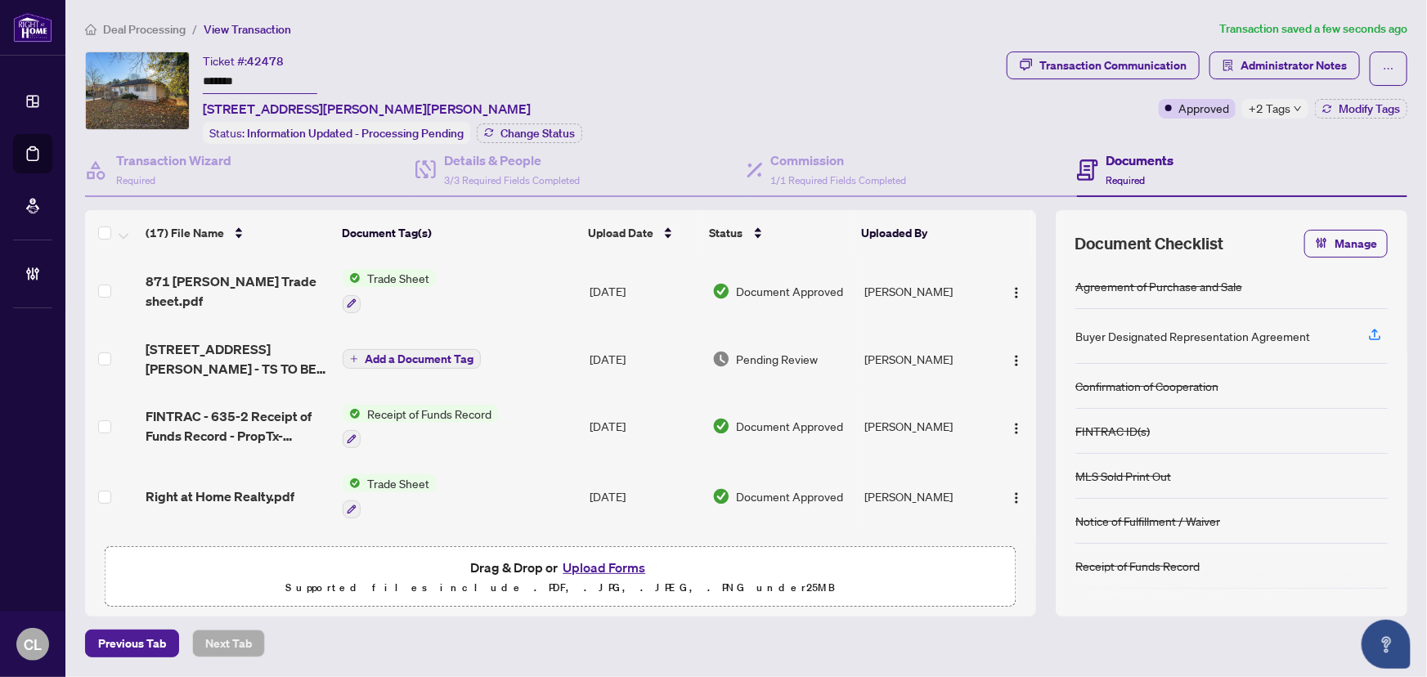
click at [1019, 359] on button "button" at bounding box center [1017, 359] width 26 height 26
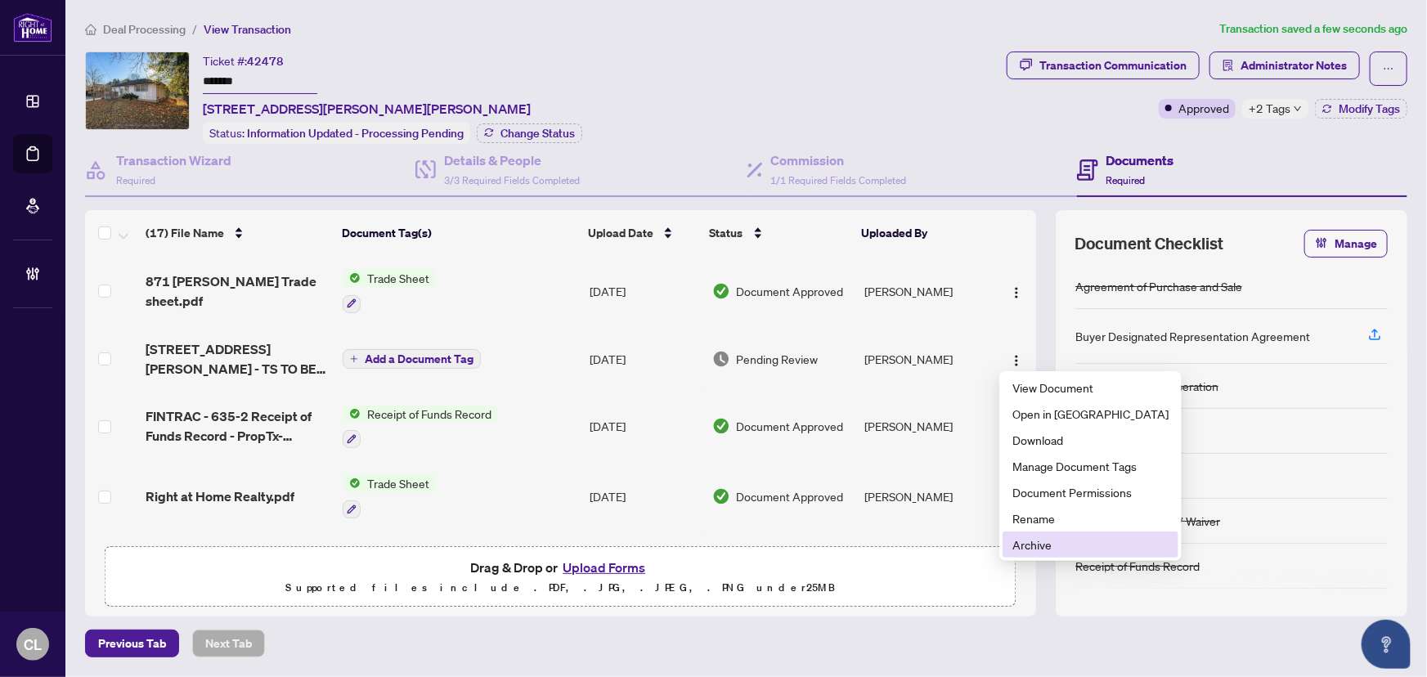
click at [1067, 551] on span "Archive" at bounding box center [1091, 545] width 156 height 18
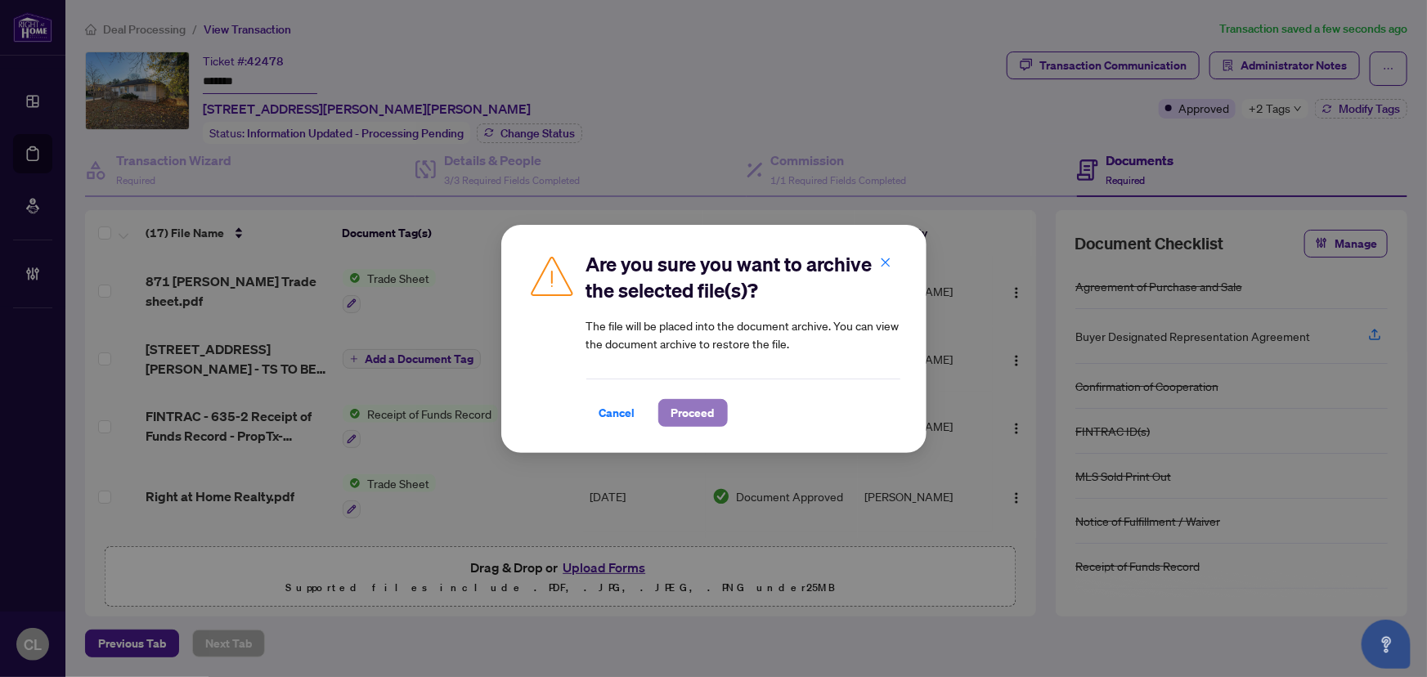
click at [681, 405] on span "Proceed" at bounding box center [693, 413] width 43 height 26
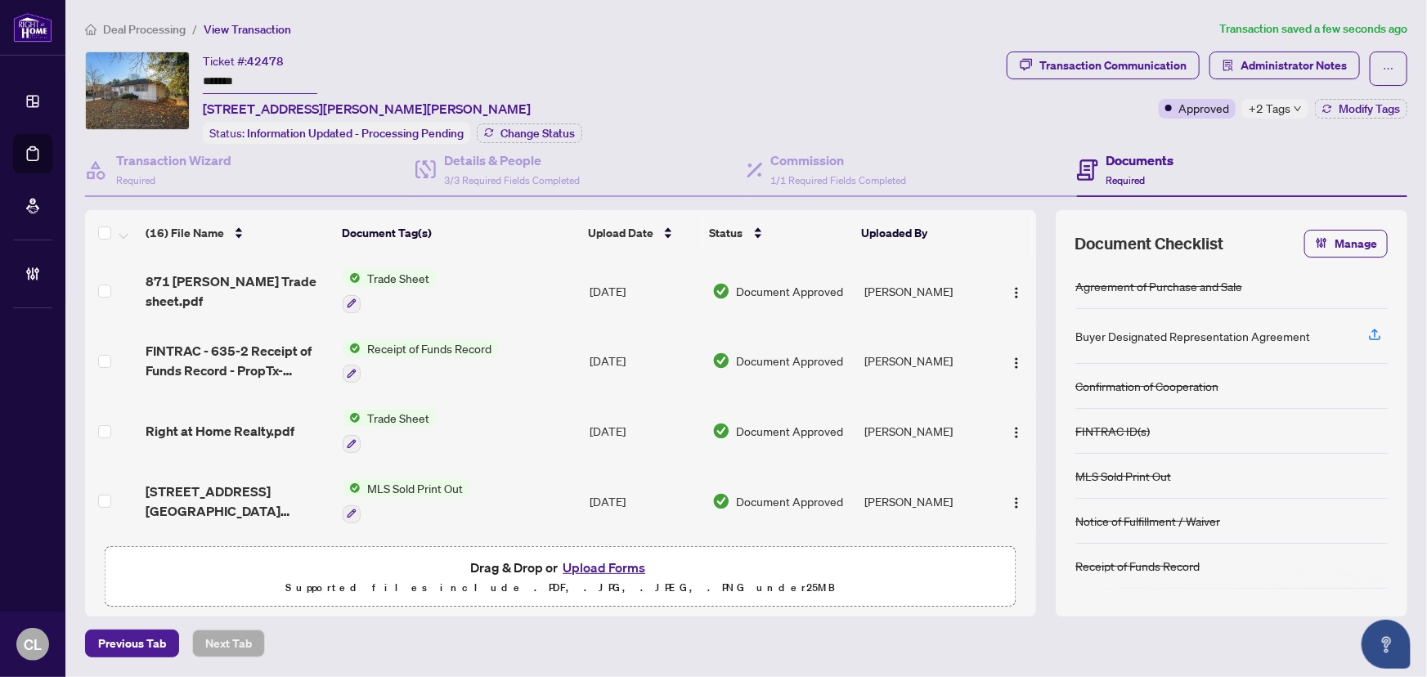
click at [1259, 105] on span "+2 Tags" at bounding box center [1270, 108] width 42 height 19
click at [847, 99] on div "Ticket #: 42478 ******* [STREET_ADDRESS][PERSON_NAME][PERSON_NAME] Status: Info…" at bounding box center [542, 98] width 915 height 92
click at [1317, 61] on span "Administrator Notes" at bounding box center [1294, 65] width 106 height 26
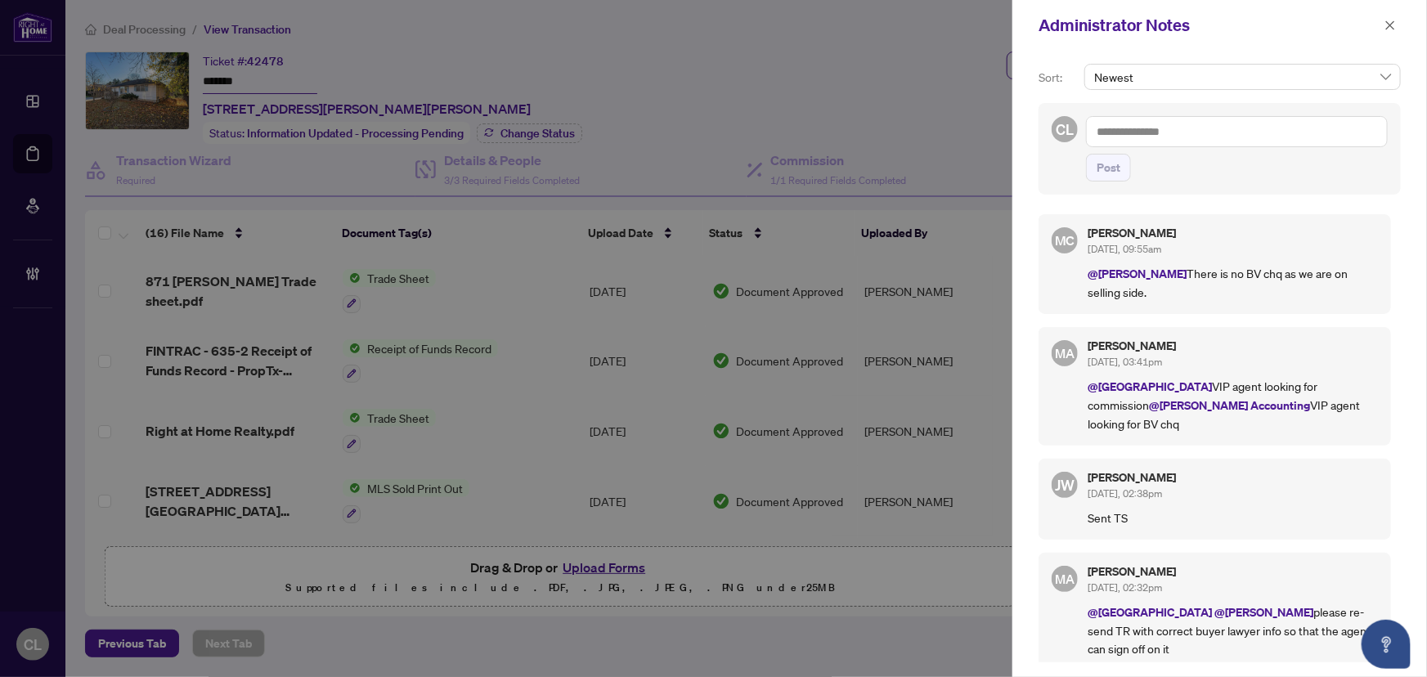
click at [882, 56] on div at bounding box center [713, 338] width 1427 height 677
click at [1382, 24] on button "button" at bounding box center [1390, 26] width 21 height 20
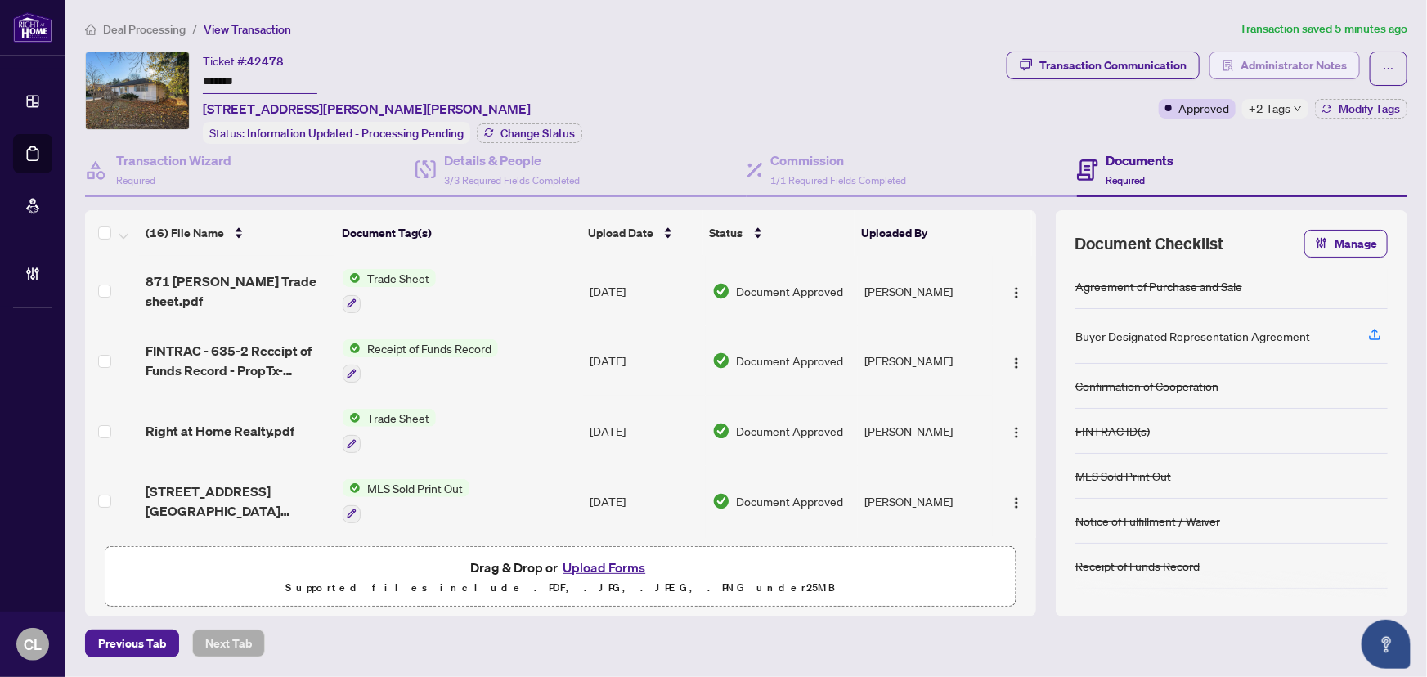
click at [1265, 65] on span "Administrator Notes" at bounding box center [1294, 65] width 106 height 26
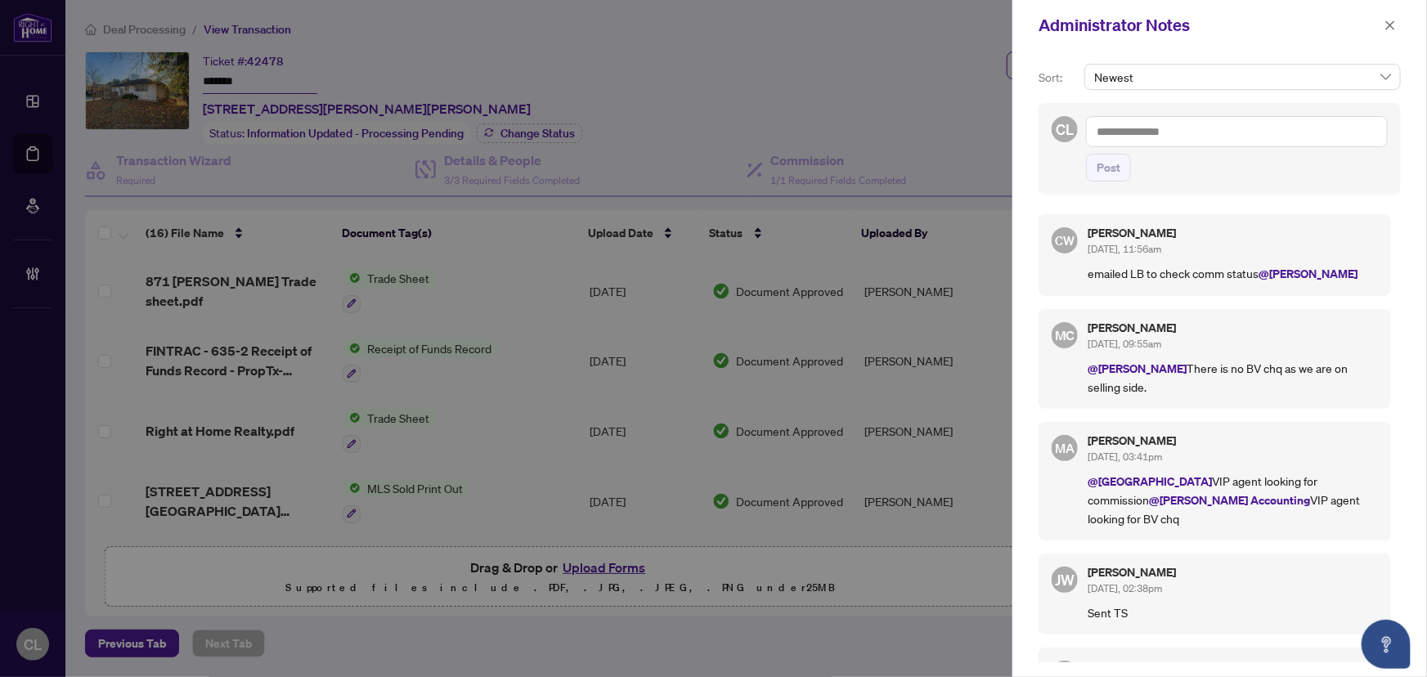
click at [883, 92] on div at bounding box center [713, 338] width 1427 height 677
click at [1394, 23] on icon "close" at bounding box center [1390, 25] width 11 height 11
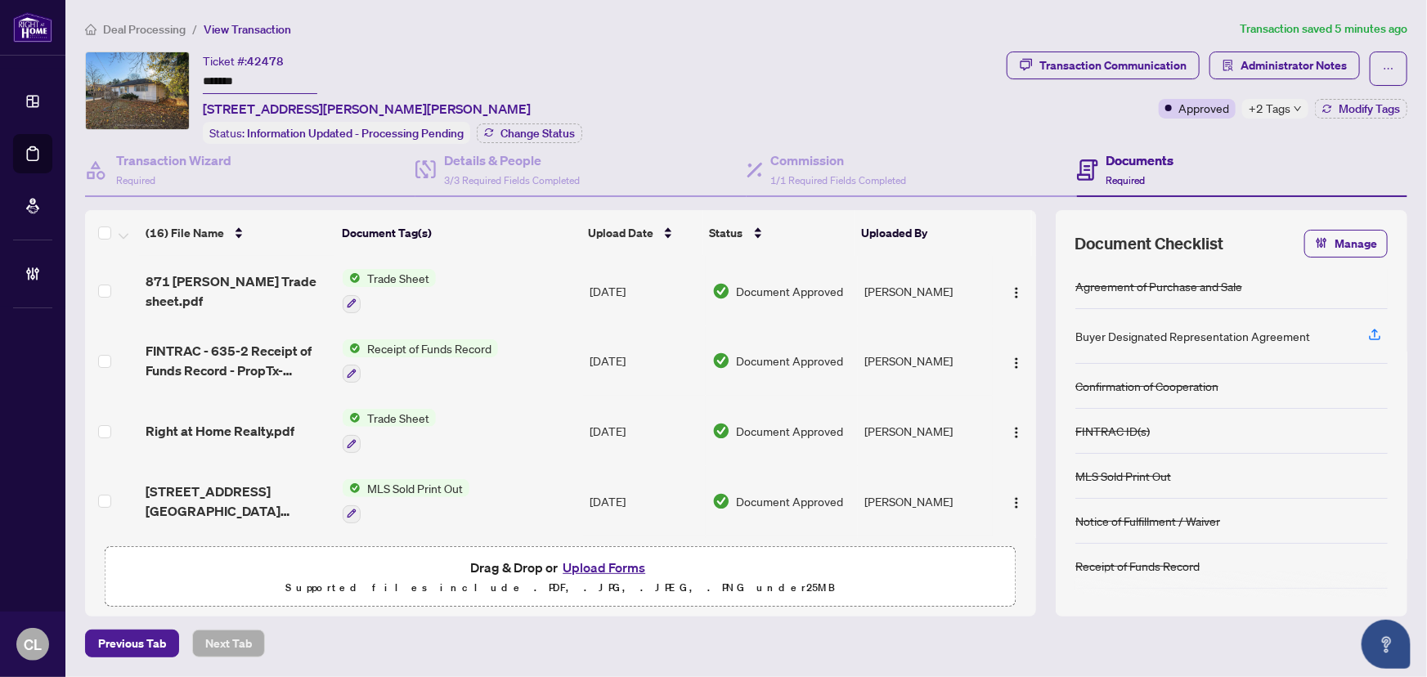
click at [1282, 107] on span "+2 Tags" at bounding box center [1270, 108] width 42 height 19
click at [783, 103] on div "Ticket #: 42478 ******* [STREET_ADDRESS][PERSON_NAME][PERSON_NAME] Status: Info…" at bounding box center [542, 98] width 915 height 92
